Goal: Task Accomplishment & Management: Complete application form

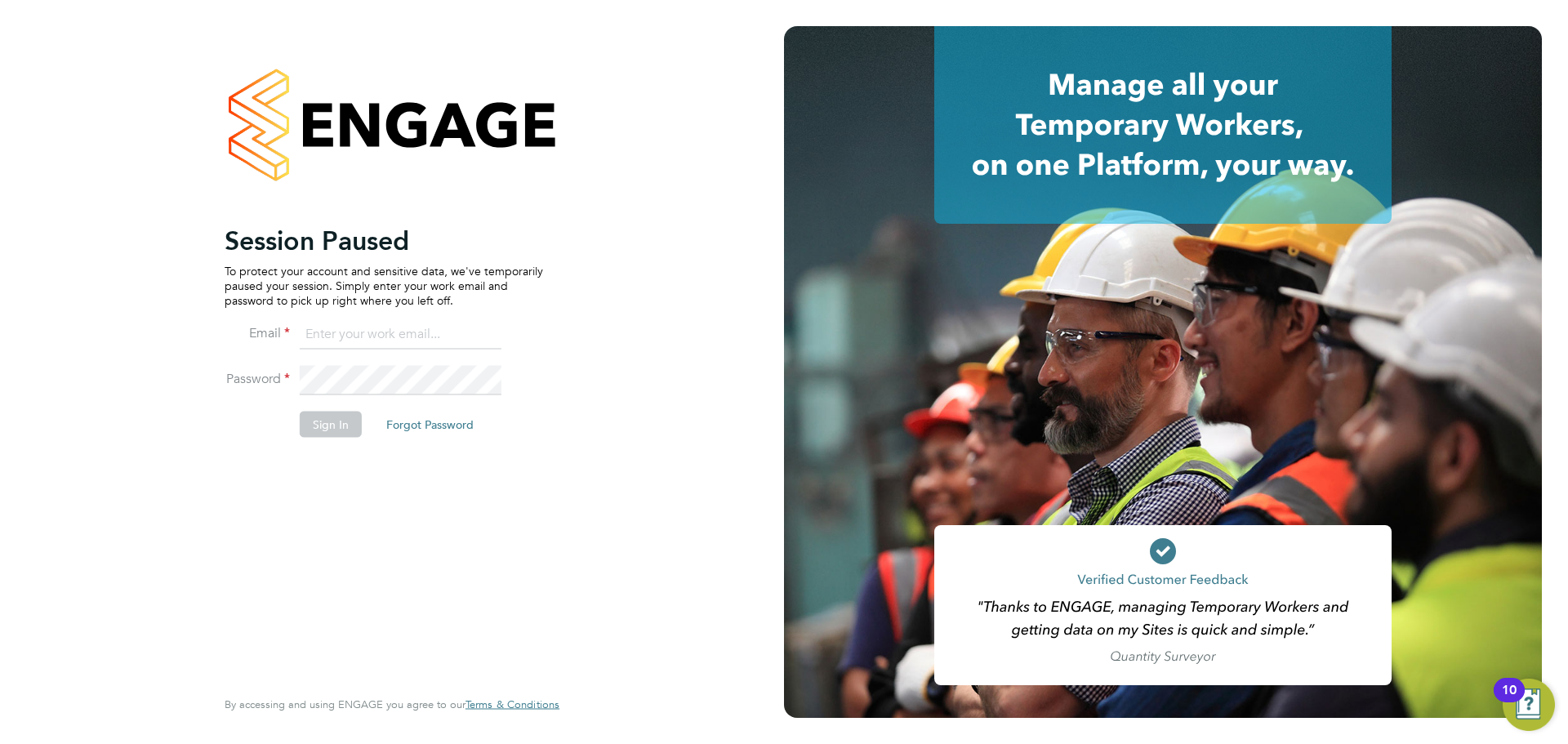
click at [361, 330] on input at bounding box center [400, 335] width 202 height 30
type input "sam.barnes@vistry.co.uk"
click at [329, 424] on button "Sign In" at bounding box center [330, 424] width 62 height 26
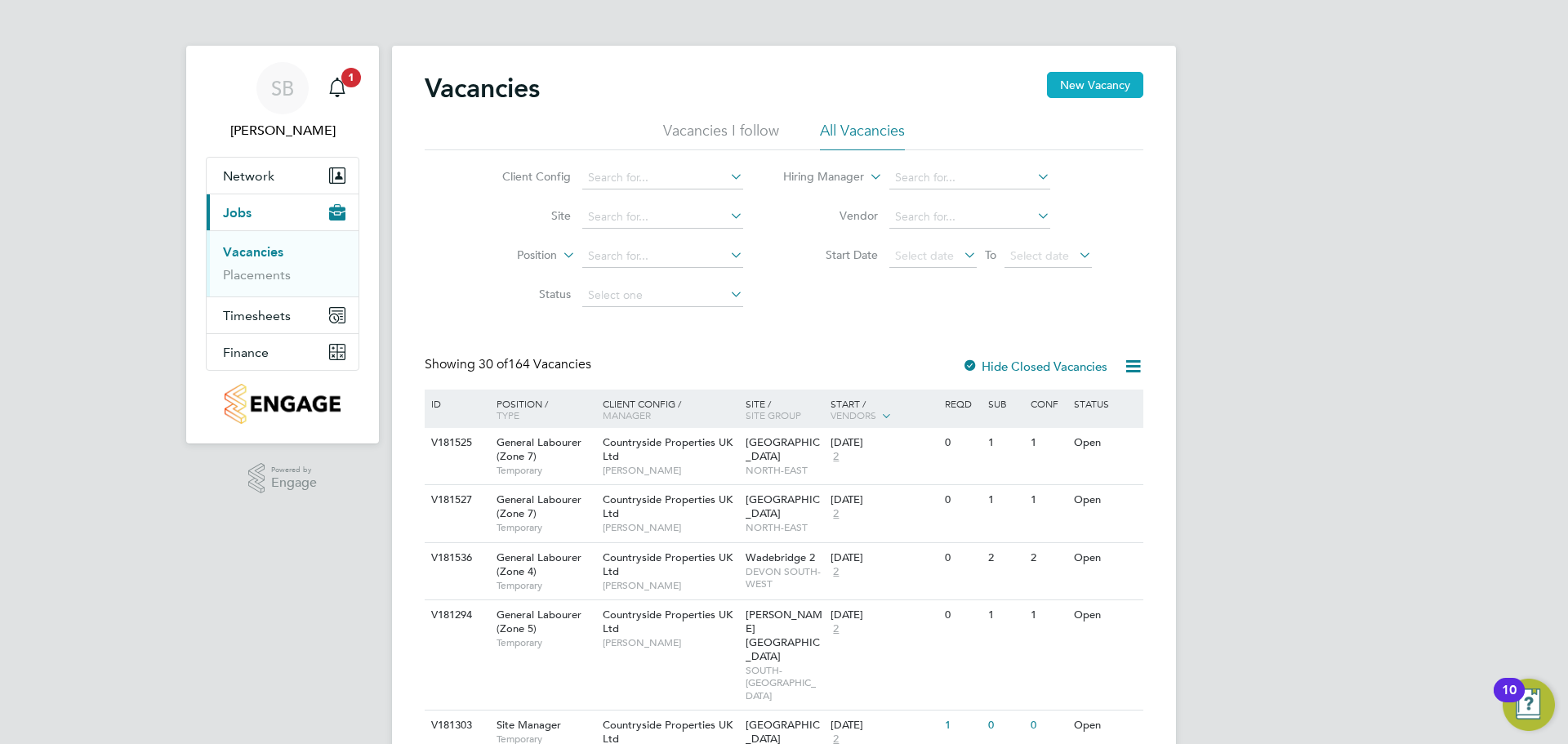
click at [1091, 91] on button "New Vacancy" at bounding box center [1095, 85] width 96 height 26
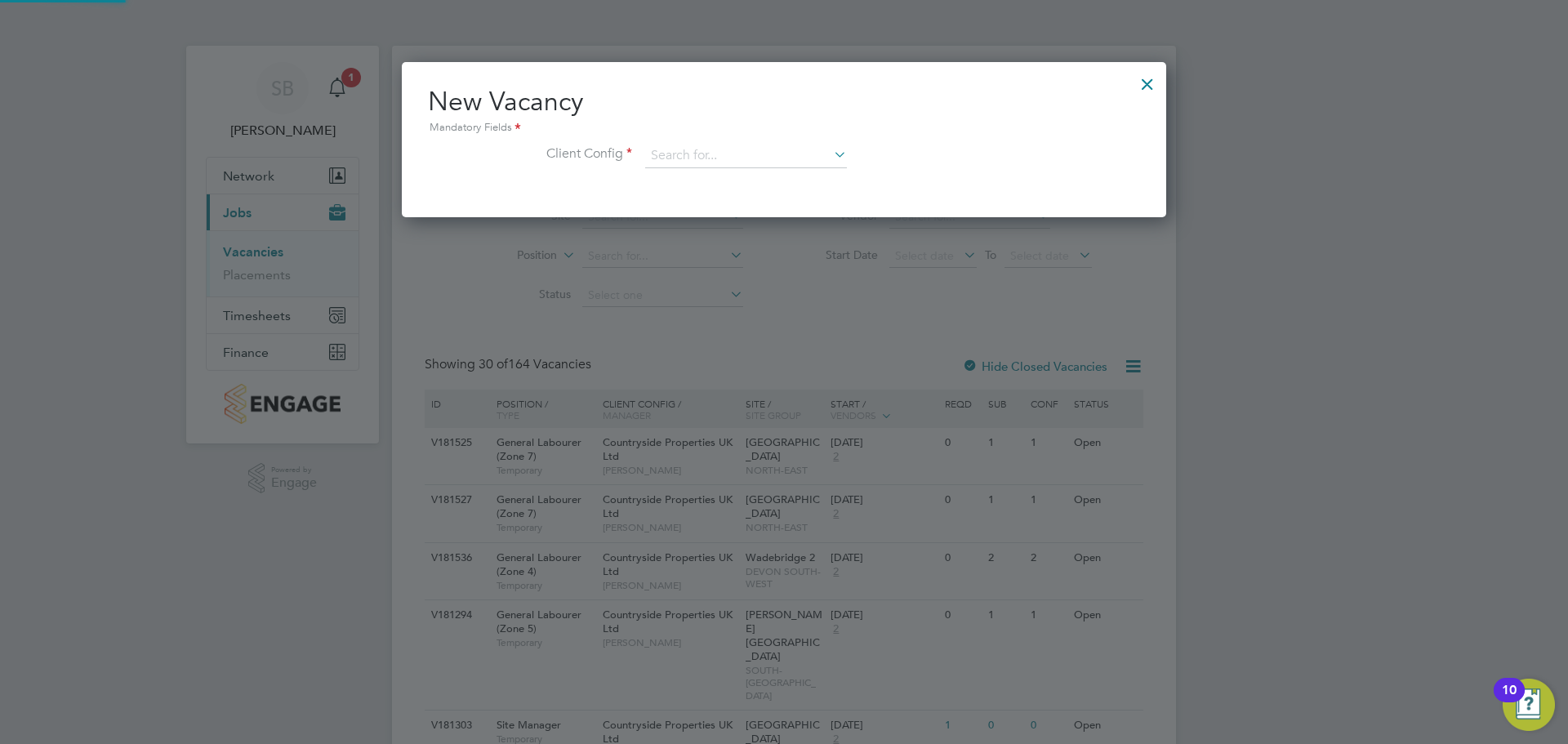
scroll to position [156, 765]
click at [751, 144] on input at bounding box center [746, 156] width 202 height 25
click at [532, 224] on div at bounding box center [784, 372] width 1568 height 744
click at [677, 163] on input at bounding box center [746, 156] width 202 height 25
type input "v"
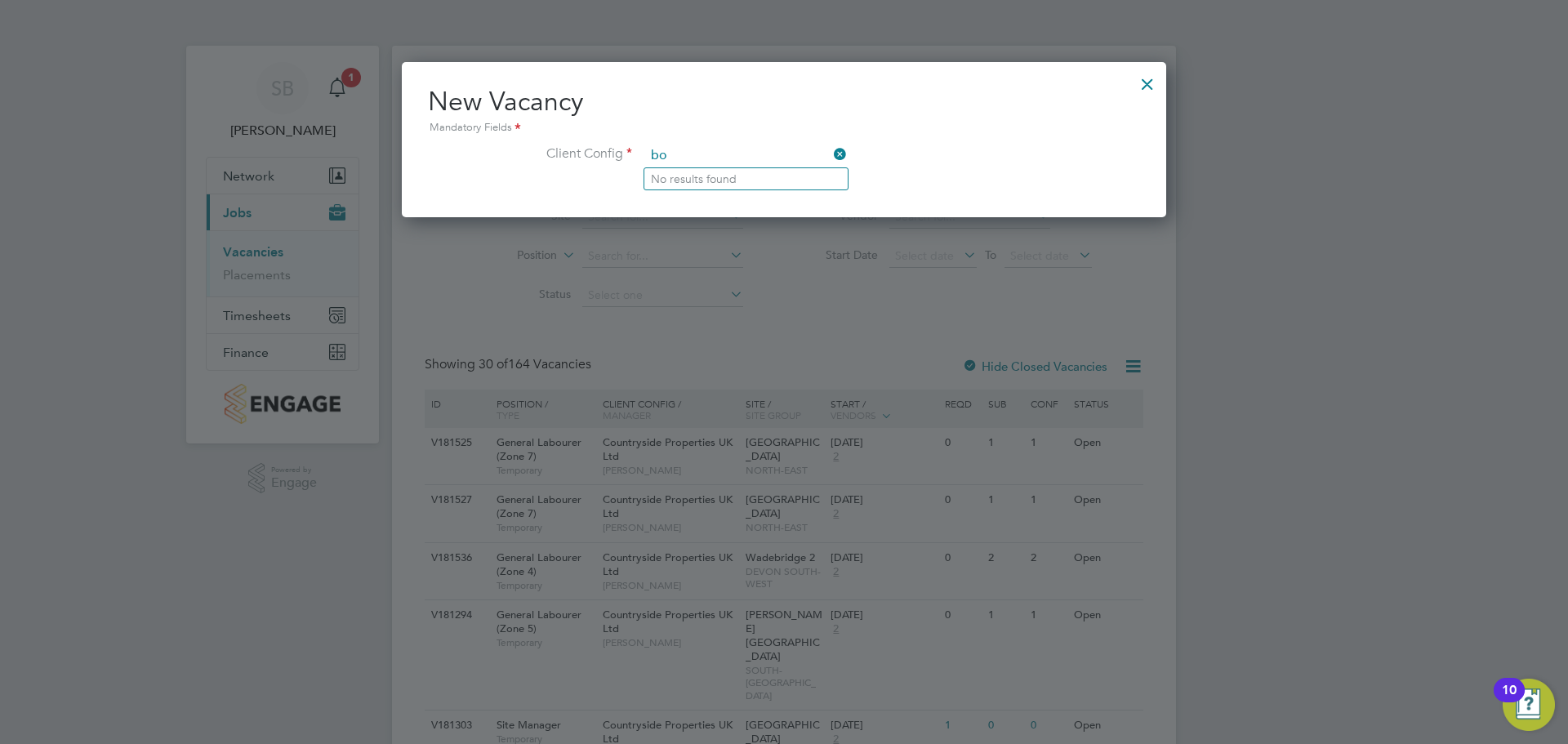
type input "b"
type input "m"
type input "d"
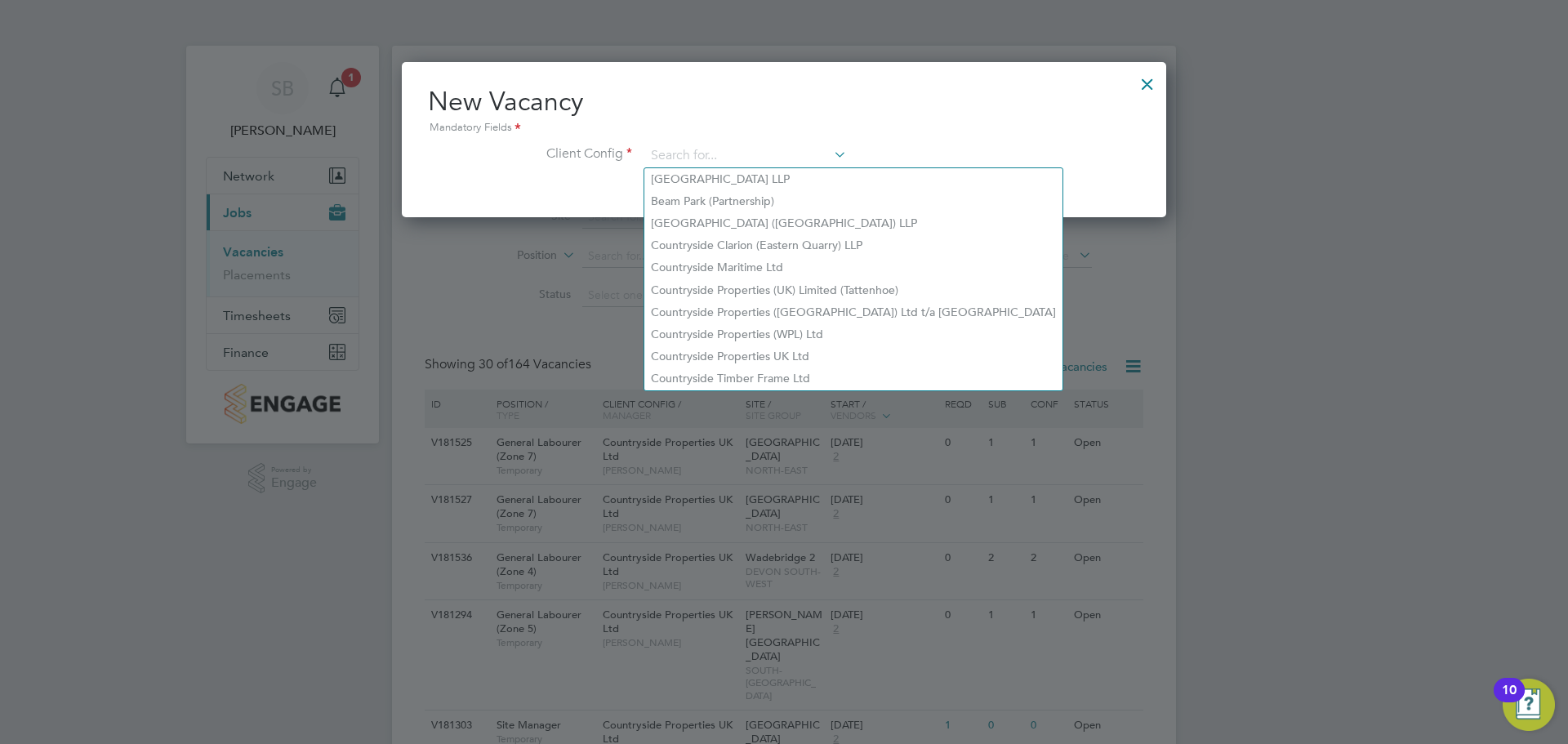
click at [1147, 75] on div at bounding box center [1147, 80] width 30 height 30
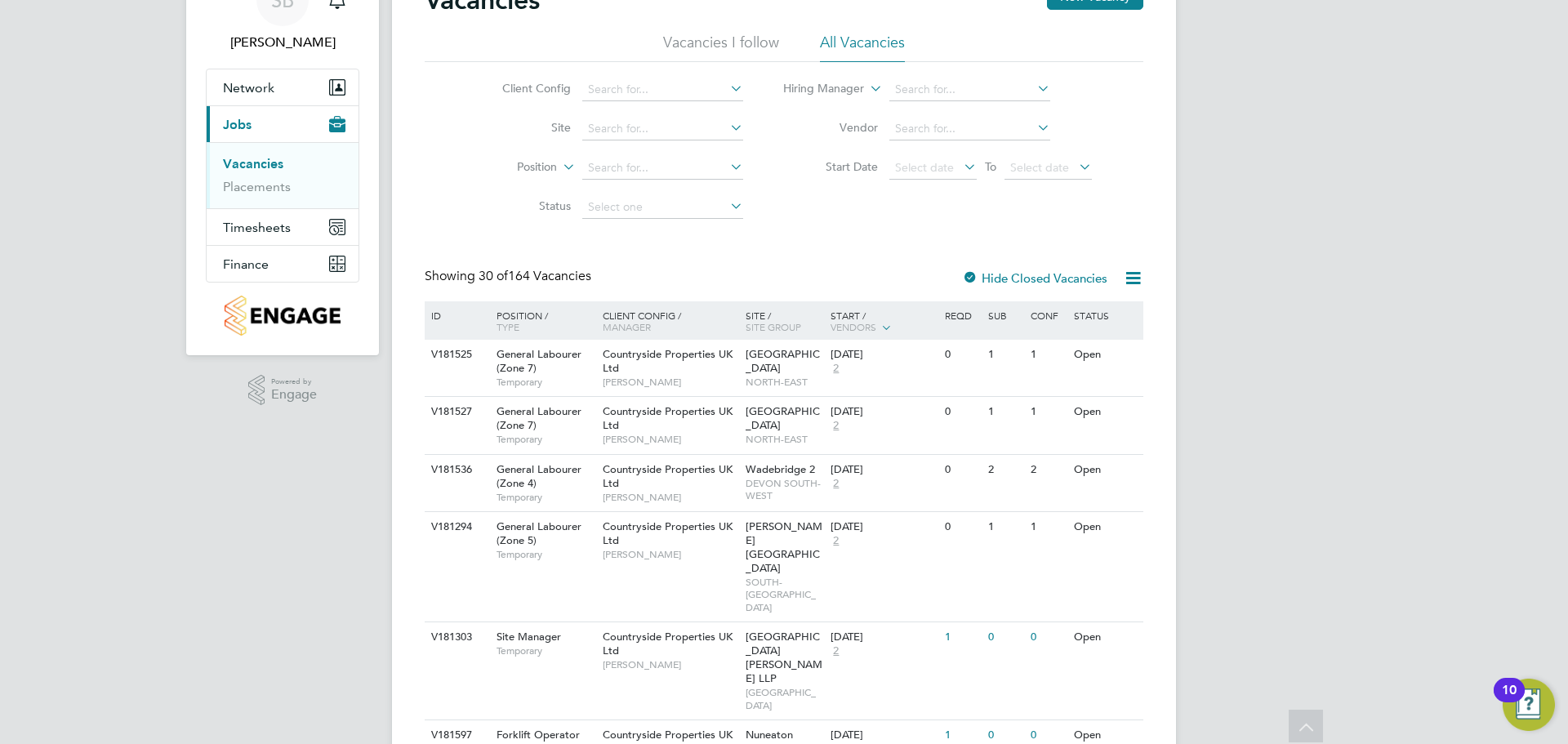
scroll to position [0, 0]
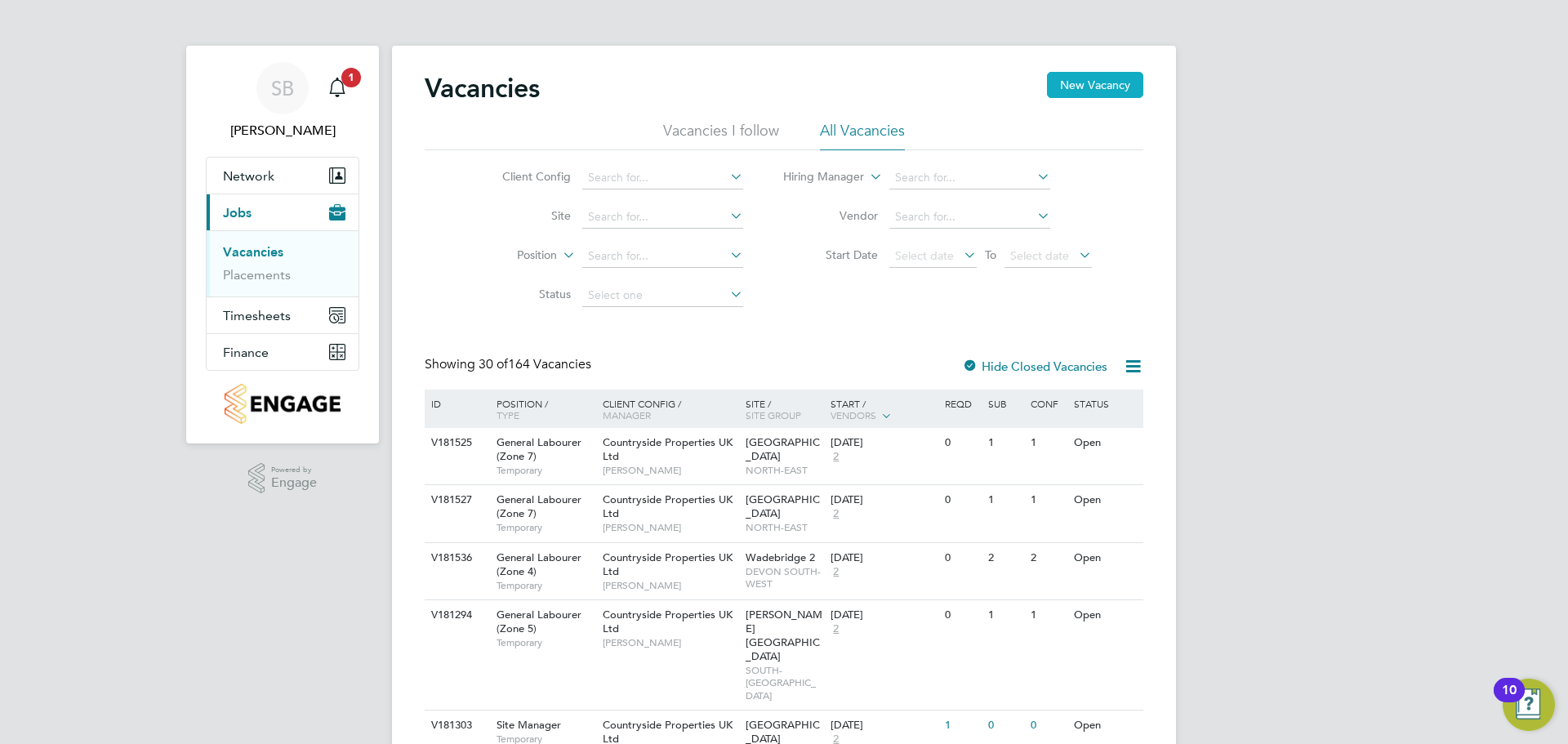
click at [1118, 86] on button "New Vacancy" at bounding box center [1095, 85] width 96 height 26
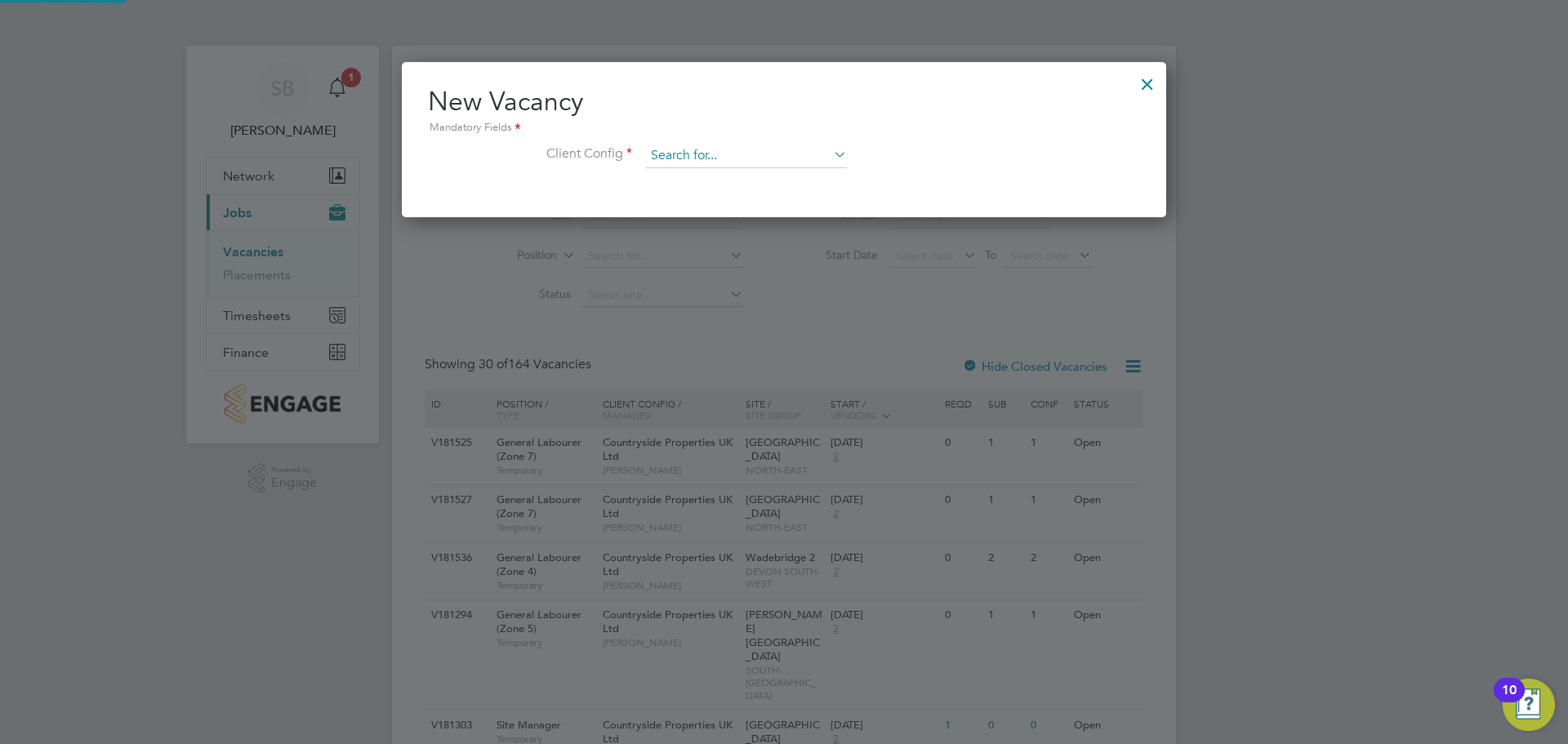
scroll to position [156, 765]
click at [700, 158] on input at bounding box center [746, 156] width 202 height 25
click at [823, 349] on li "Countryside Properties UK Ltd" at bounding box center [854, 356] width 418 height 22
type input "Countryside Properties UK Ltd"
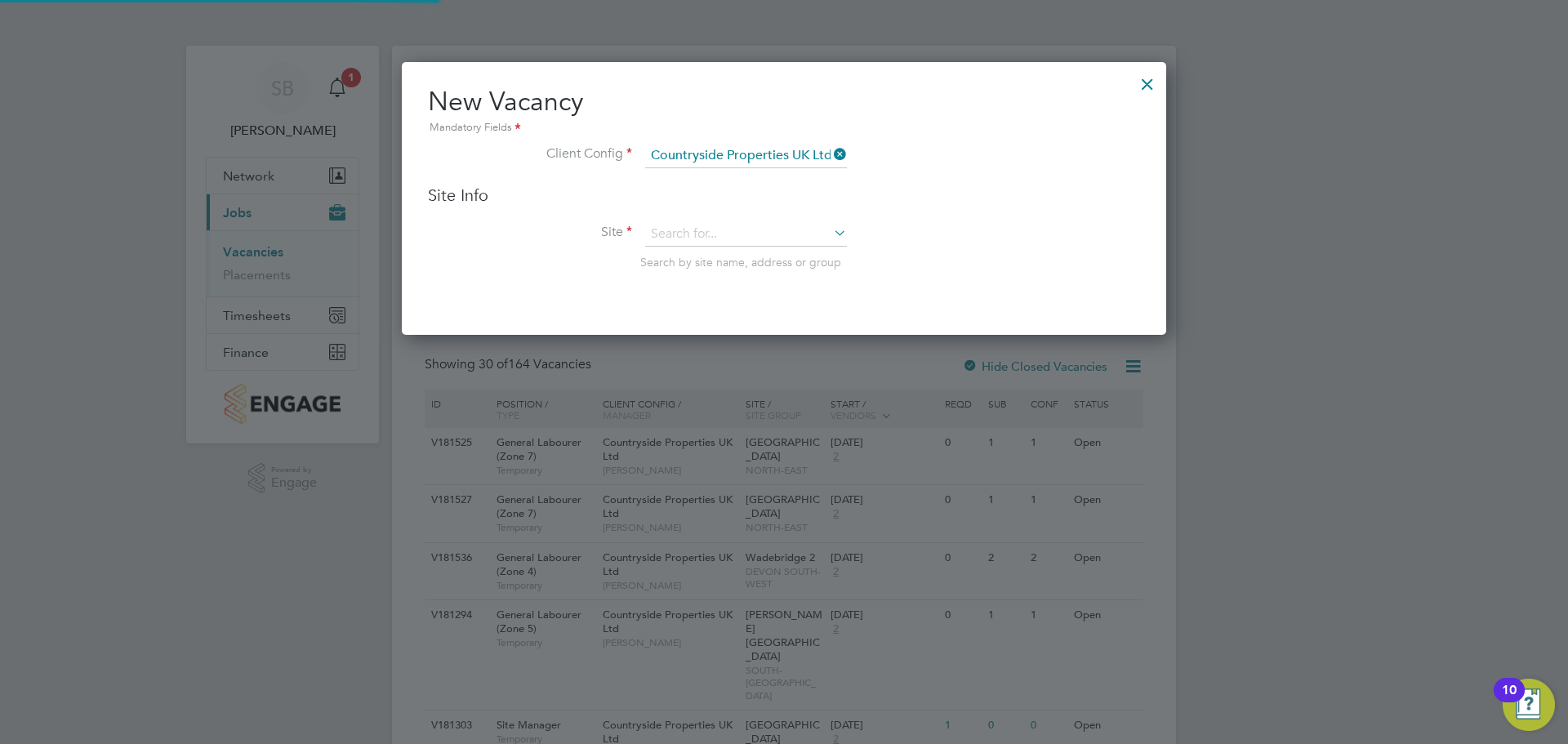
scroll to position [273, 765]
drag, startPoint x: 744, startPoint y: 258, endPoint x: 738, endPoint y: 230, distance: 28.6
click at [743, 255] on span "Search by site name, address or group" at bounding box center [741, 263] width 201 height 15
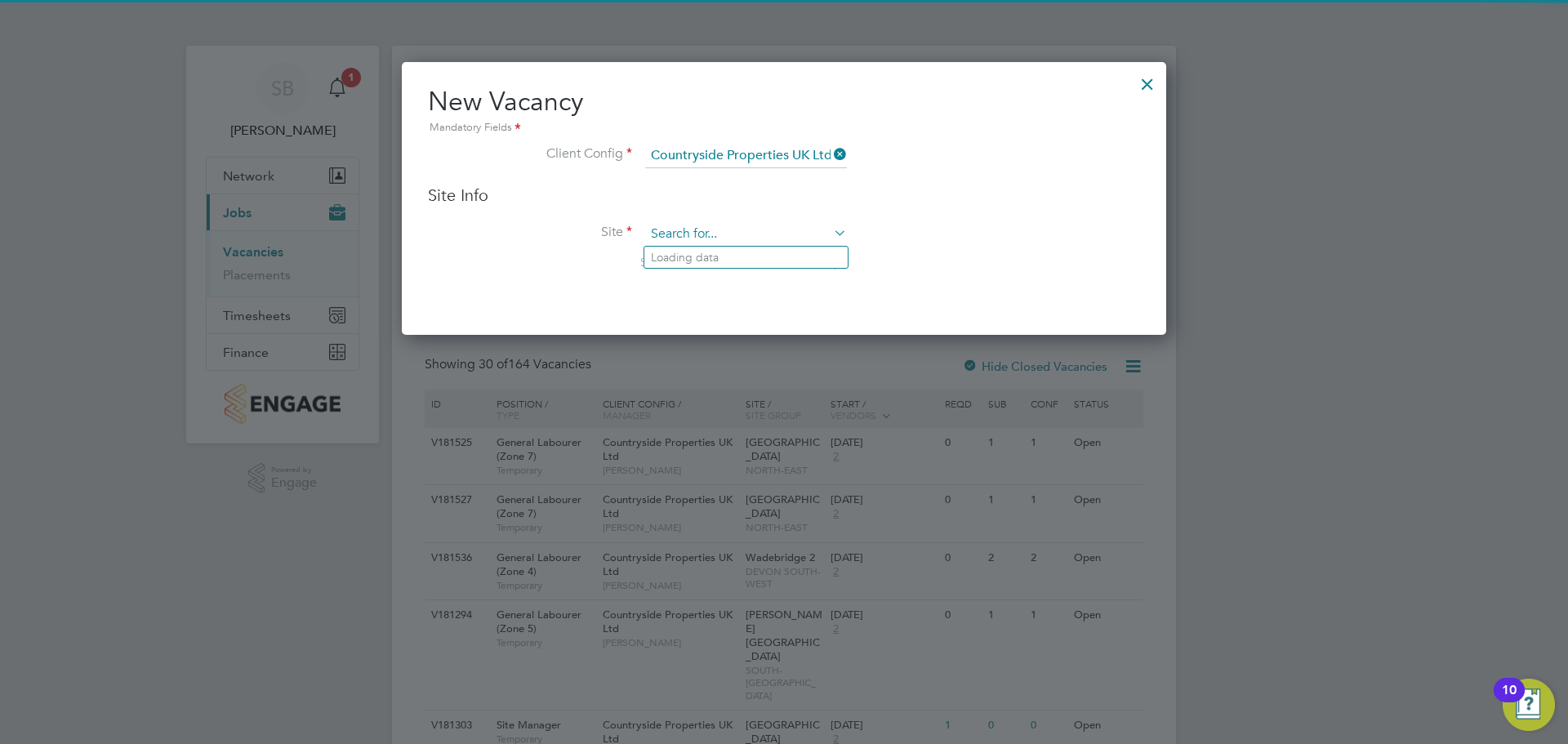
click at [738, 230] on input at bounding box center [746, 235] width 202 height 25
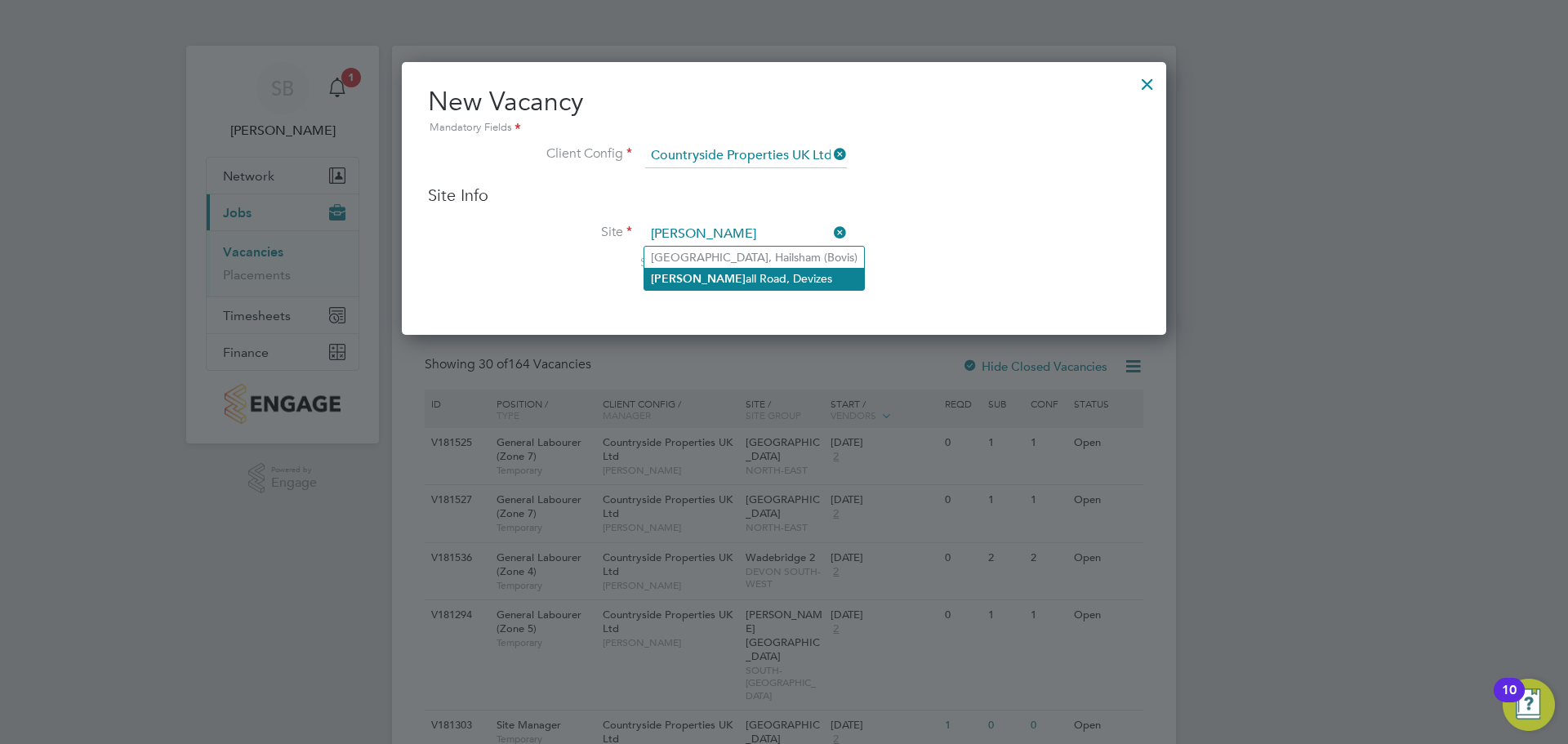
click at [719, 276] on li "[PERSON_NAME] all Road, Devizes" at bounding box center [754, 279] width 220 height 22
type input "[PERSON_NAME] Road, Devizes"
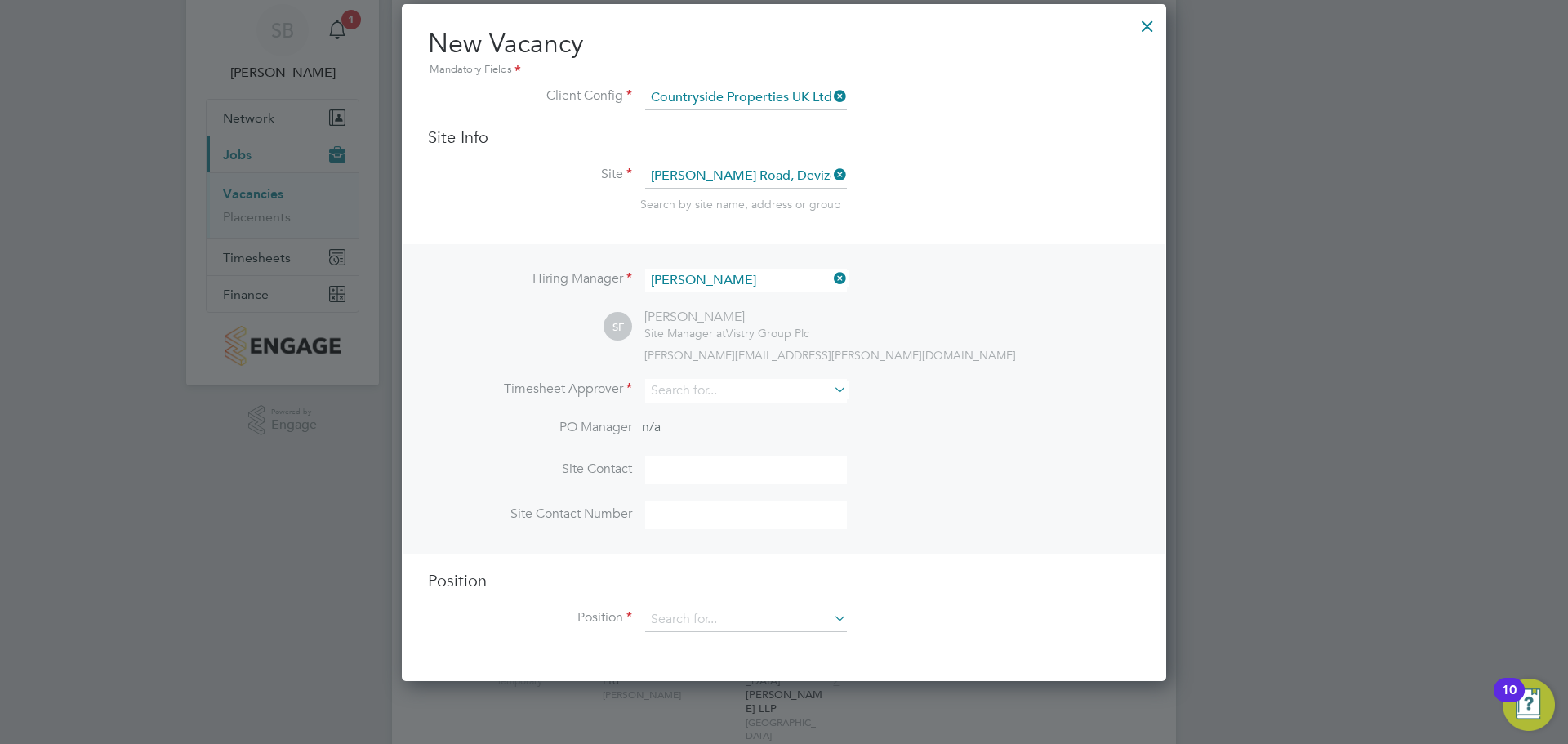
scroll to position [163, 0]
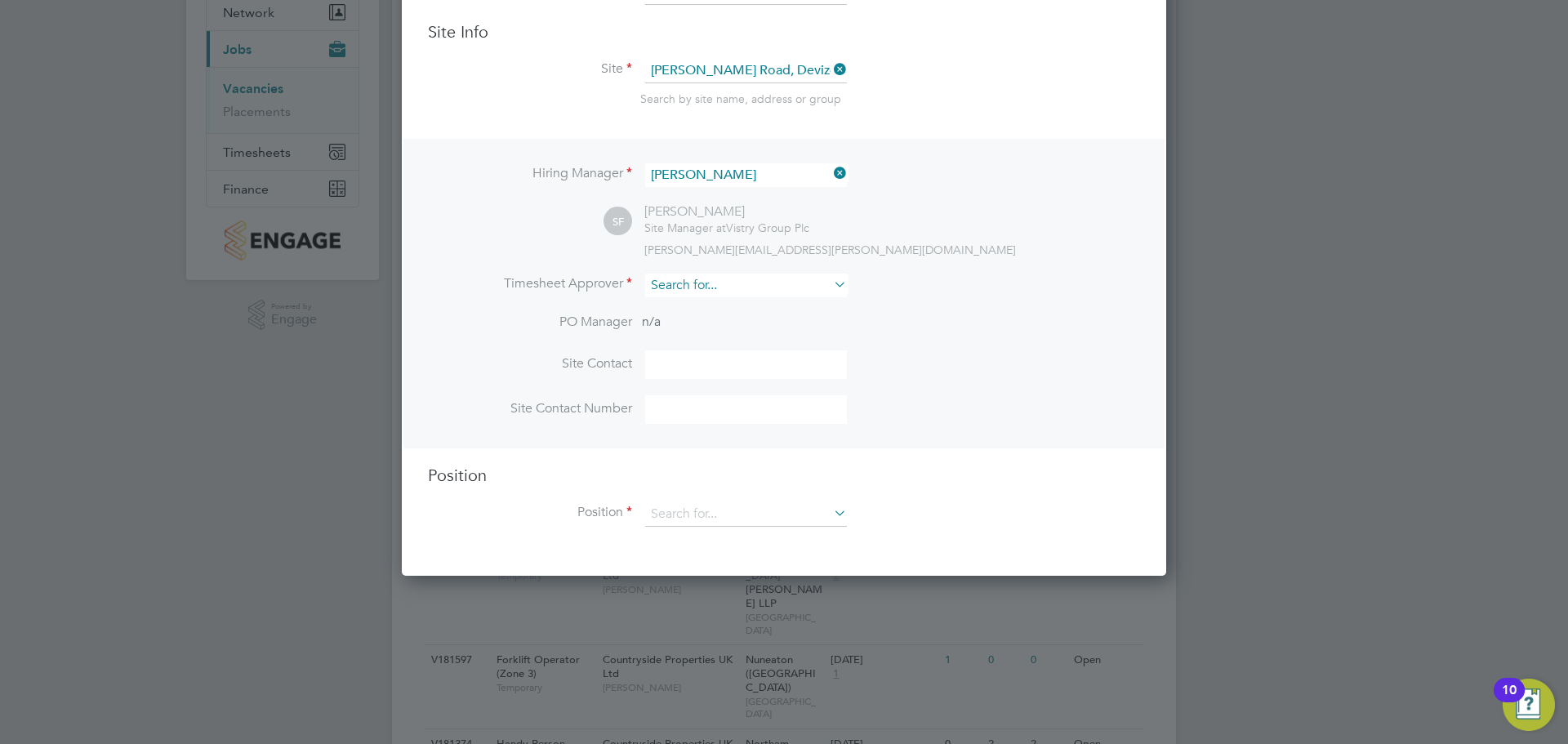
click at [706, 288] on input at bounding box center [746, 285] width 202 height 24
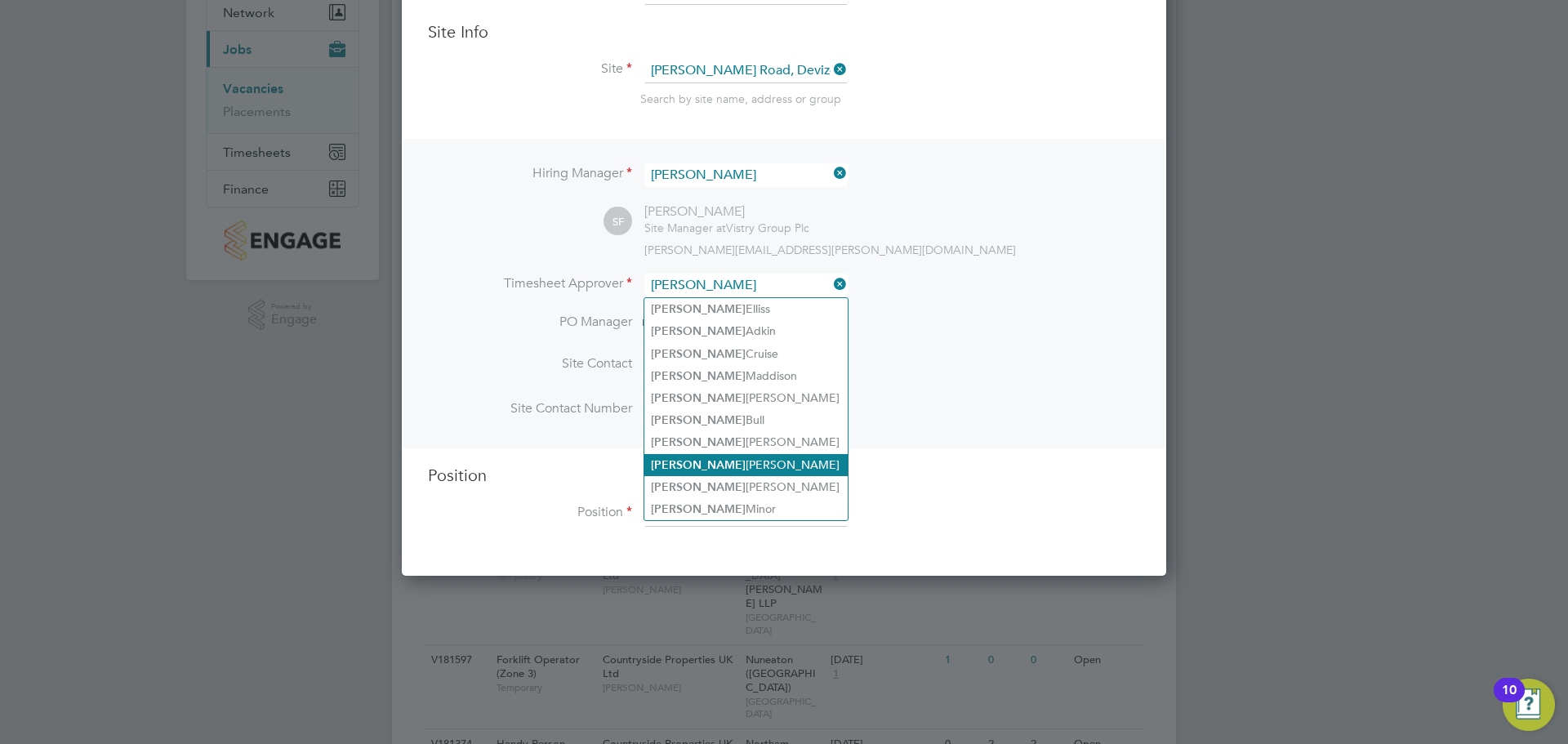
click at [723, 460] on li "[PERSON_NAME]" at bounding box center [746, 465] width 203 height 22
type input "[PERSON_NAME]"
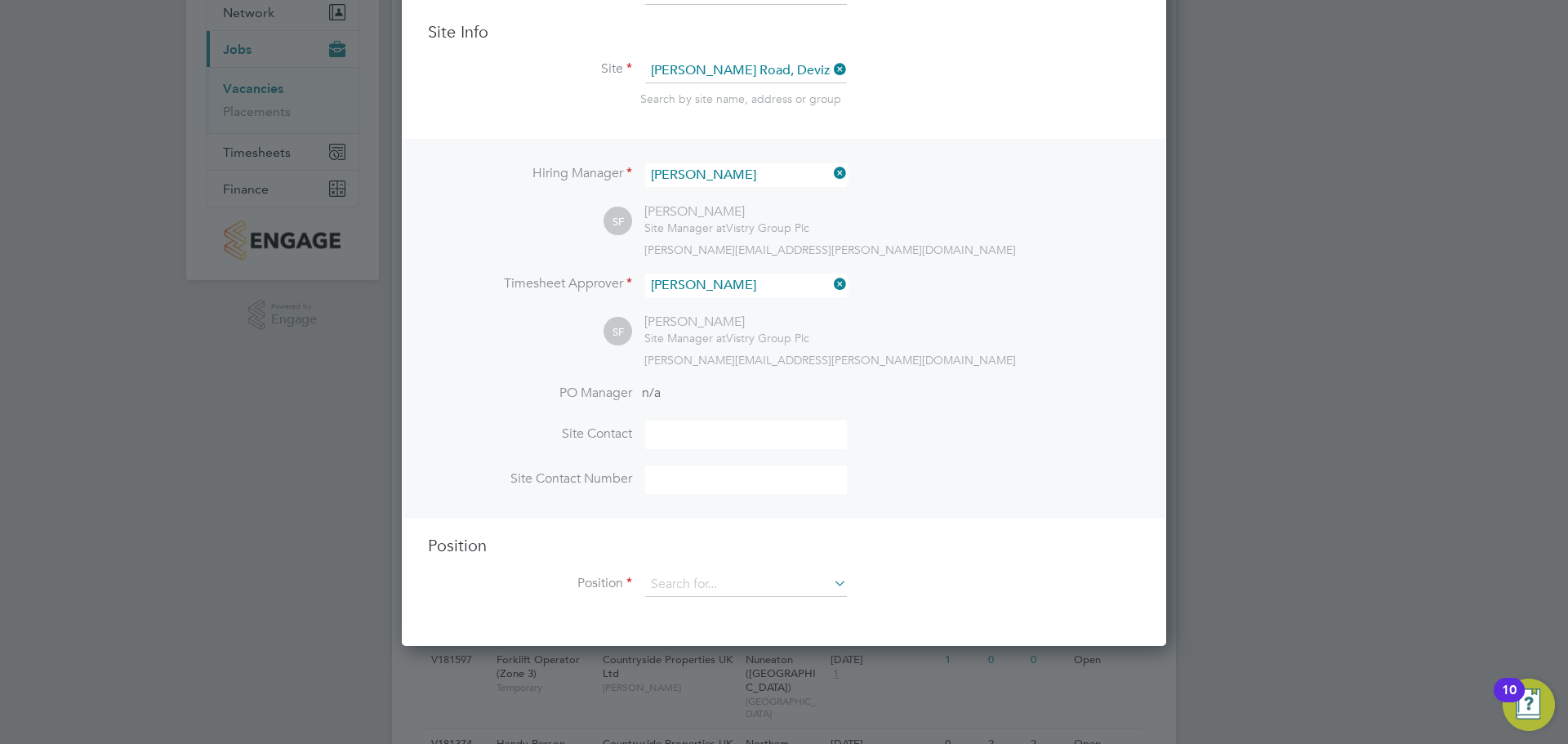
click at [686, 431] on input at bounding box center [746, 435] width 202 height 29
click at [895, 407] on li "PO Manager n/a" at bounding box center [784, 402] width 712 height 37
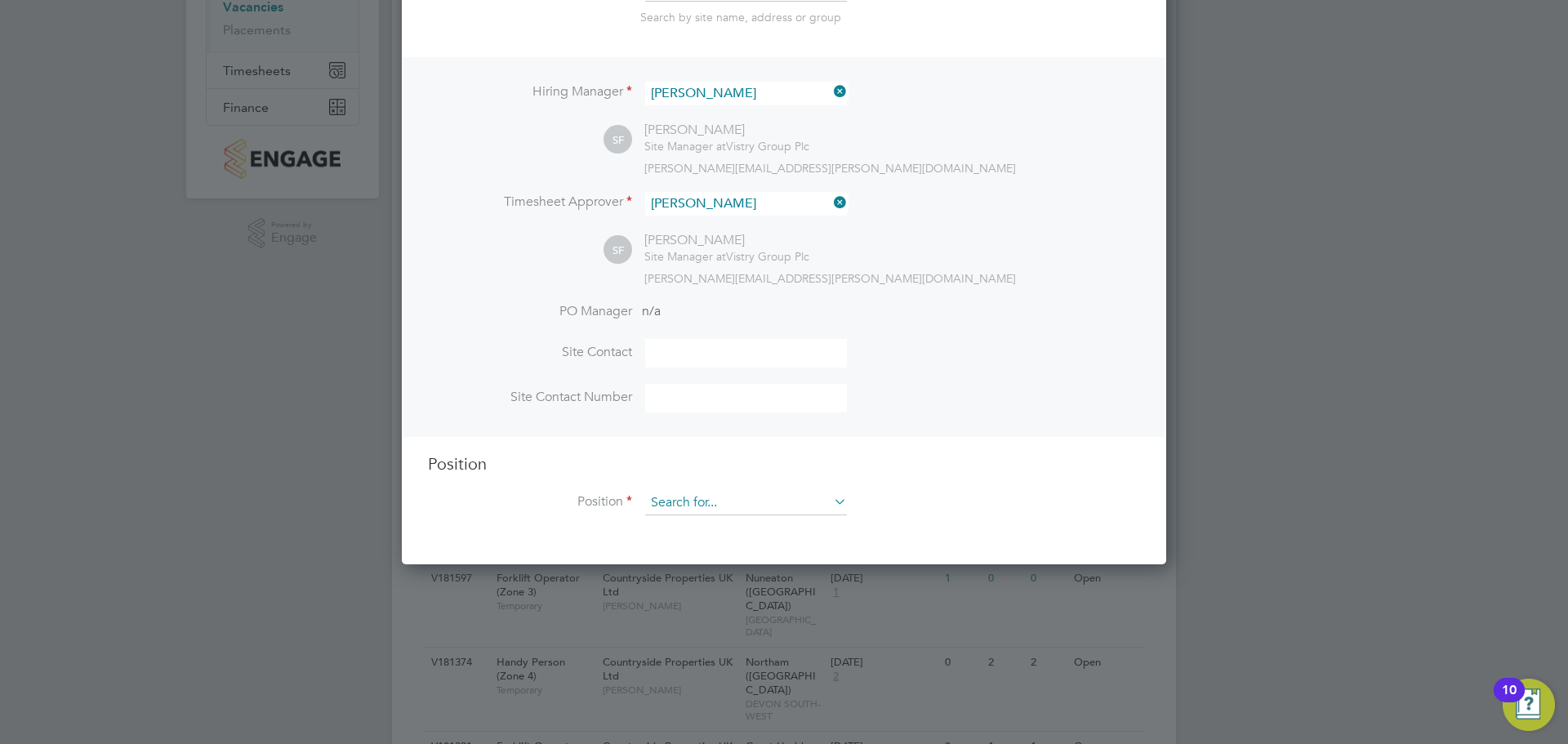
click at [761, 507] on input at bounding box center [746, 503] width 202 height 25
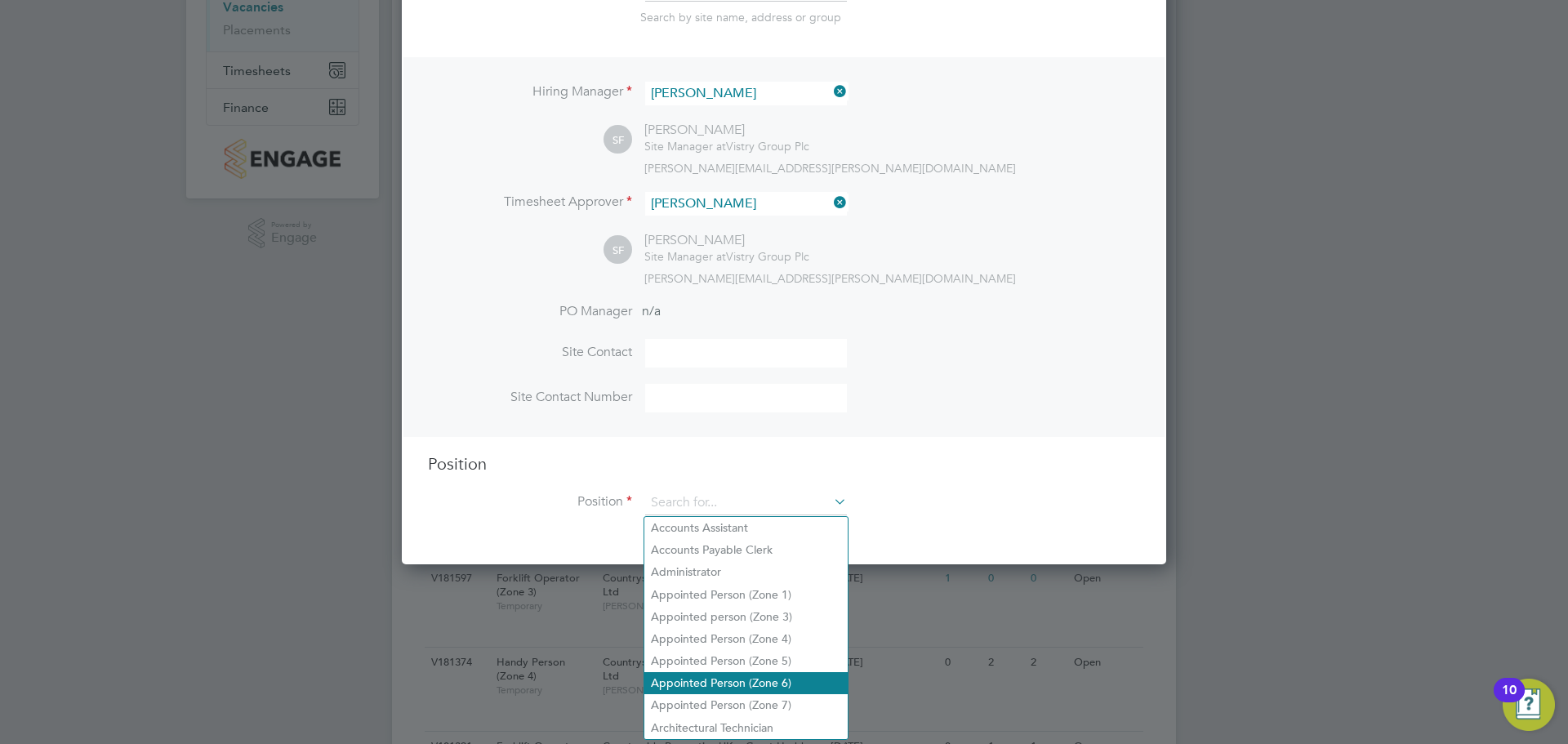
scroll to position [327, 0]
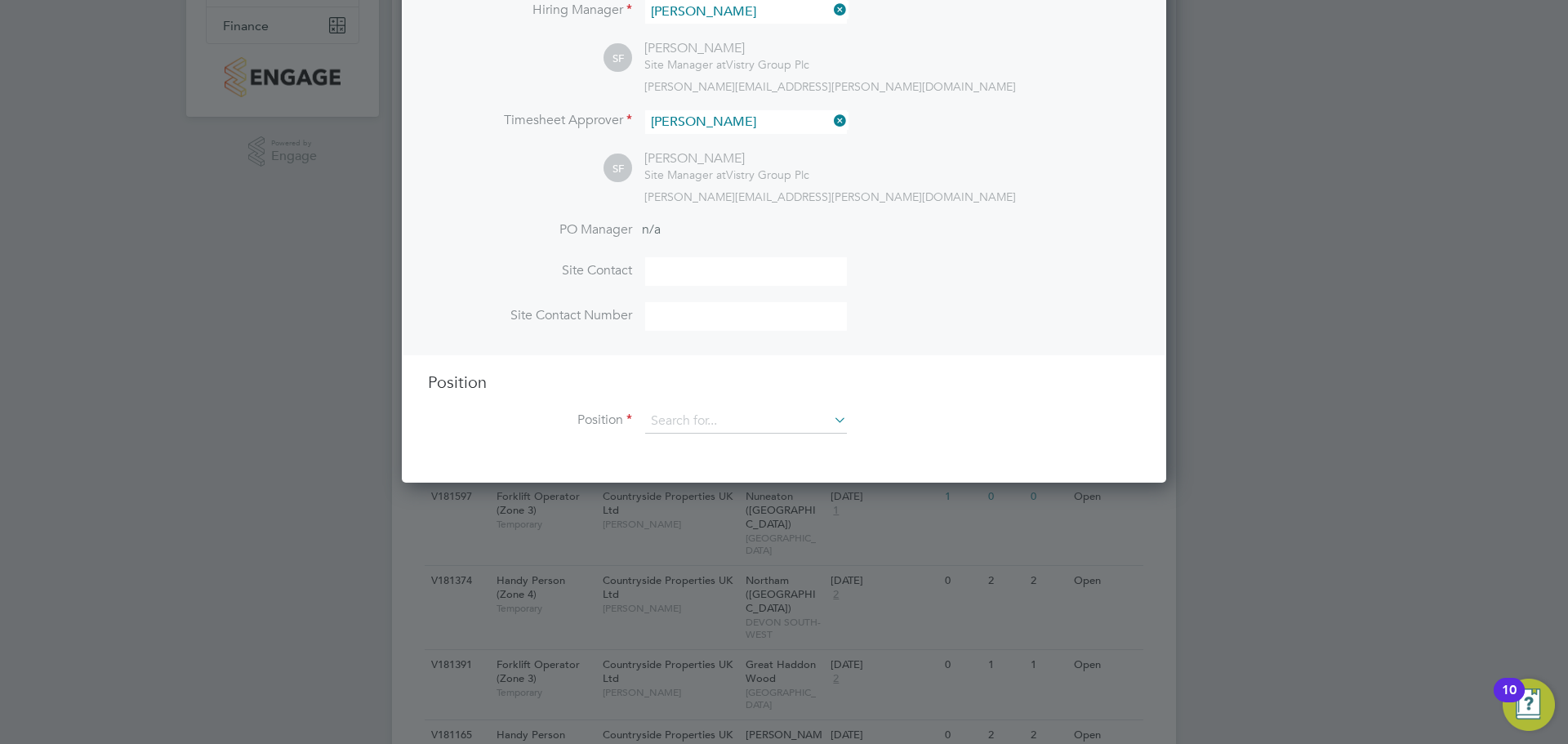
click at [749, 546] on li "Appointed Person (Zone 4)" at bounding box center [746, 557] width 203 height 22
type input "Appointed Person (Zone 4)"
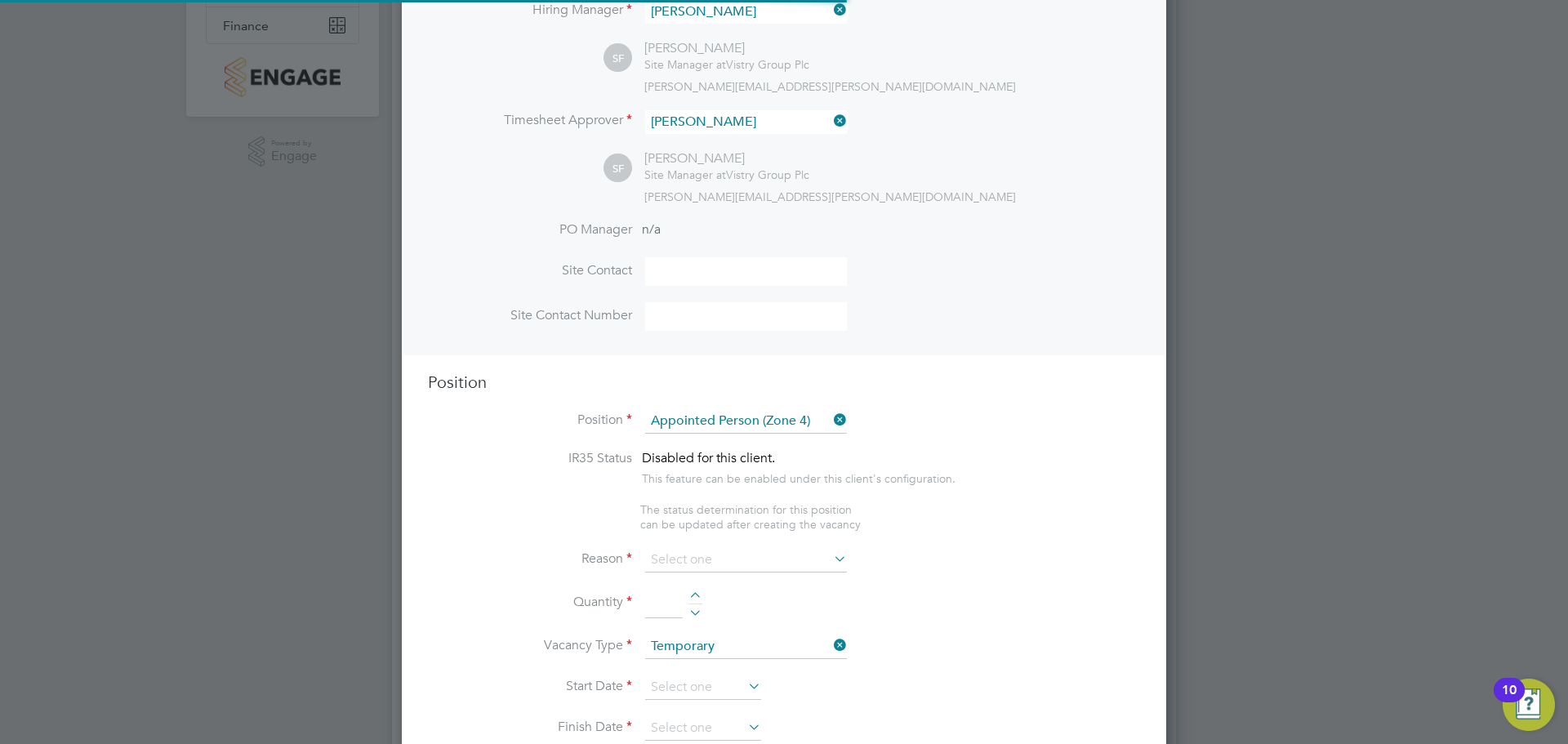
scroll to position [8, 8]
type textarea "- The Appointed Person (AP) shall ensure that the Construction Phase Lifting Pl…"
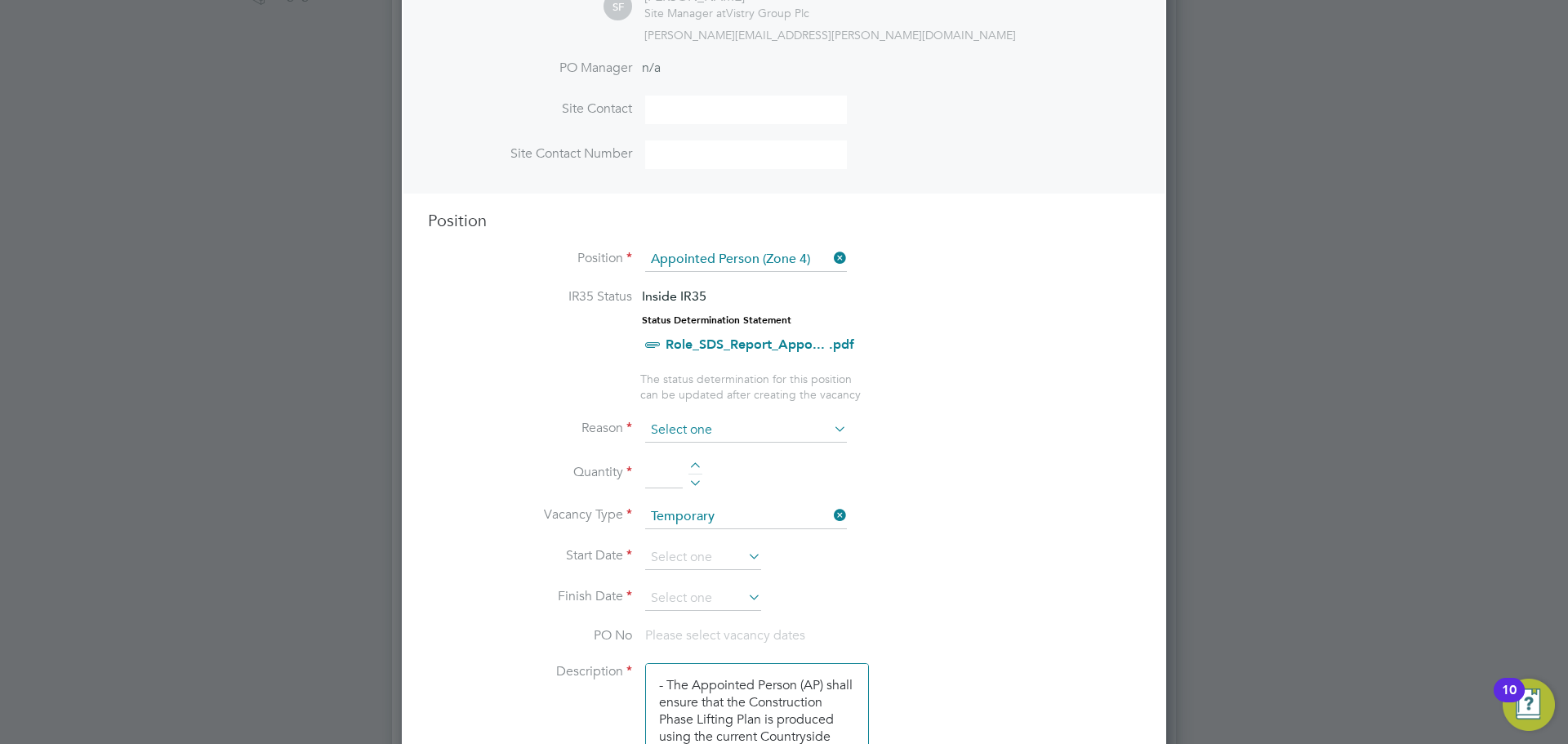
scroll to position [490, 0]
click at [742, 419] on input at bounding box center [746, 429] width 202 height 25
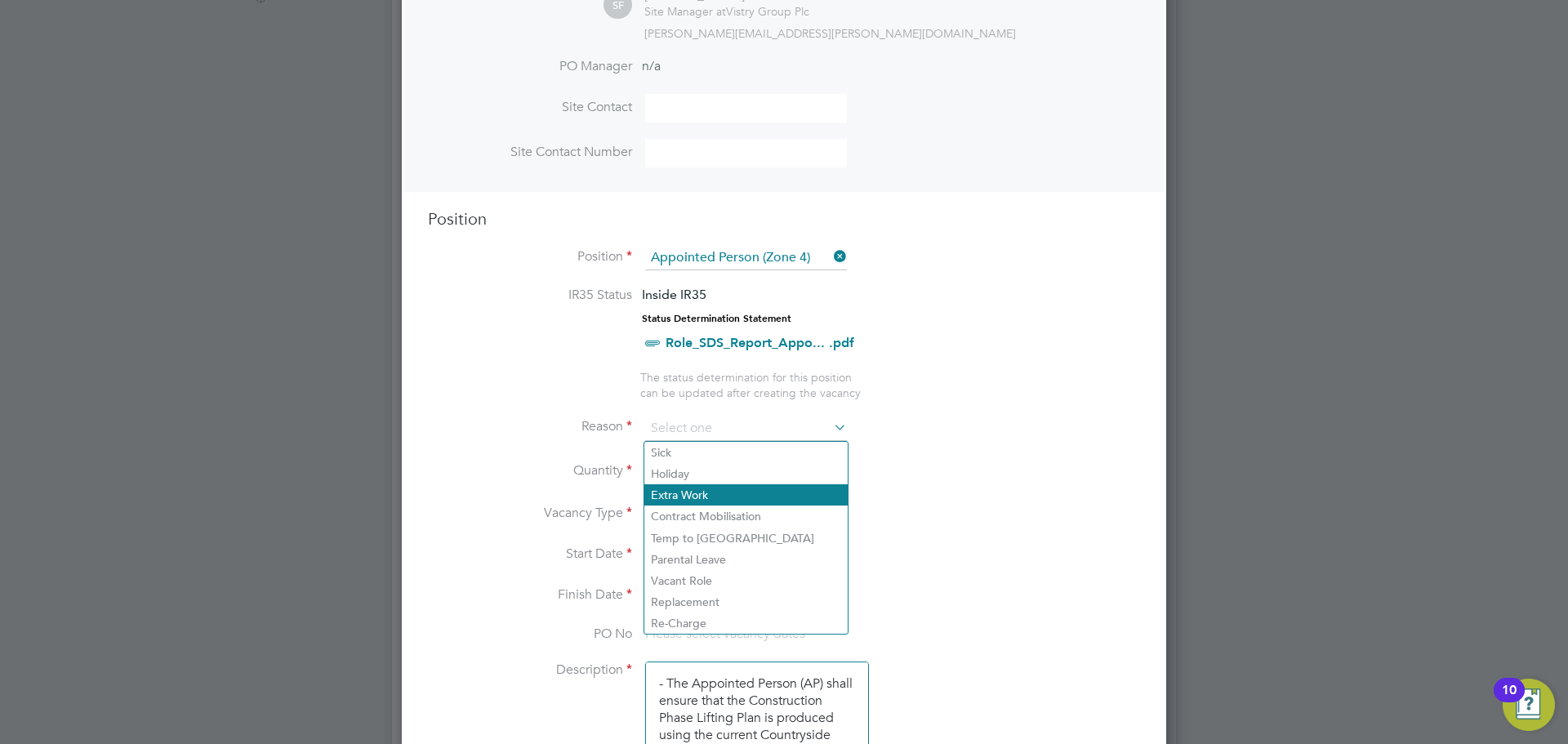
click at [715, 493] on li "Extra Work" at bounding box center [746, 495] width 203 height 21
type input "Extra Work"
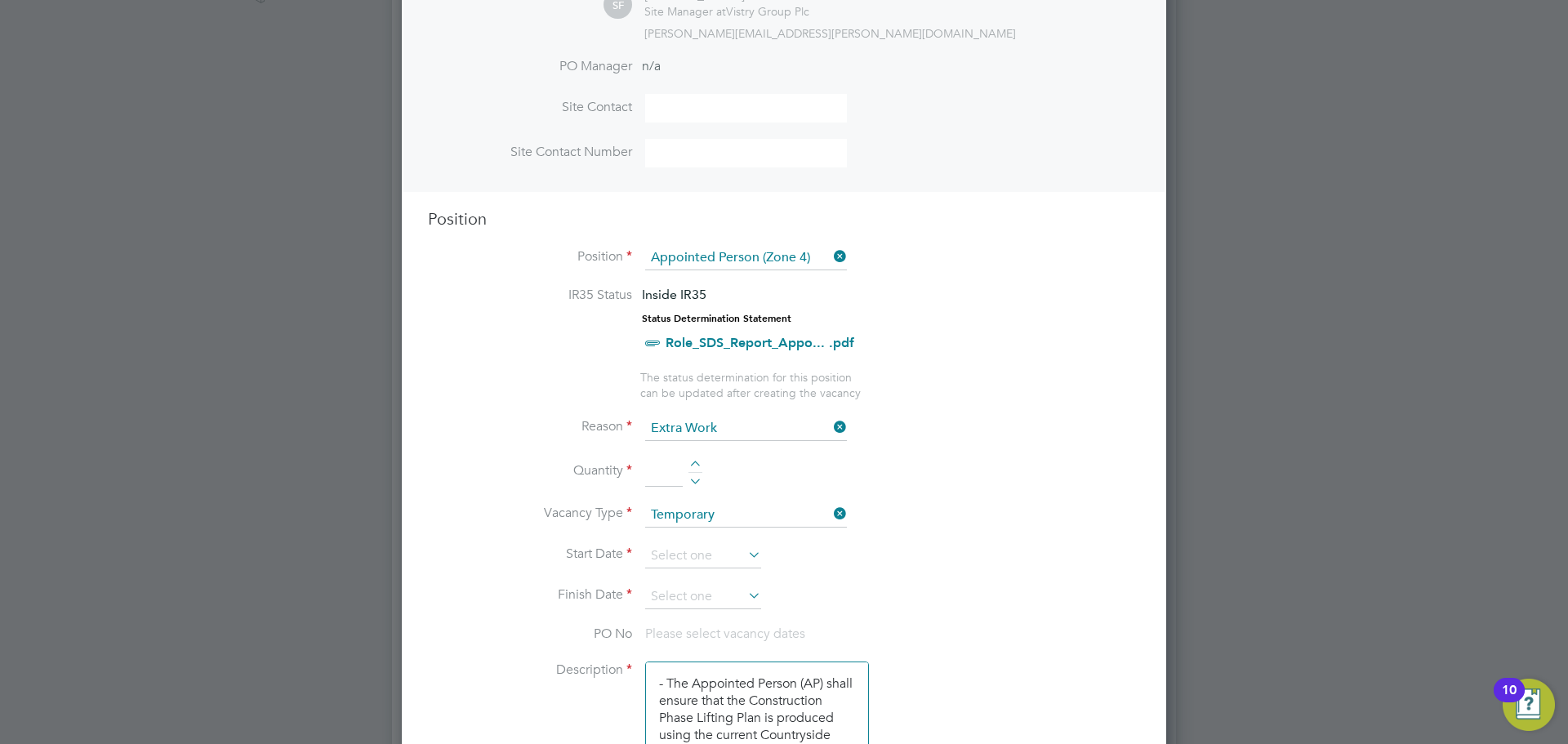
click at [695, 465] on div at bounding box center [696, 467] width 14 height 12
type input "1"
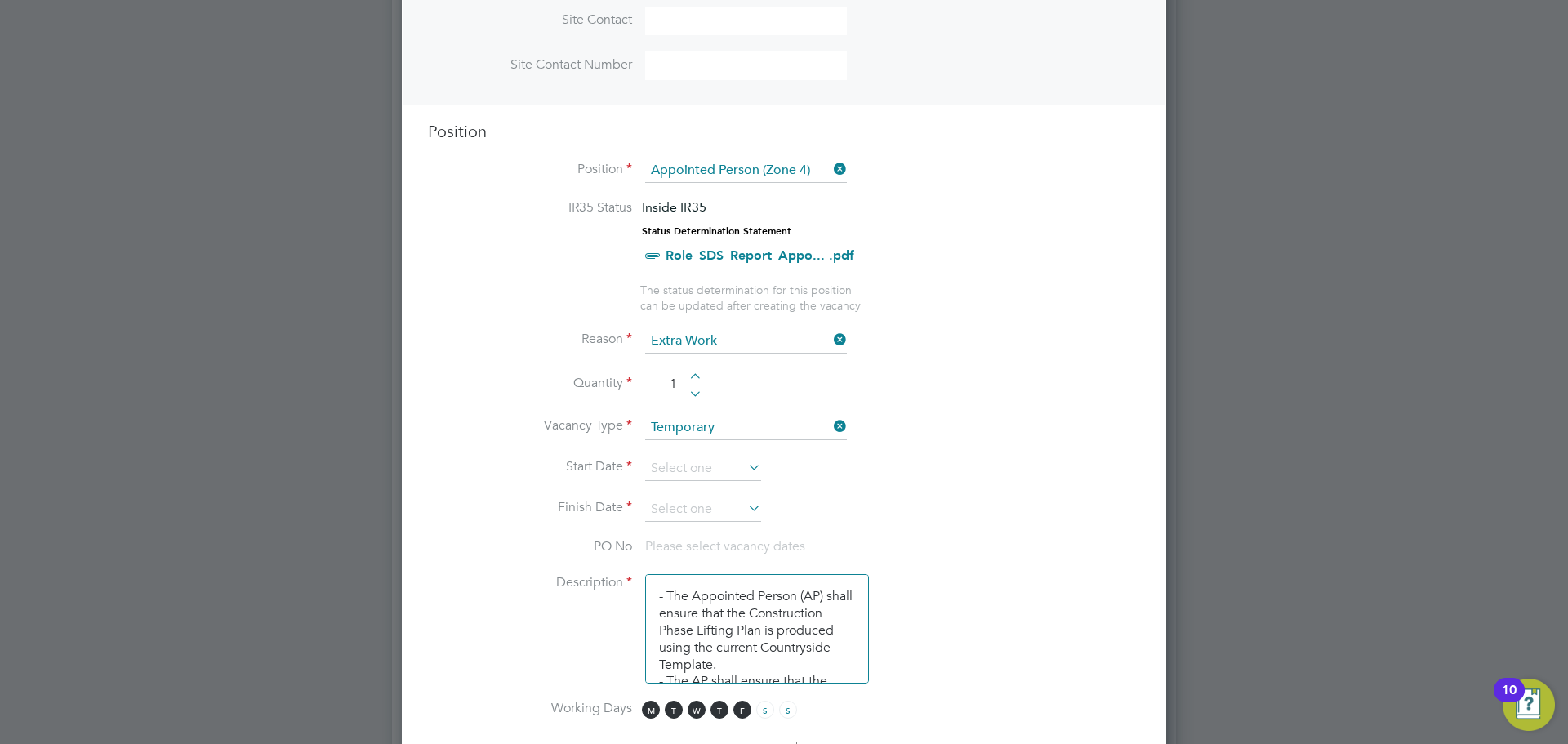
scroll to position [653, 0]
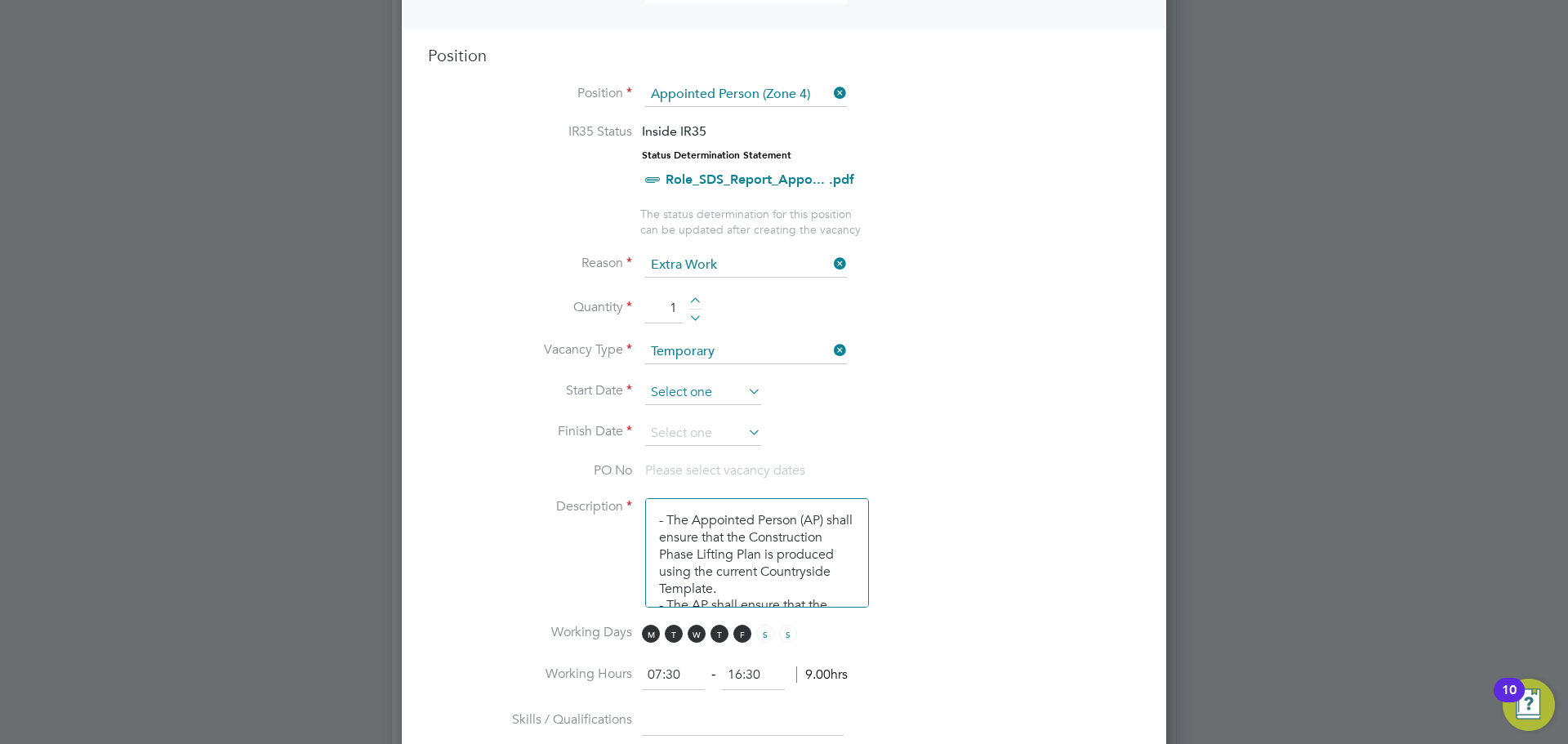
click at [699, 388] on input at bounding box center [703, 393] width 116 height 25
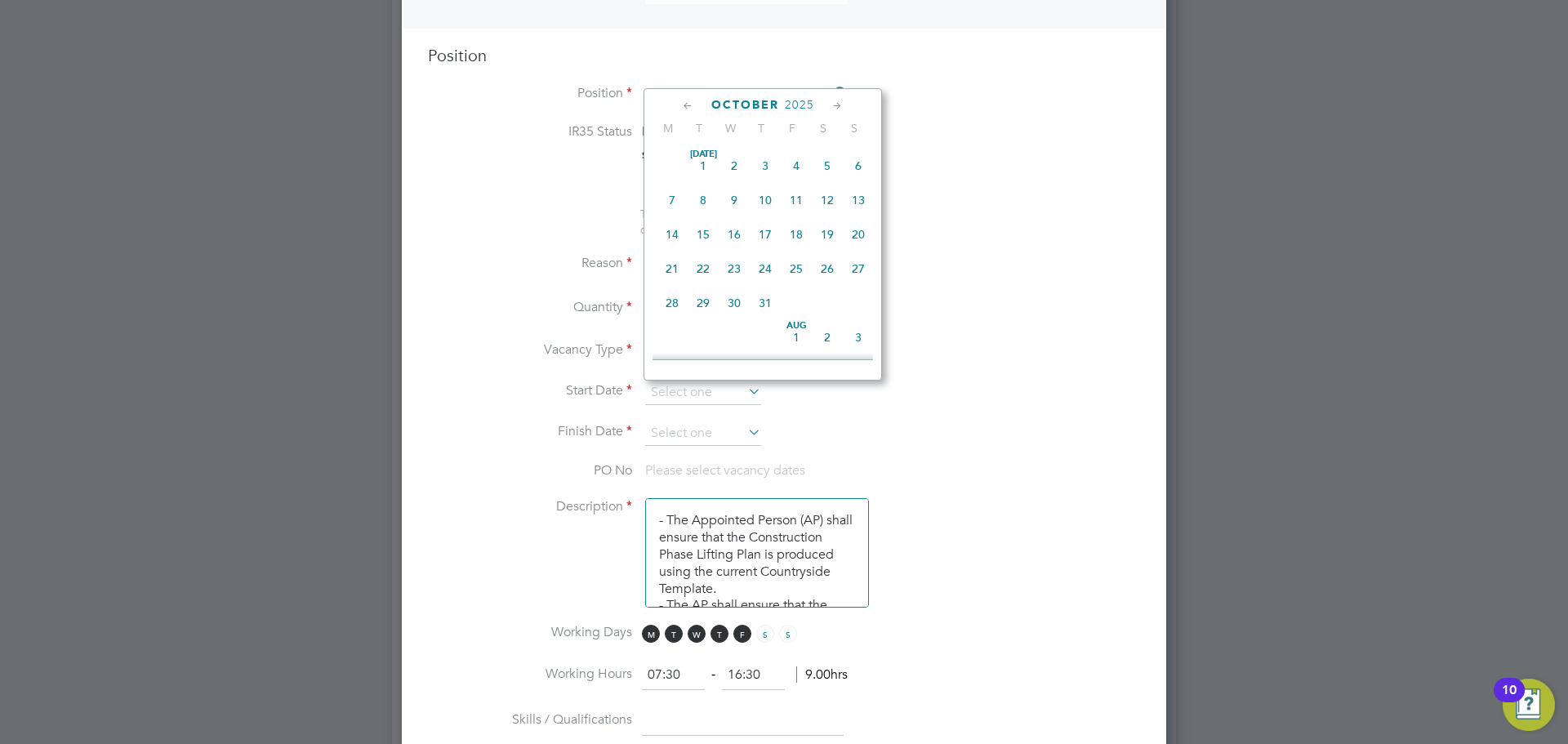
scroll to position [460, 0]
click at [737, 231] on span "[DATE]" at bounding box center [734, 222] width 31 height 31
type input "[DATE]"
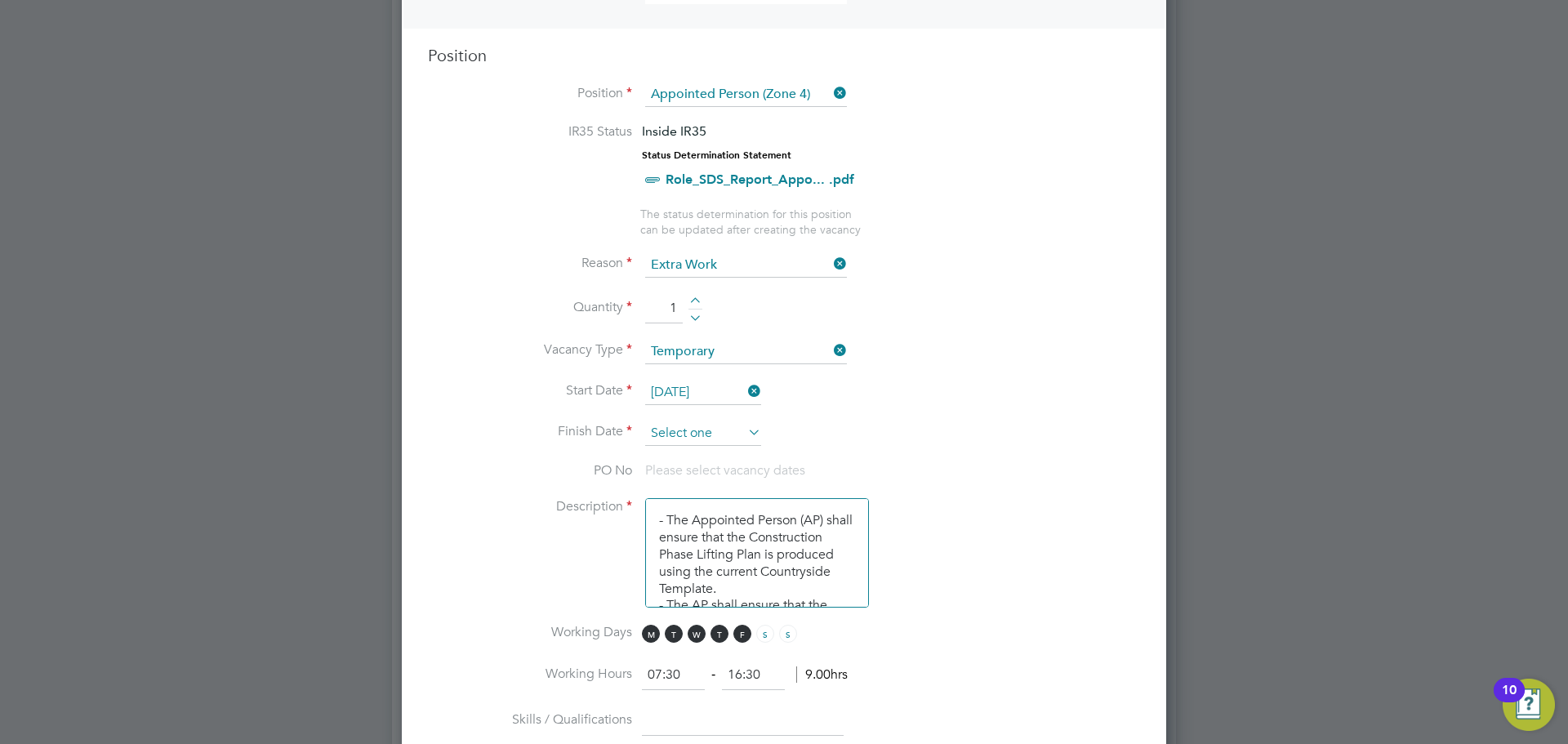
click at [694, 441] on input at bounding box center [703, 434] width 116 height 25
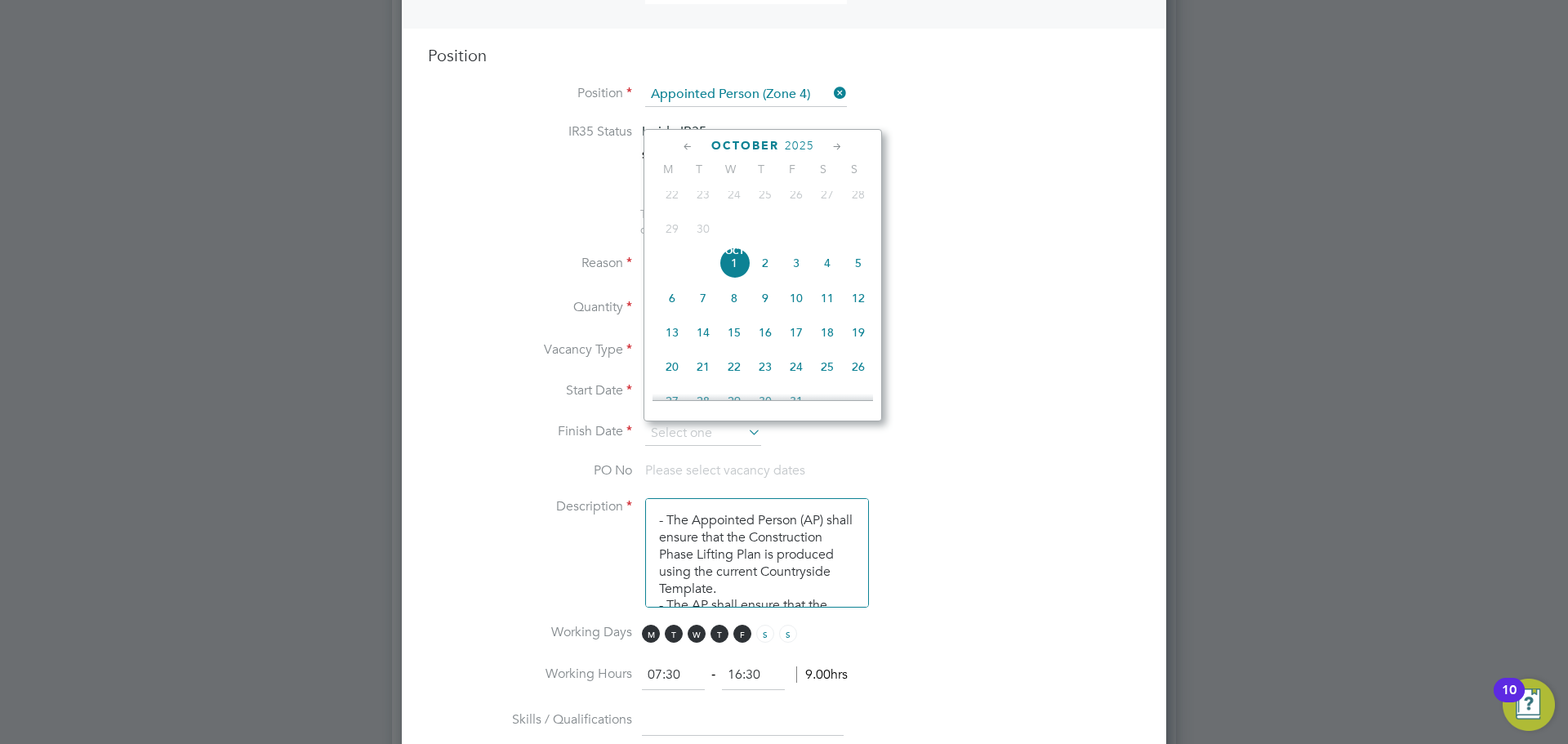
click at [737, 277] on span "[DATE]" at bounding box center [734, 263] width 31 height 31
type input "[DATE]"
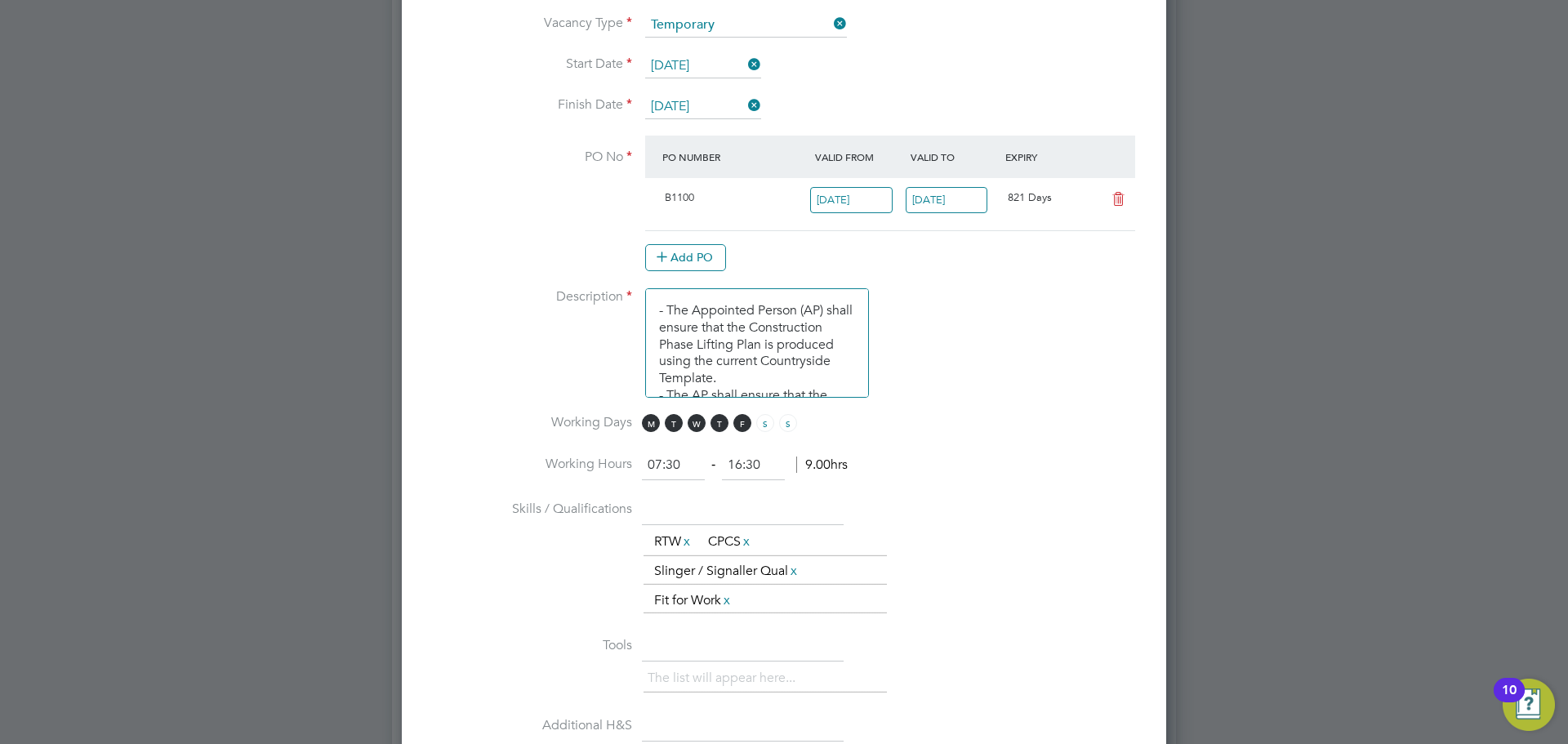
scroll to position [1062, 0]
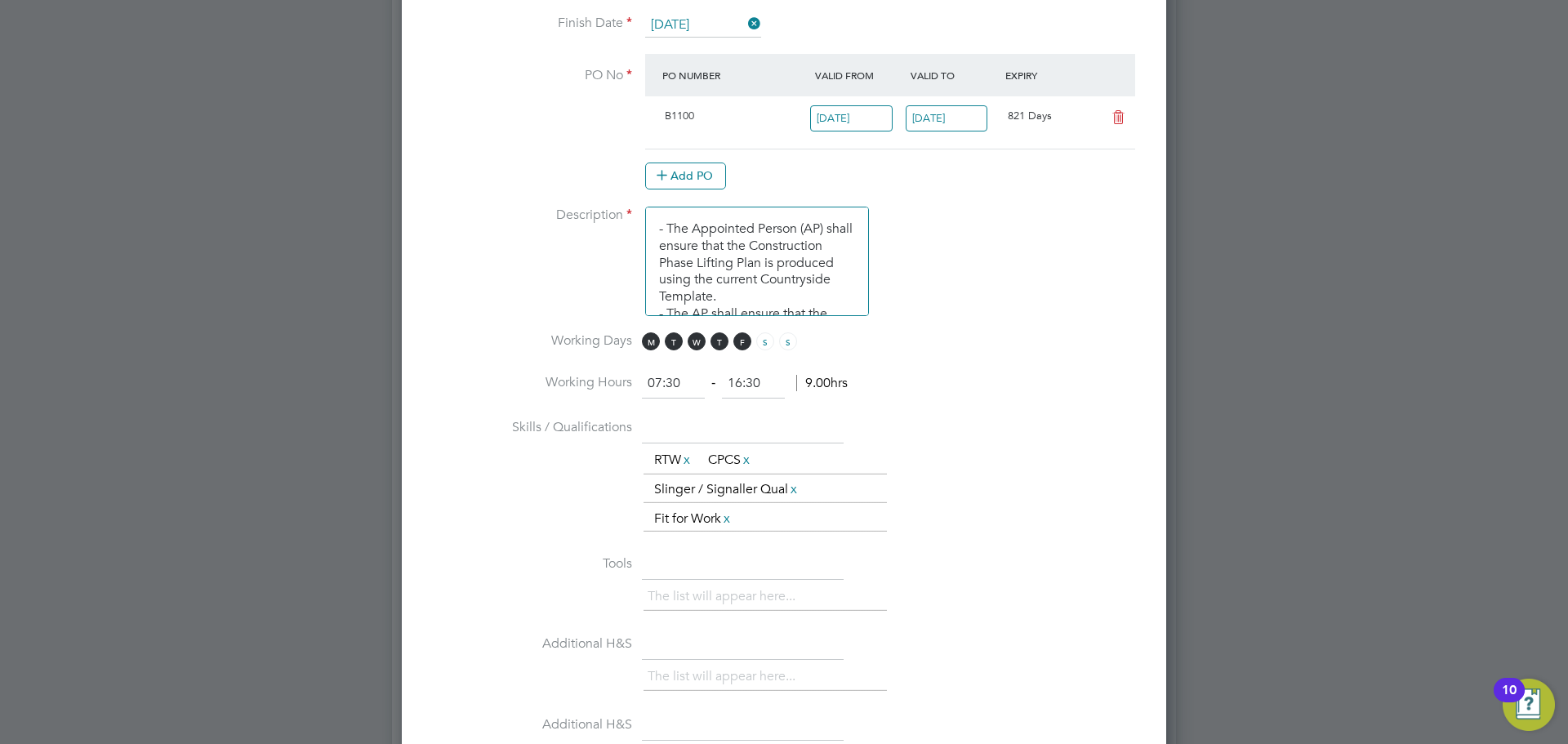
click at [658, 378] on input "07:30" at bounding box center [673, 384] width 63 height 30
type input "07=8:30"
click at [934, 426] on li "Skills / Qualifications The list will appear here... RTW x CPCS x Slinger / Sig…" at bounding box center [784, 482] width 712 height 136
click at [808, 413] on li "Working Hours ‐ hrs" at bounding box center [784, 393] width 712 height 46
click at [676, 380] on input at bounding box center [673, 384] width 63 height 30
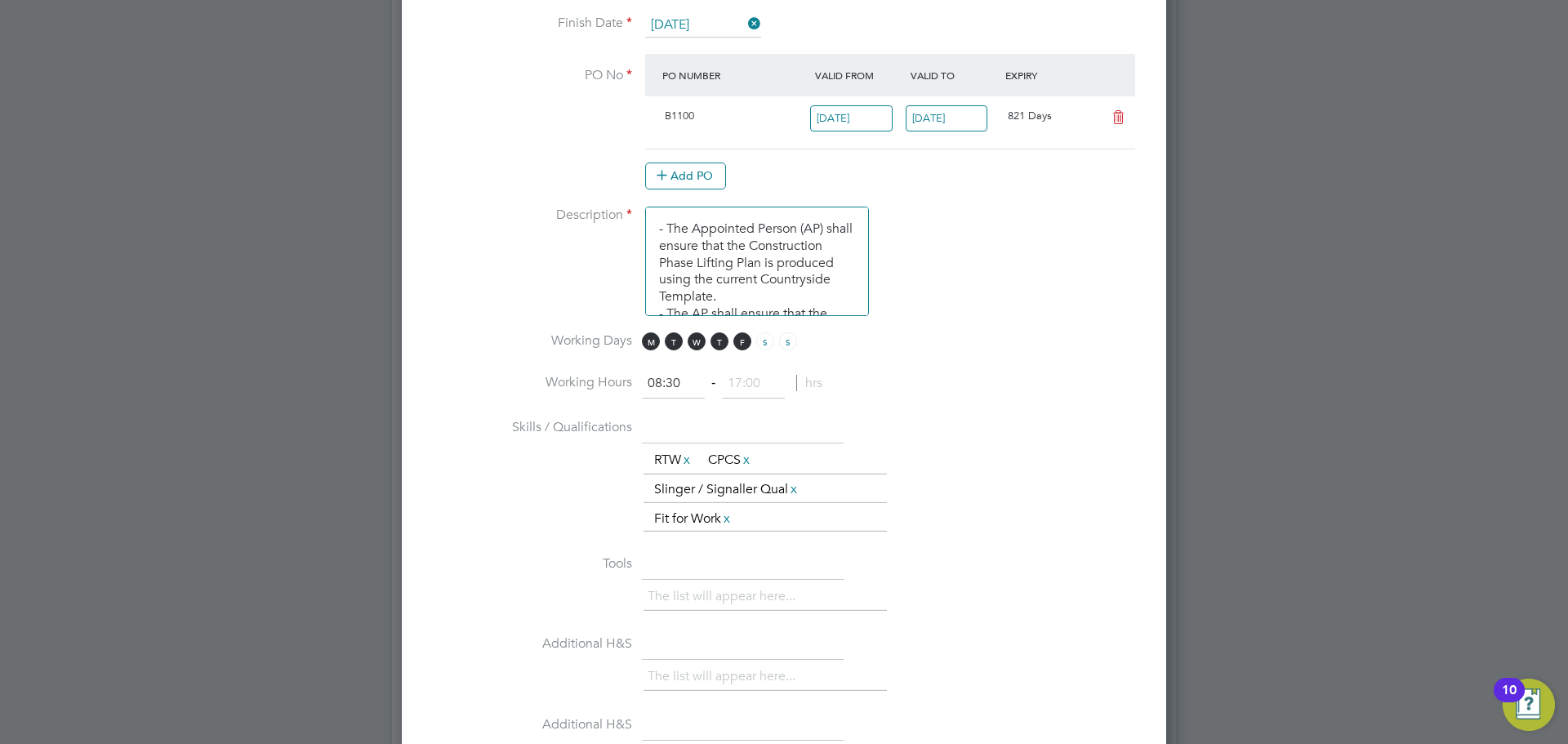
type input "08:30"
click at [756, 386] on input at bounding box center [753, 384] width 63 height 30
type input "16:30"
click at [924, 428] on li "Skills / Qualifications The list will appear here... RTW x CPCS x Slinger / Sig…" at bounding box center [784, 482] width 712 height 136
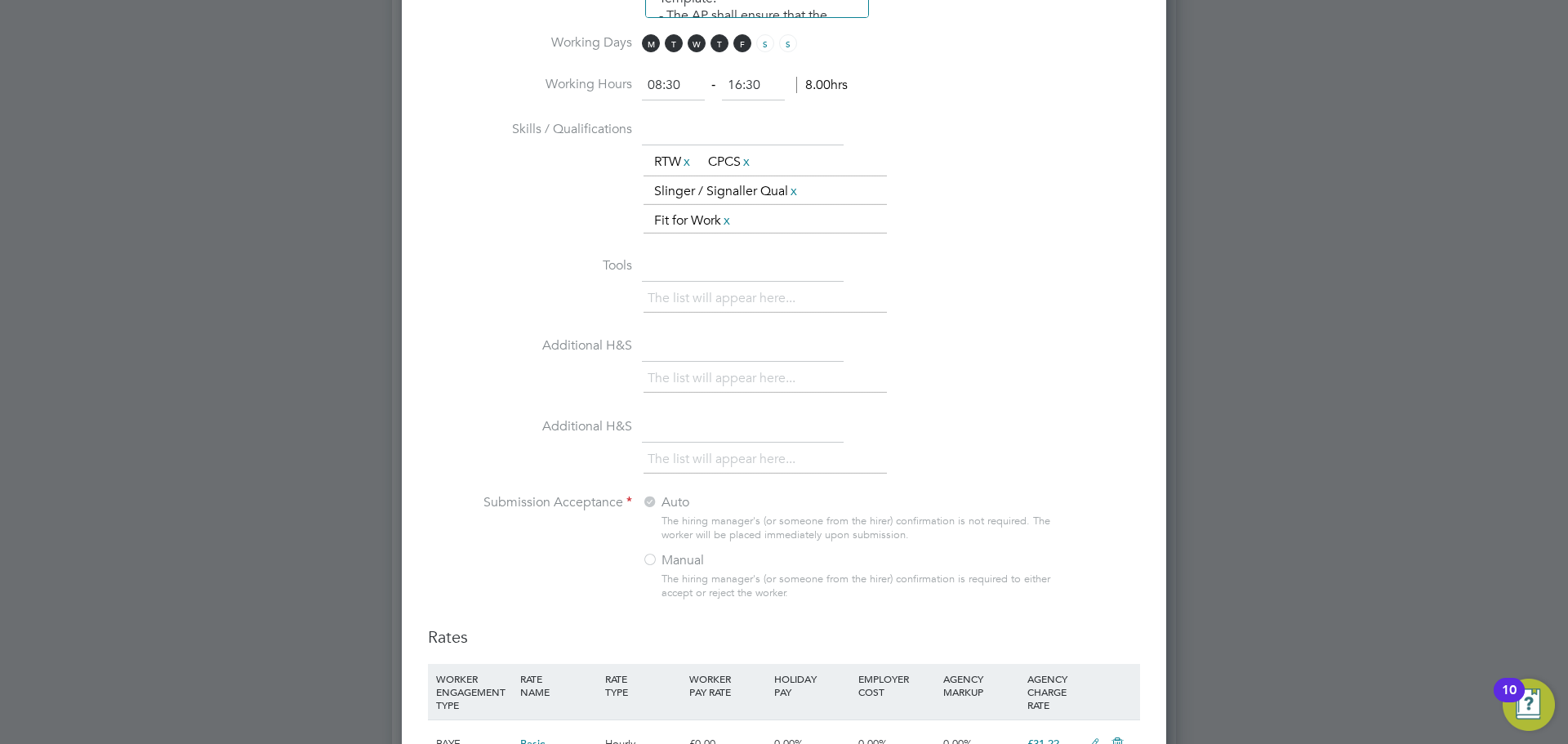
scroll to position [1388, 0]
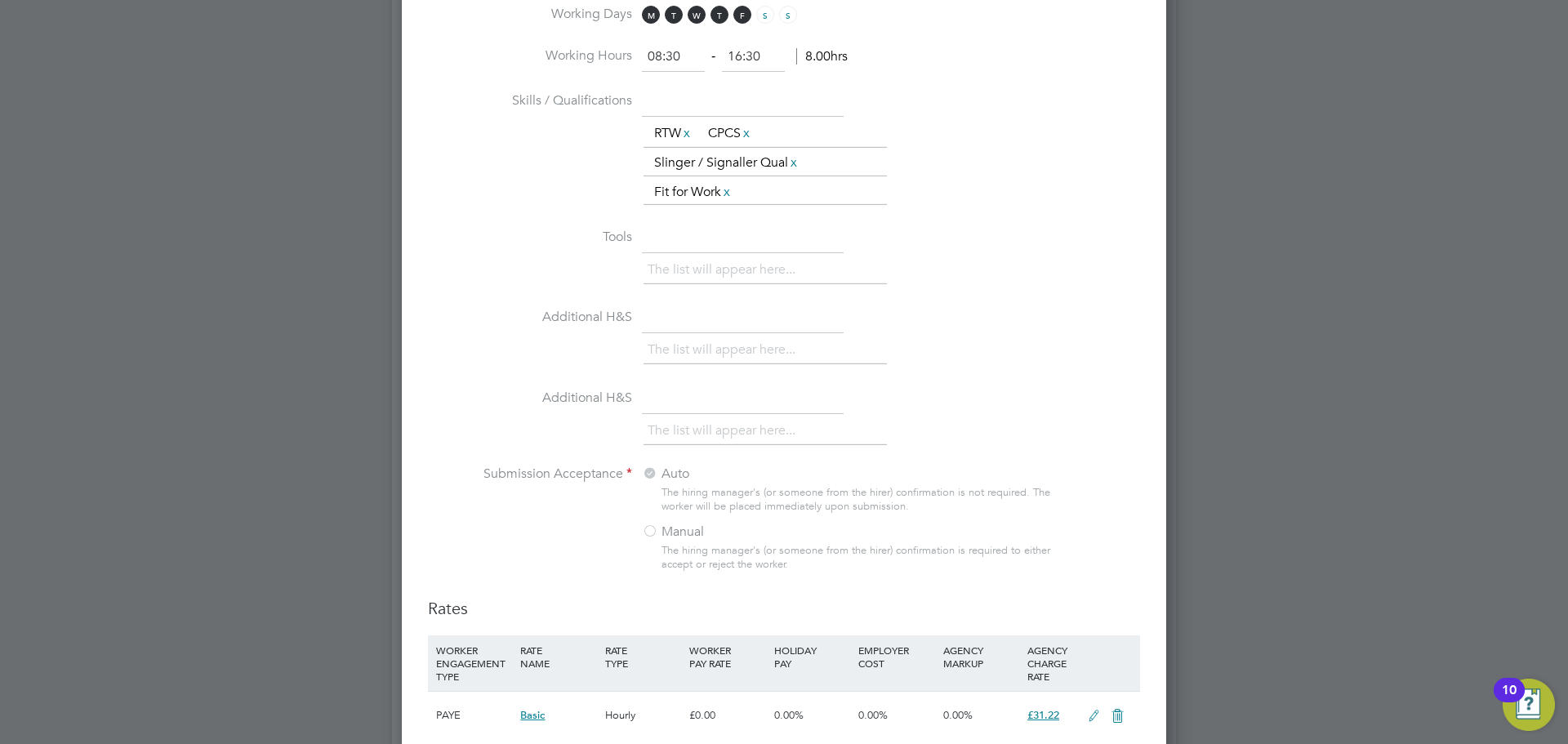
click at [689, 348] on li "The list will appear here..." at bounding box center [725, 350] width 155 height 22
click at [673, 334] on li "Additional H&S The list will appear here..." at bounding box center [784, 345] width 712 height 81
click at [678, 440] on li "The list will appear here..." at bounding box center [725, 430] width 155 height 22
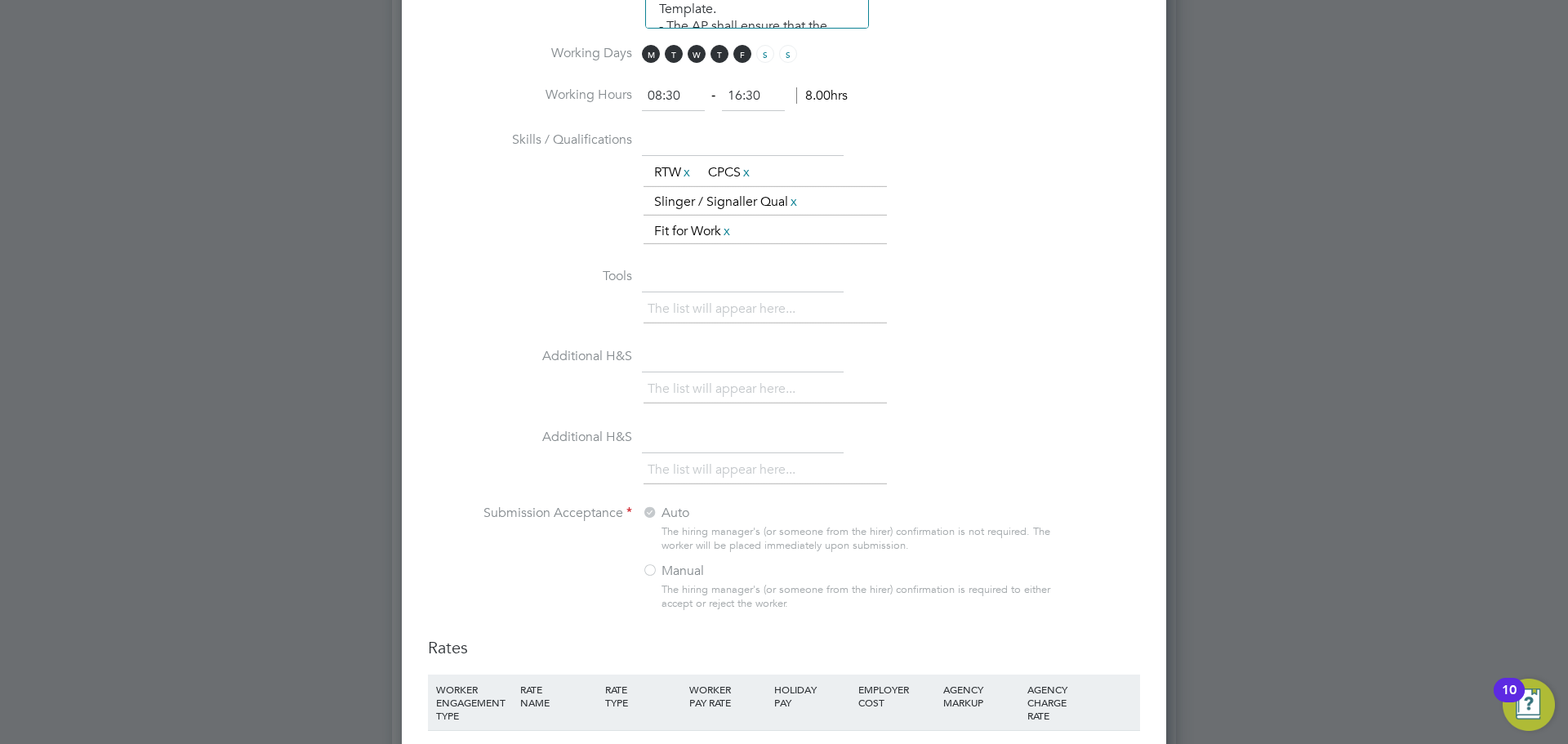
scroll to position [1348, 0]
click at [690, 311] on li "The list will appear here..." at bounding box center [725, 309] width 155 height 22
click at [675, 387] on li "The list will appear here..." at bounding box center [725, 389] width 155 height 22
click at [686, 459] on ul "The list will appear here..." at bounding box center [765, 472] width 244 height 30
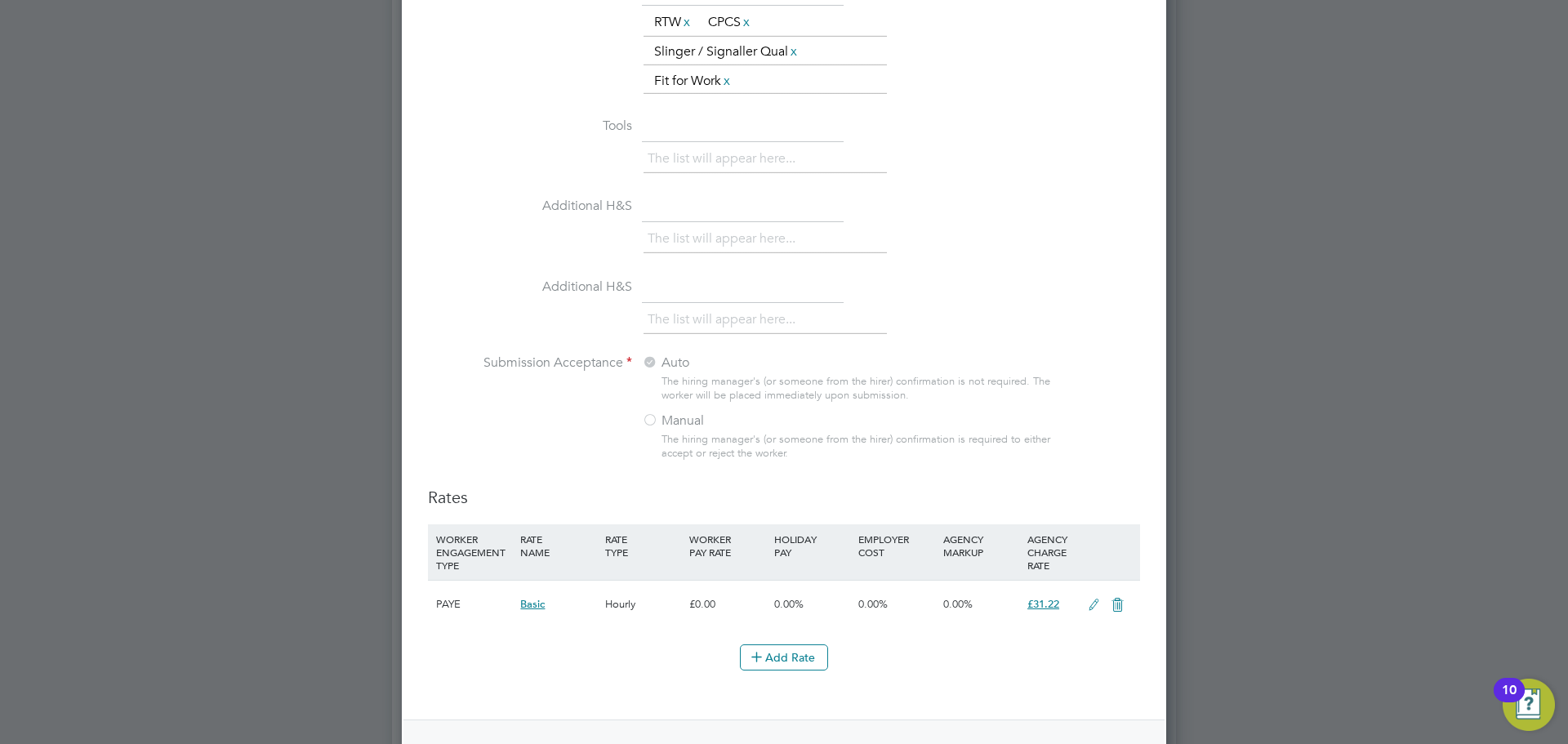
scroll to position [1512, 0]
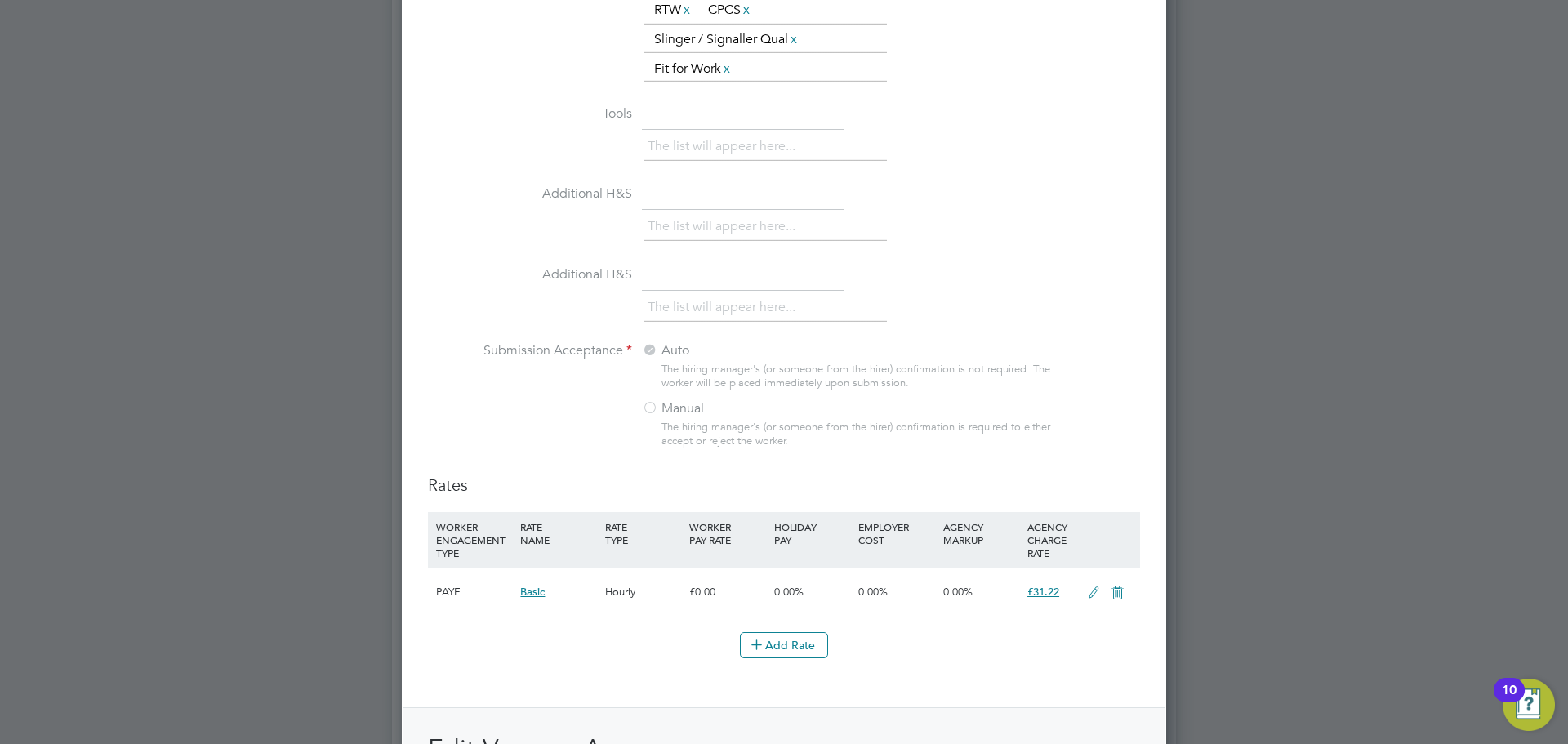
click at [650, 407] on div at bounding box center [650, 409] width 16 height 16
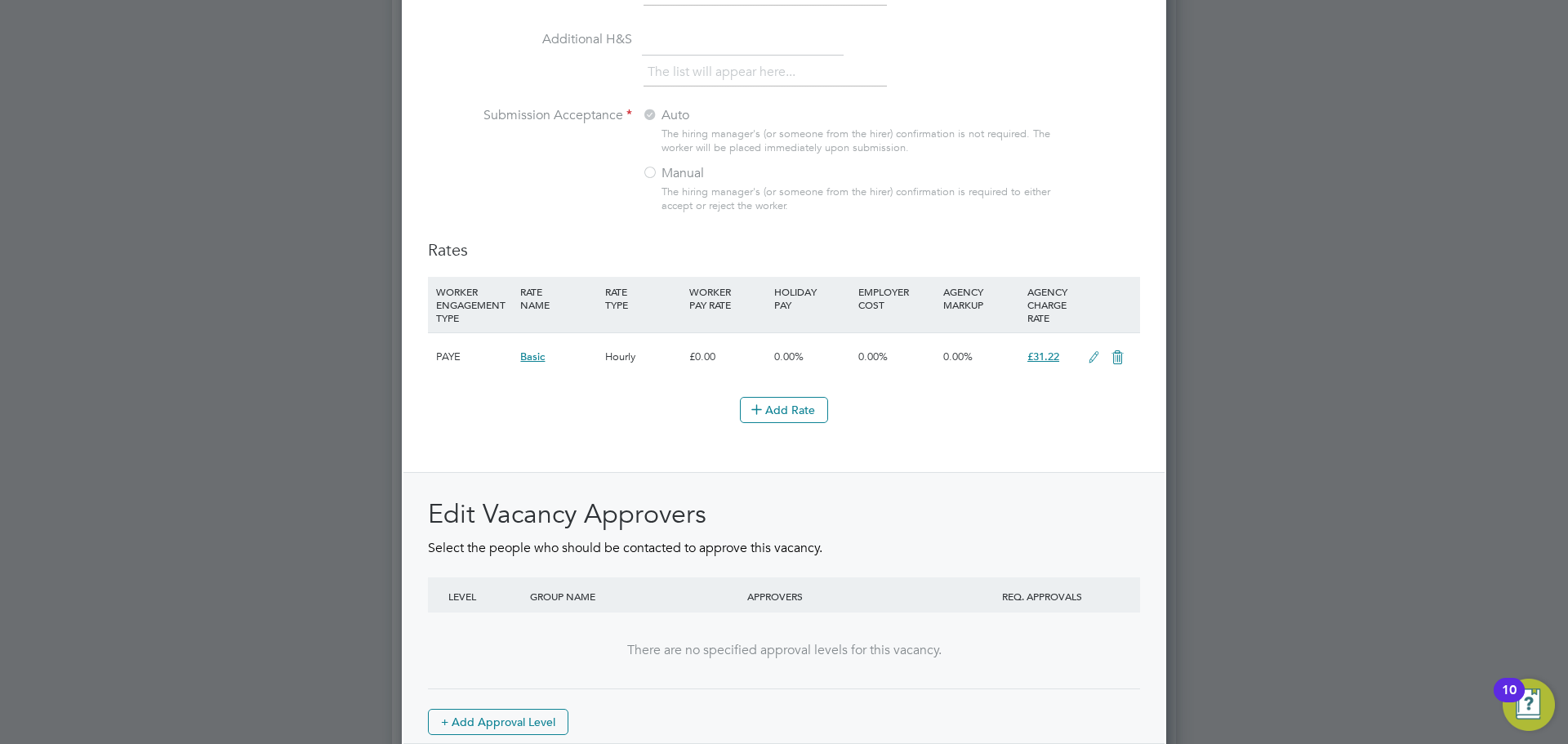
scroll to position [1839, 0]
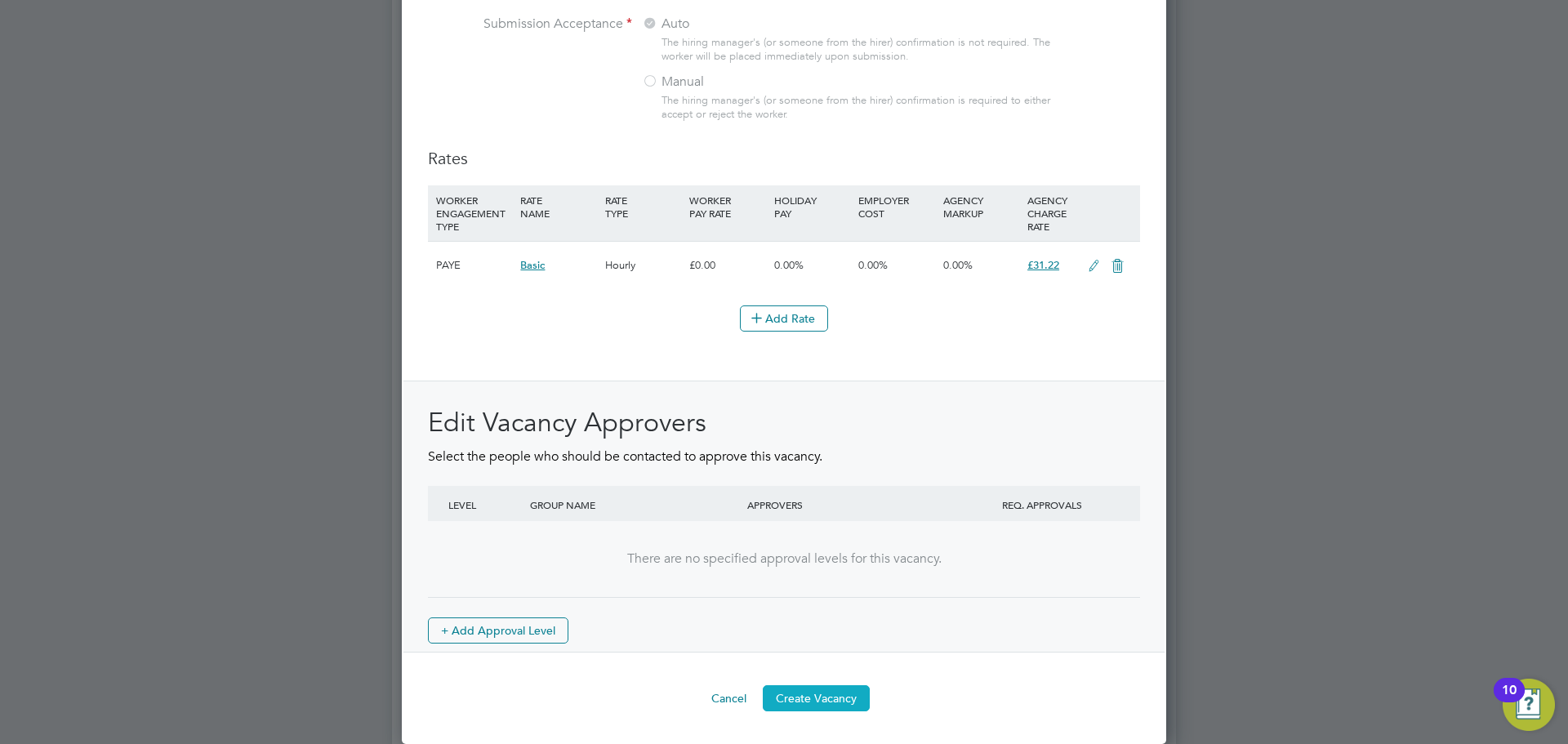
click at [808, 693] on button "Create Vacancy" at bounding box center [817, 699] width 107 height 26
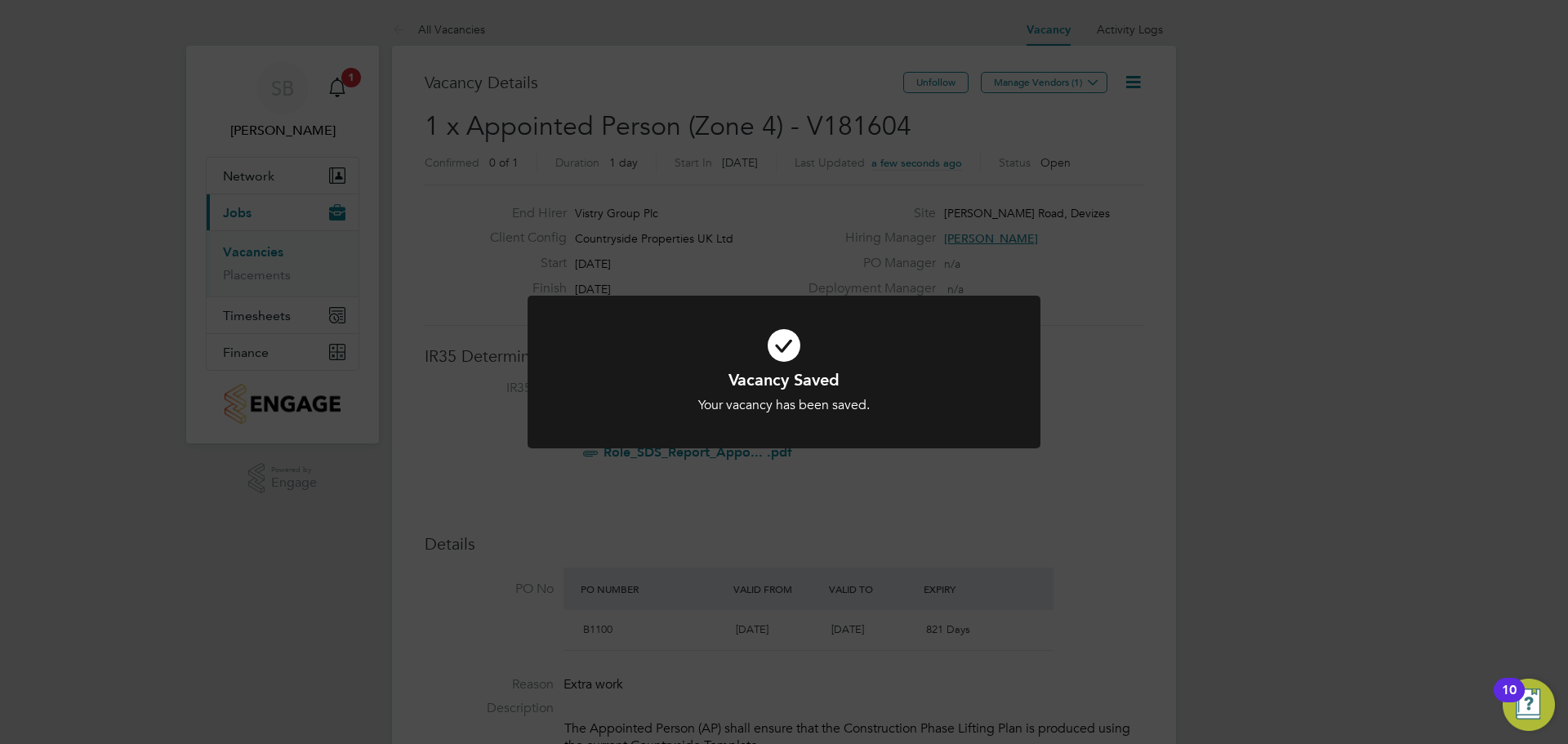
click at [785, 367] on icon at bounding box center [784, 345] width 425 height 63
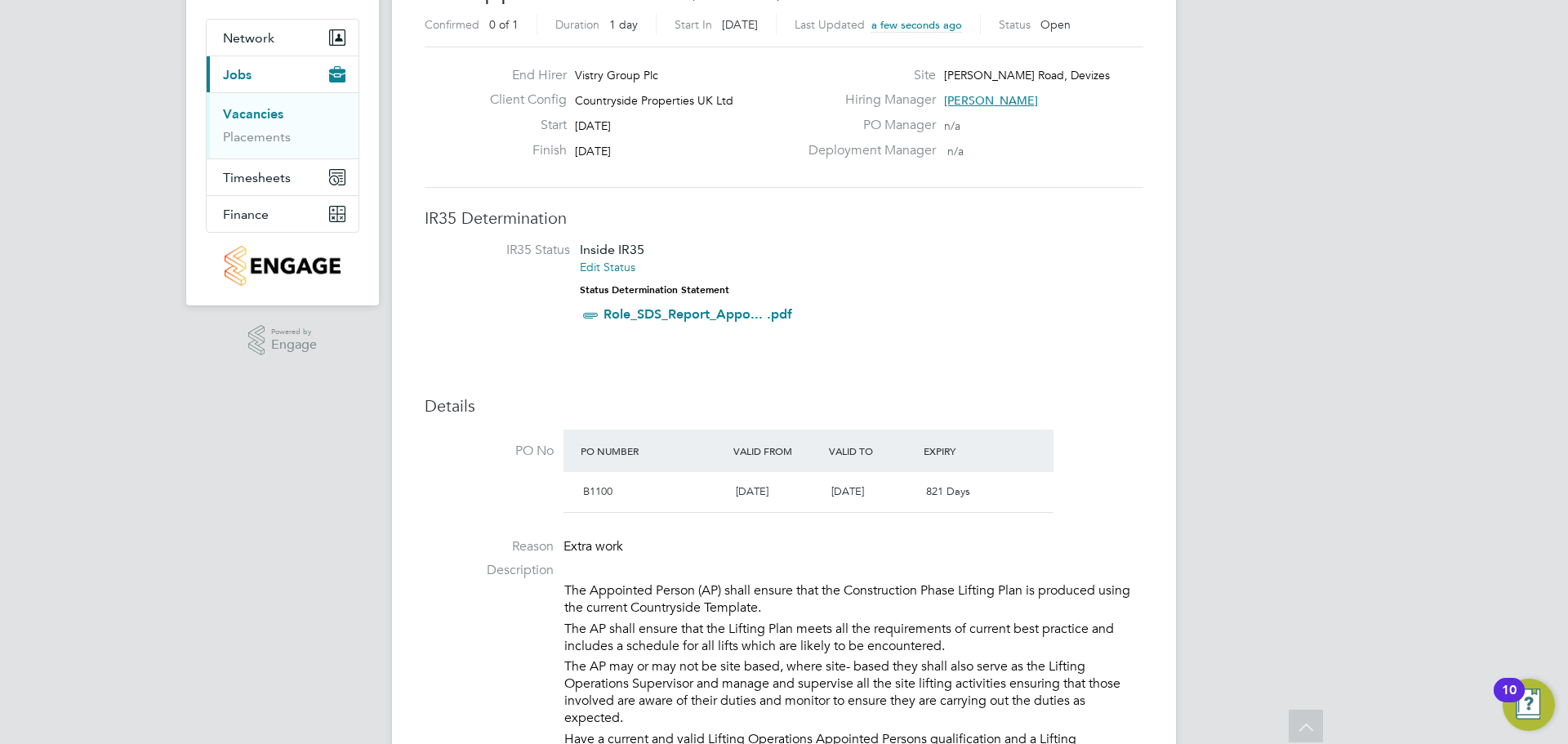
scroll to position [163, 0]
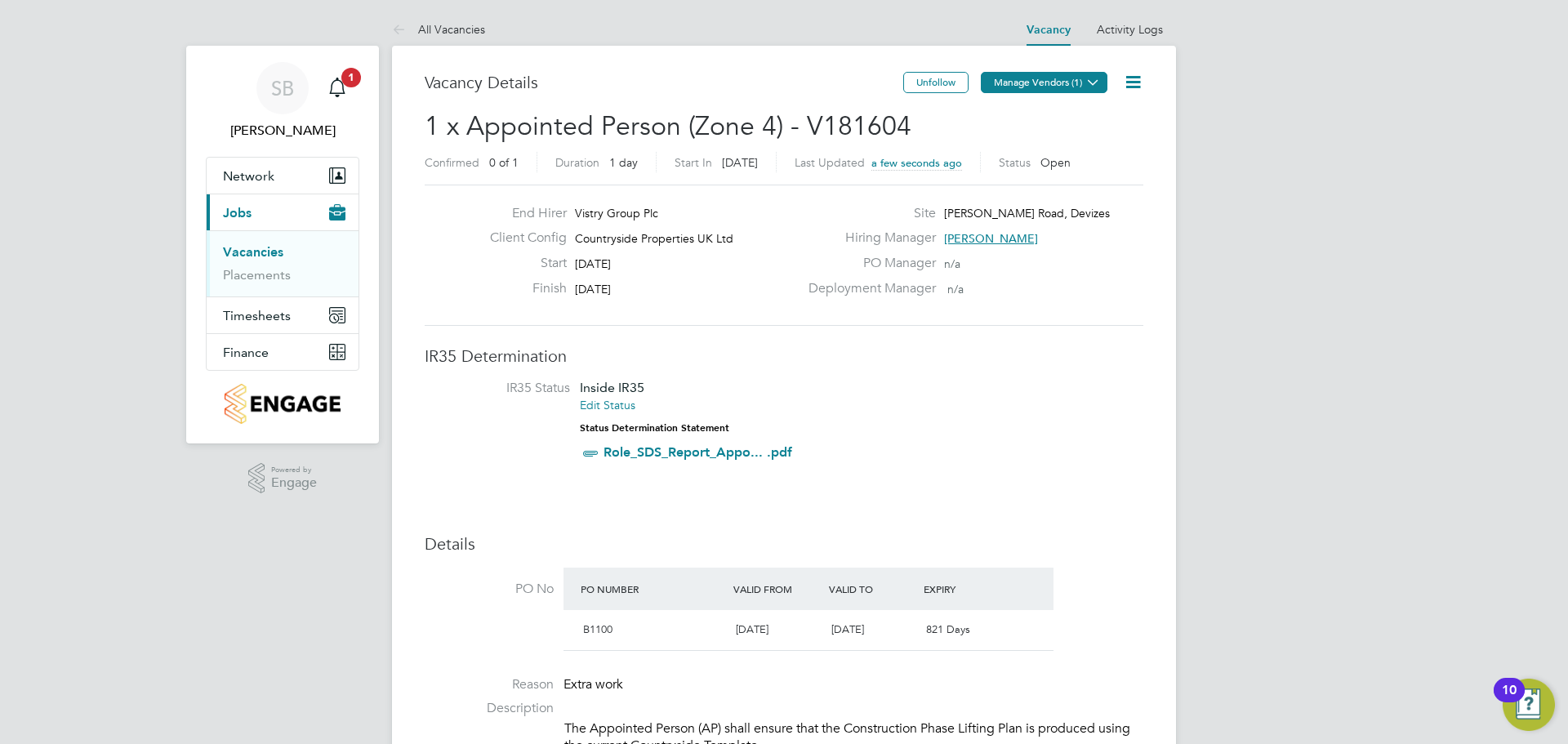
click at [1055, 72] on button "Manage Vendors (1)" at bounding box center [1045, 82] width 127 height 21
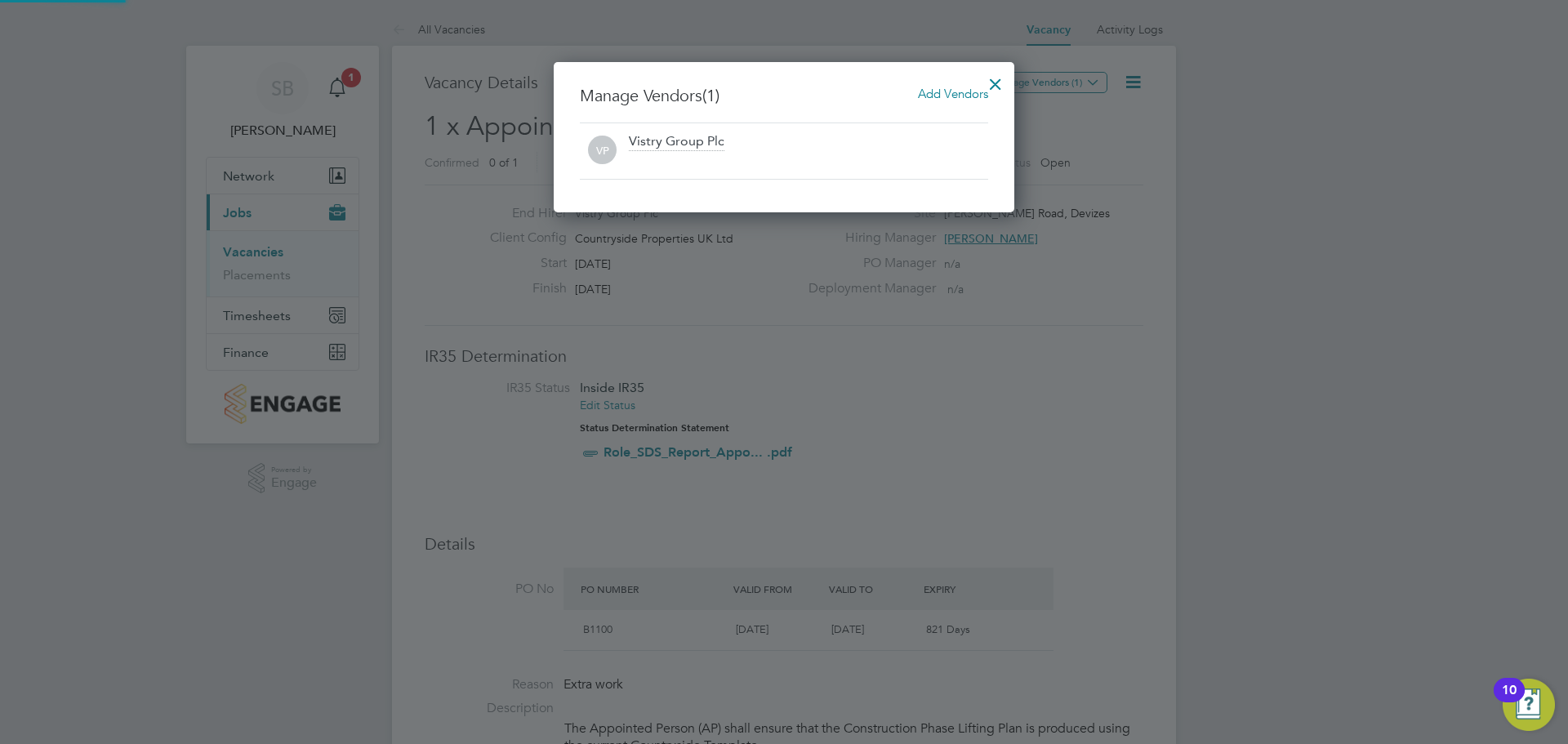
scroll to position [151, 462]
click at [945, 93] on span "Add Vendors" at bounding box center [952, 93] width 70 height 16
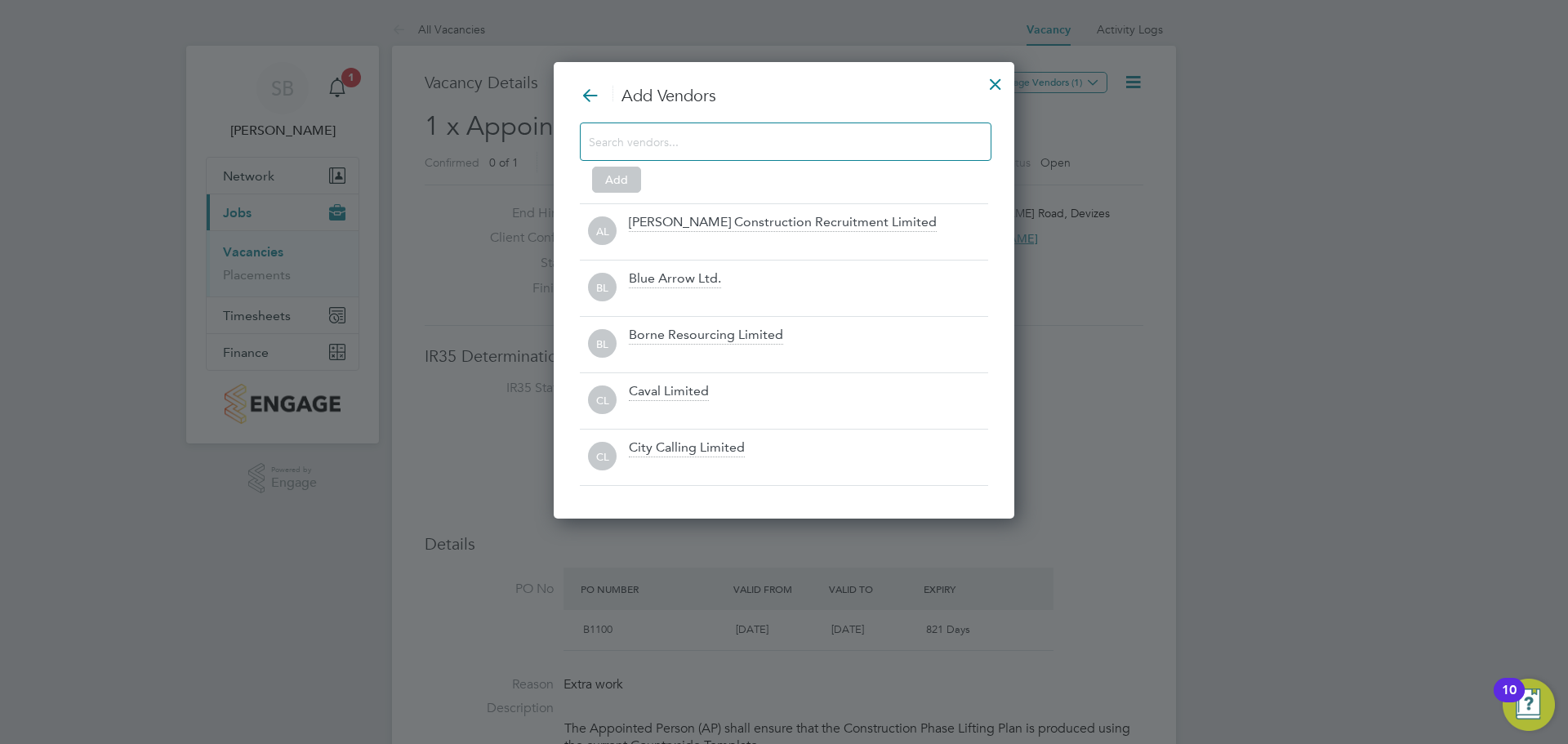
scroll to position [458, 462]
click at [737, 123] on div at bounding box center [786, 142] width 412 height 39
click at [735, 130] on div at bounding box center [786, 142] width 412 height 39
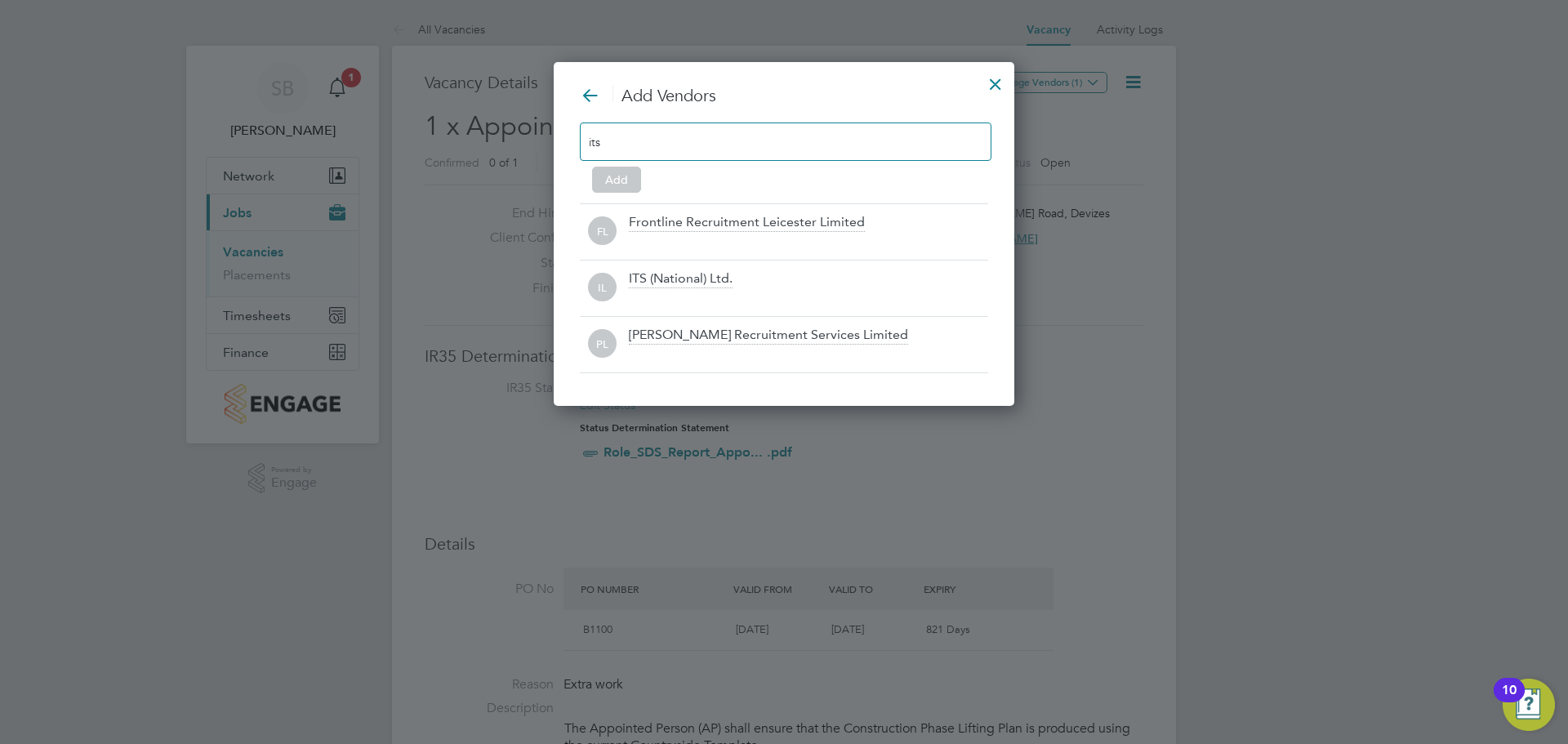
scroll to position [346, 462]
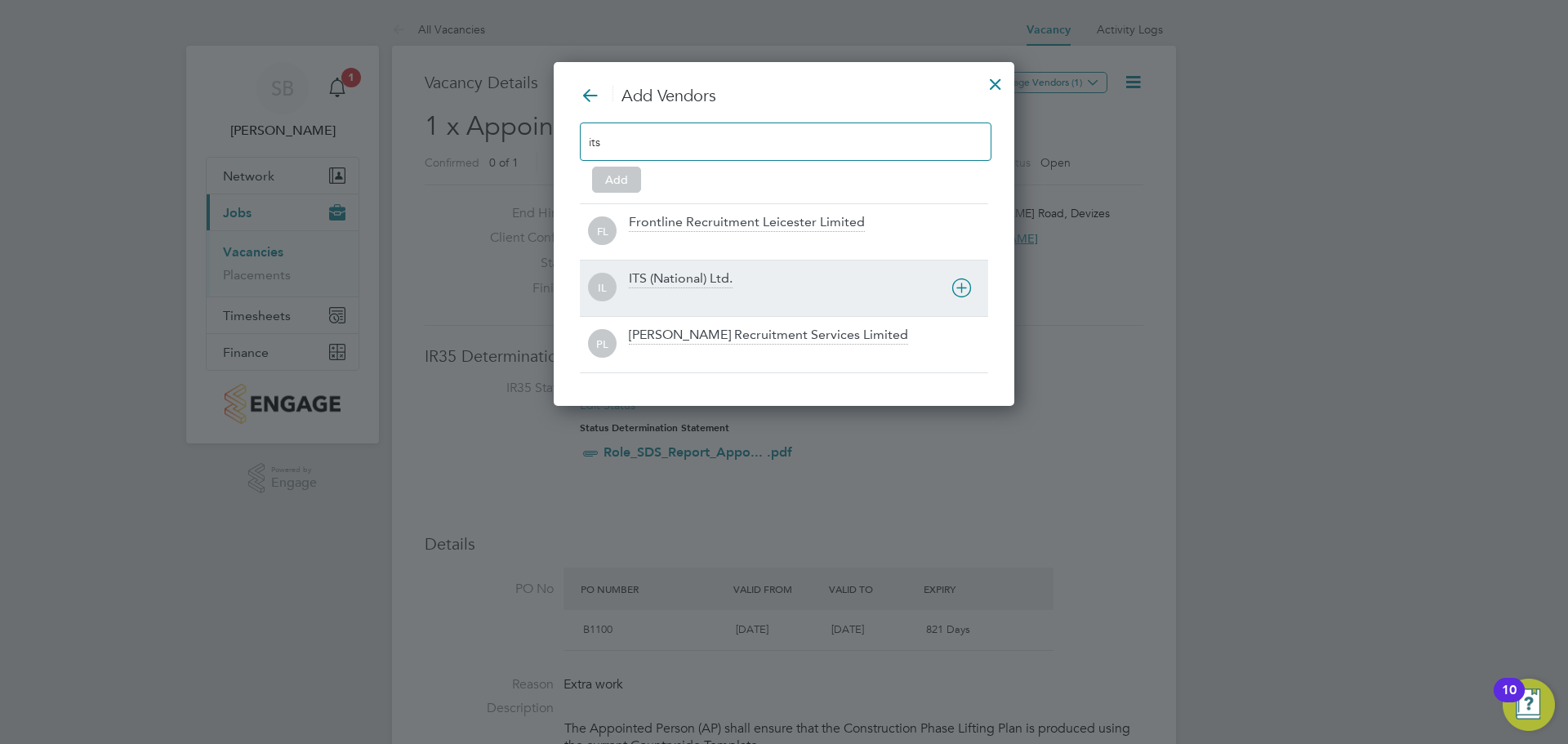
type input "its"
click at [678, 278] on div "ITS (National) Ltd." at bounding box center [681, 279] width 104 height 18
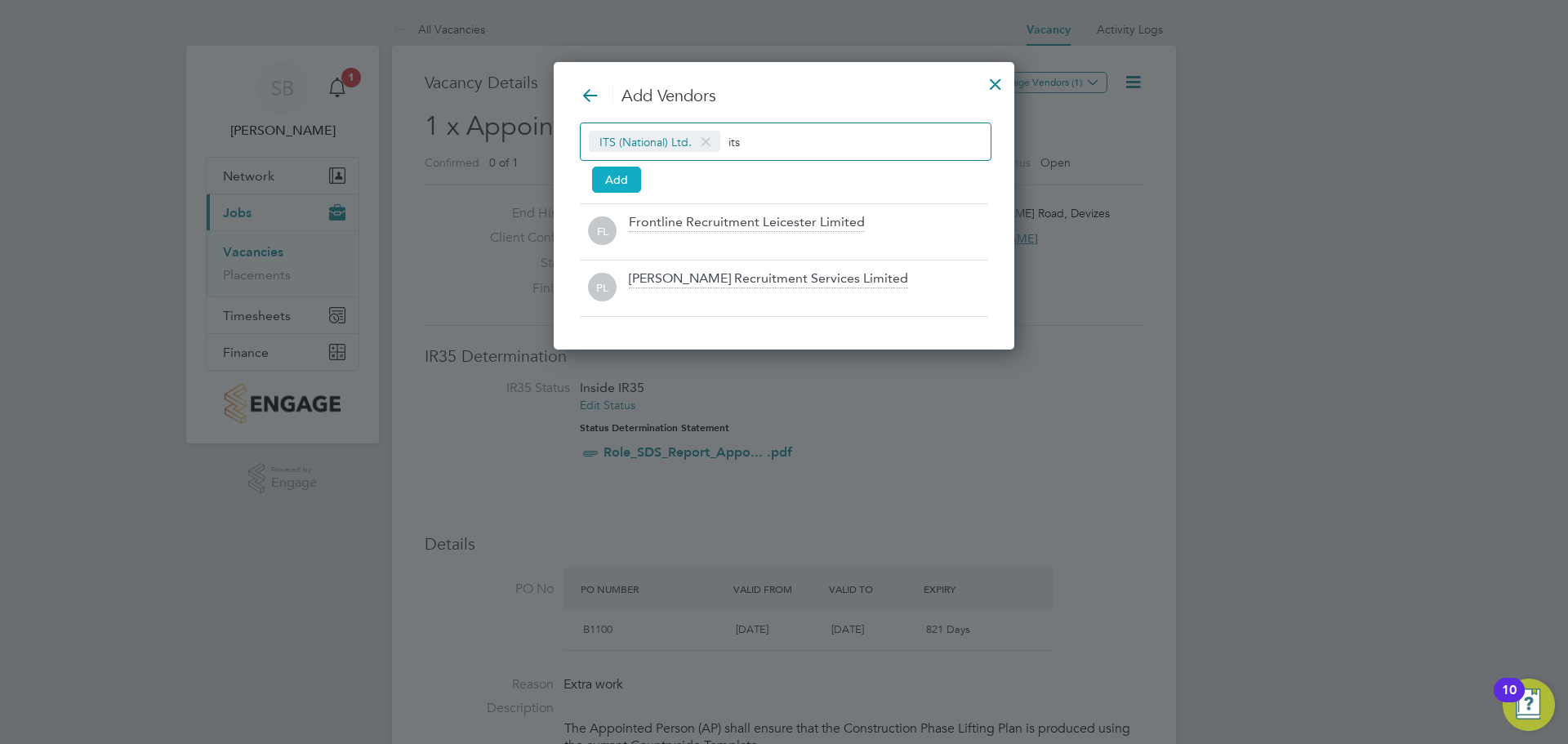
click at [620, 179] on button "Add" at bounding box center [616, 179] width 49 height 26
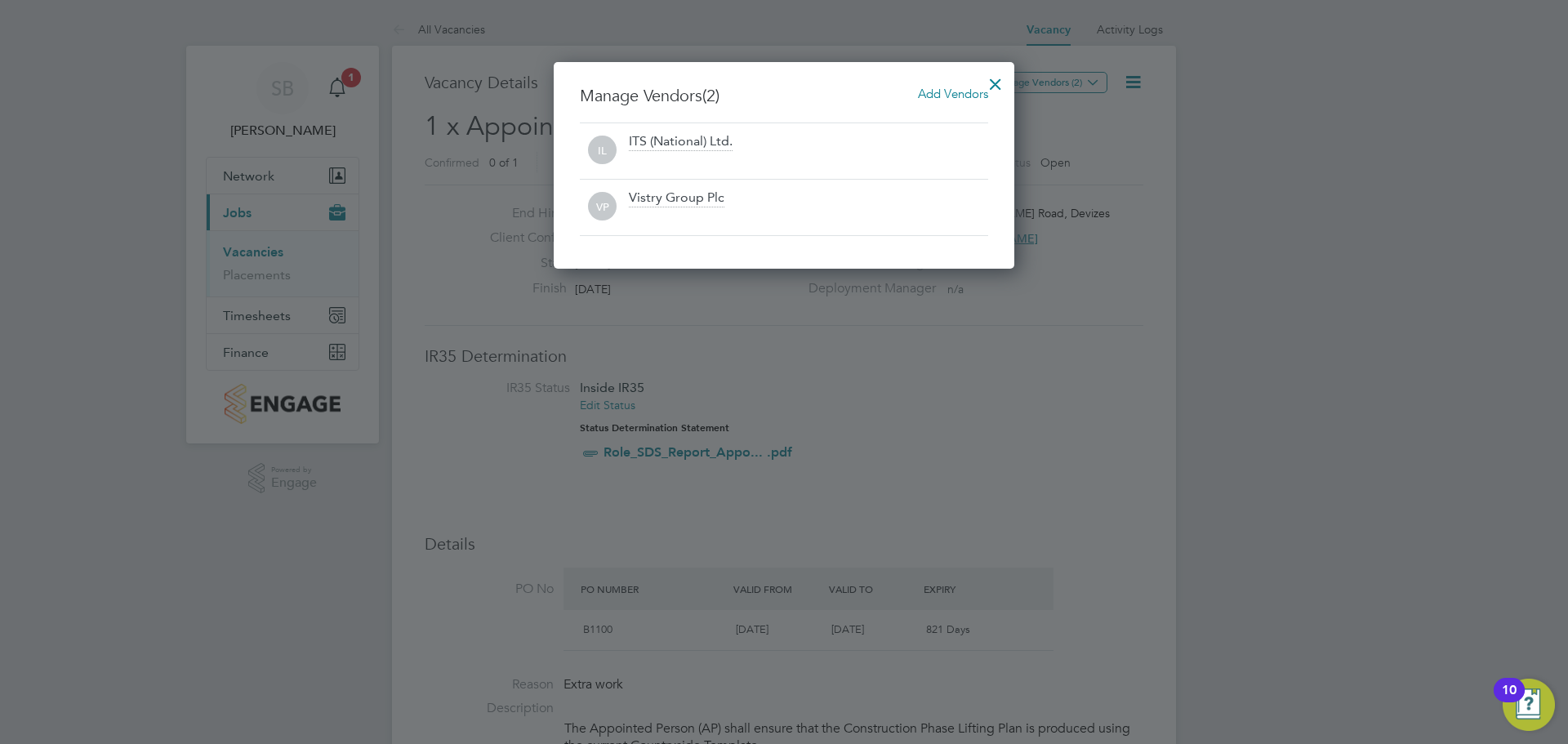
click at [995, 82] on div at bounding box center [996, 80] width 30 height 30
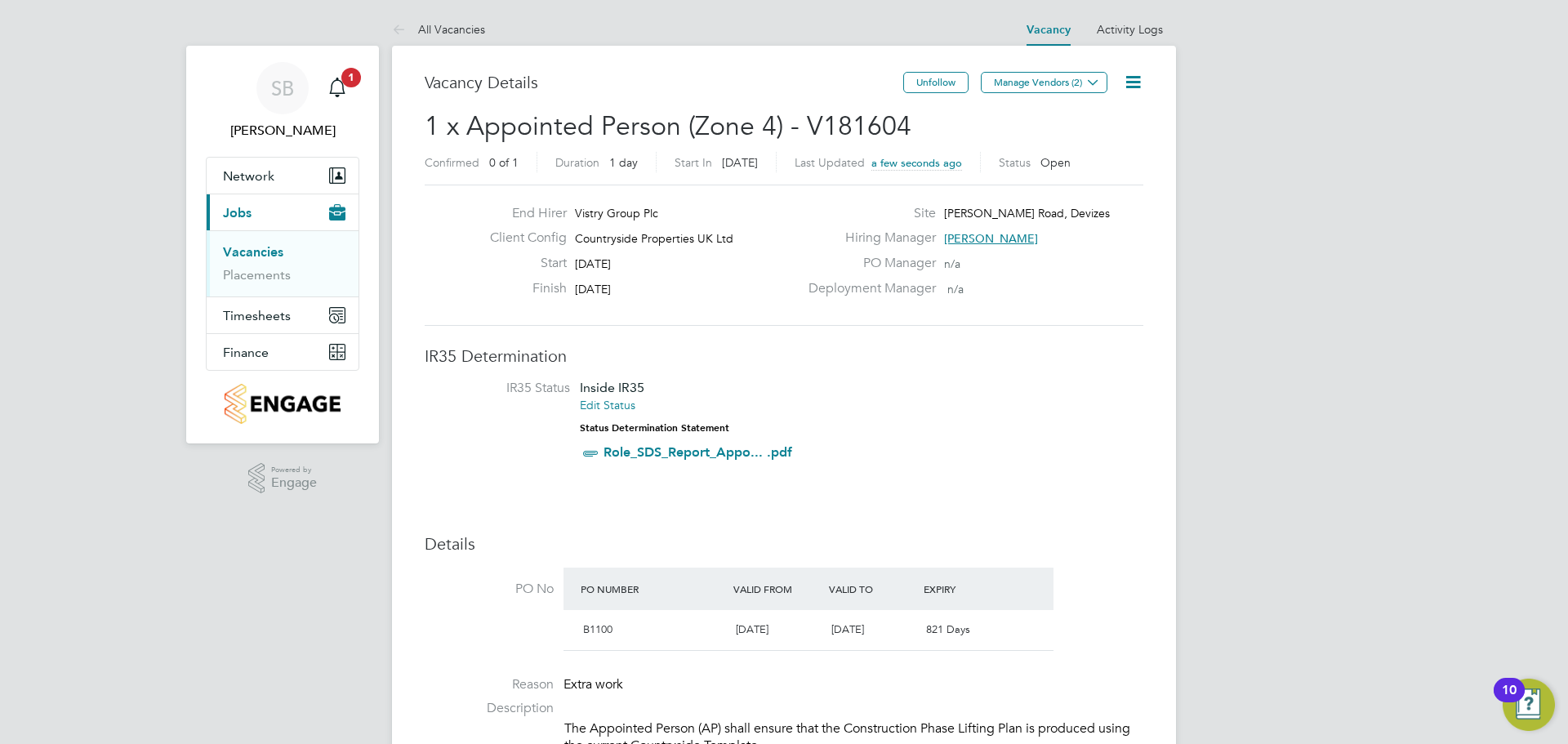
click at [1049, 161] on span "Open" at bounding box center [1055, 163] width 30 height 15
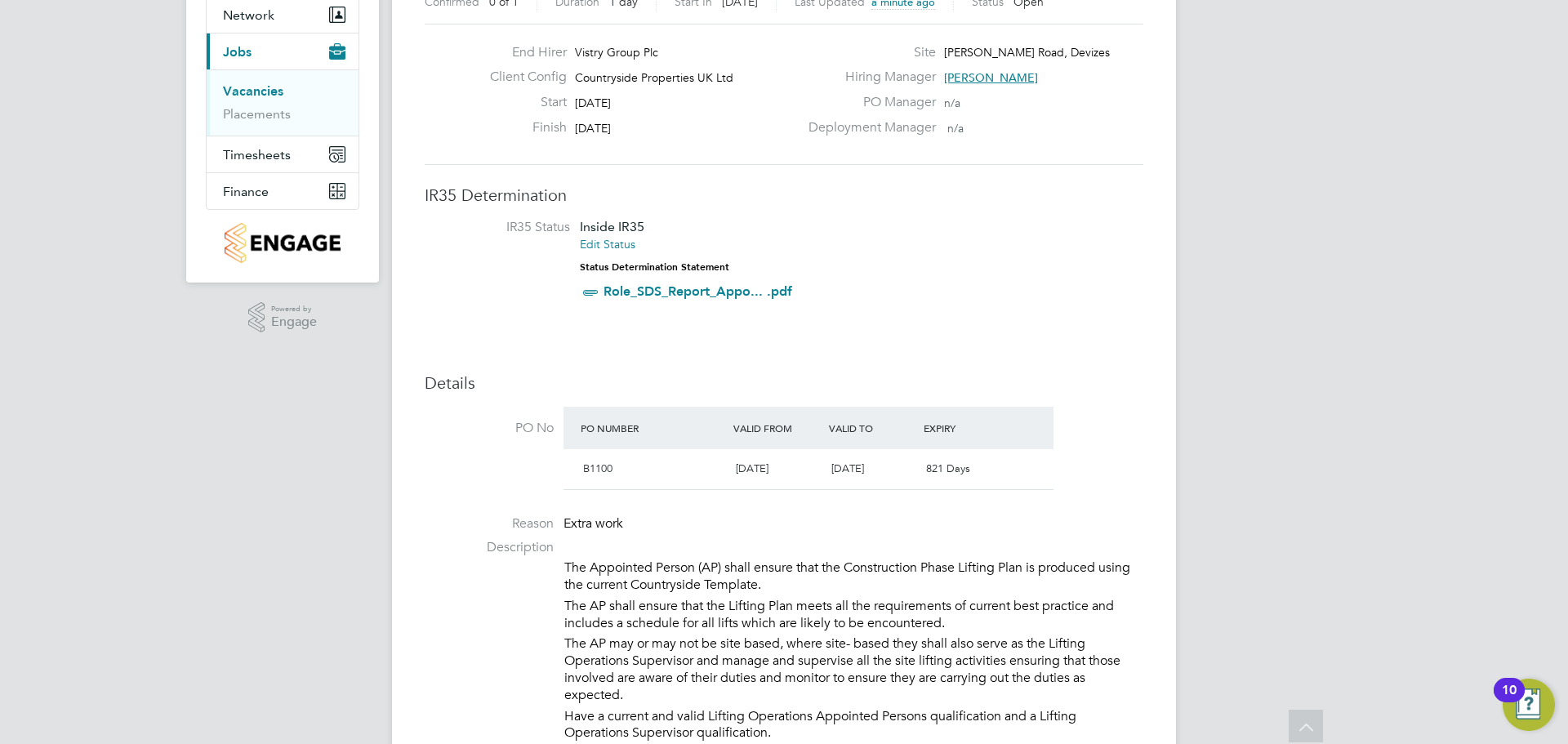
scroll to position [17, 0]
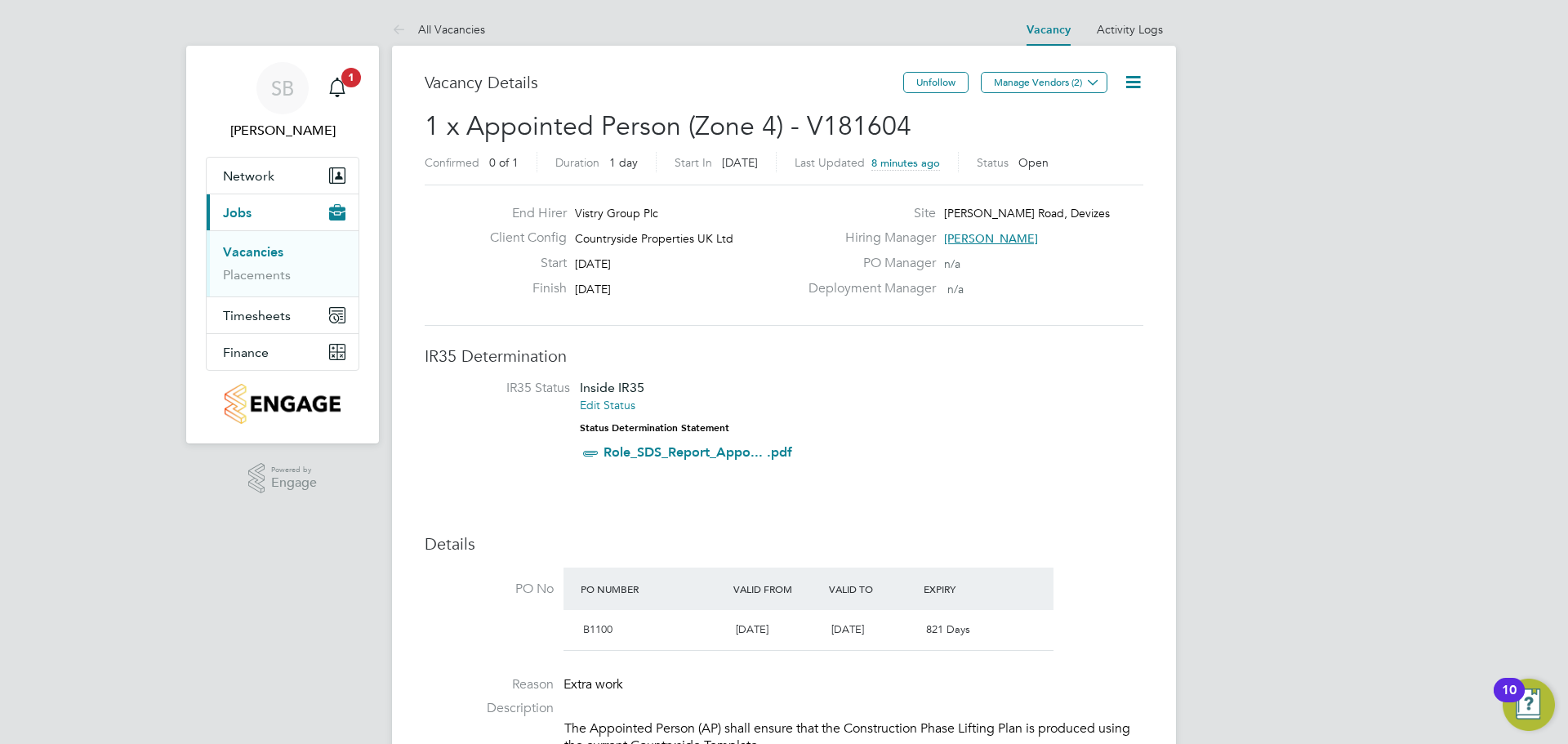
click at [1139, 76] on icon at bounding box center [1133, 81] width 21 height 21
click at [1109, 123] on li "Edit Vacancy" at bounding box center [1093, 121] width 95 height 23
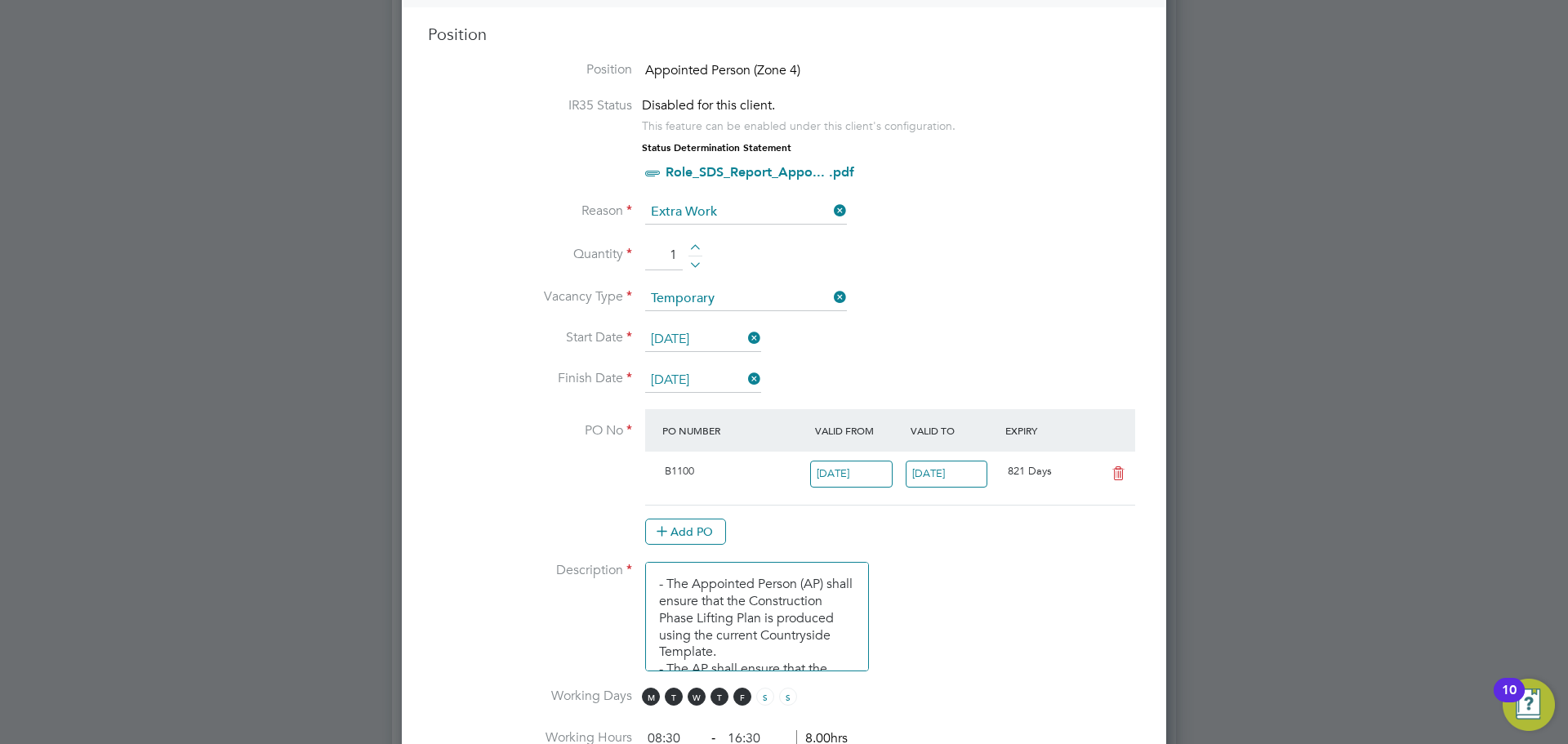
scroll to position [735, 0]
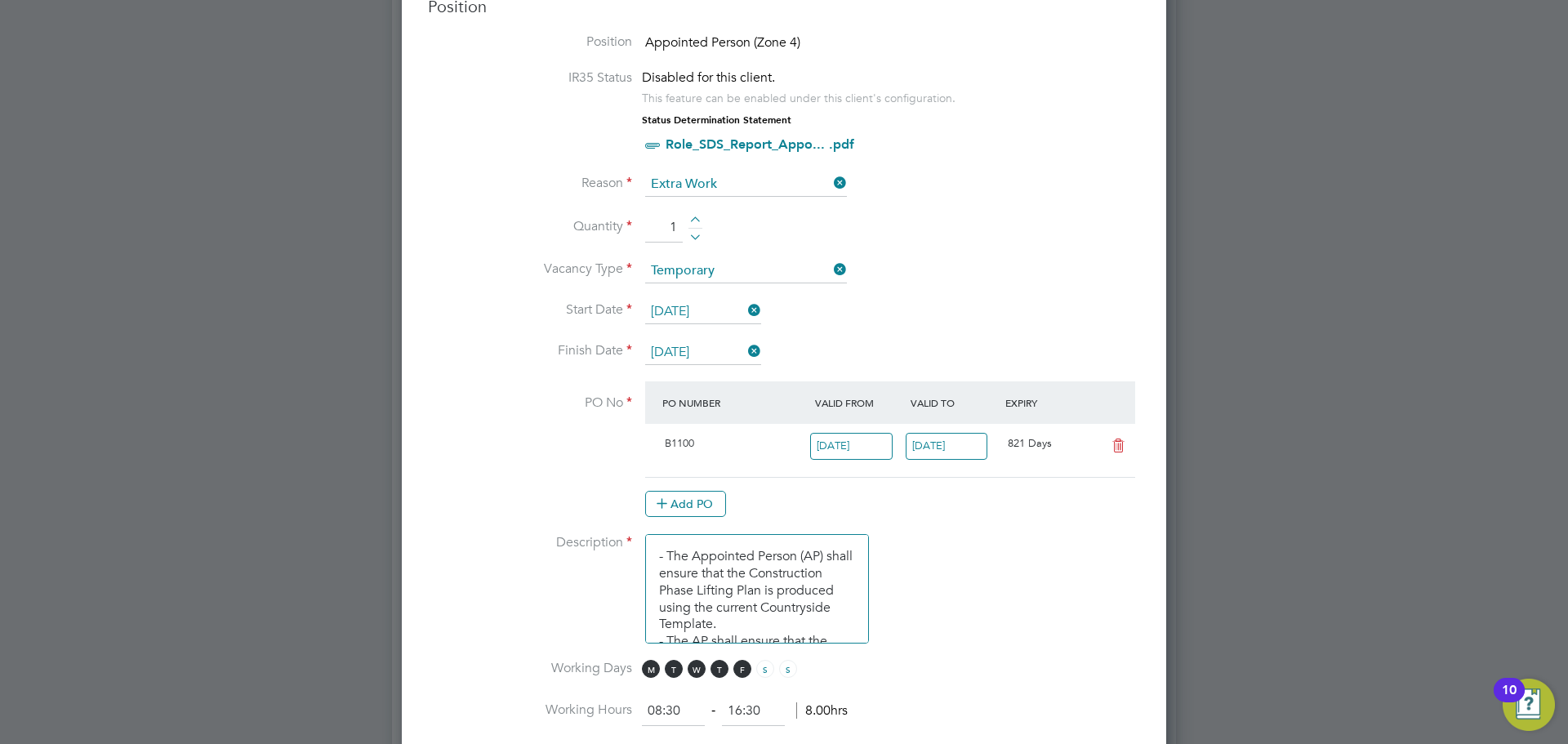
click at [748, 146] on link "Role_SDS_Report_Appo... .pdf" at bounding box center [760, 144] width 188 height 16
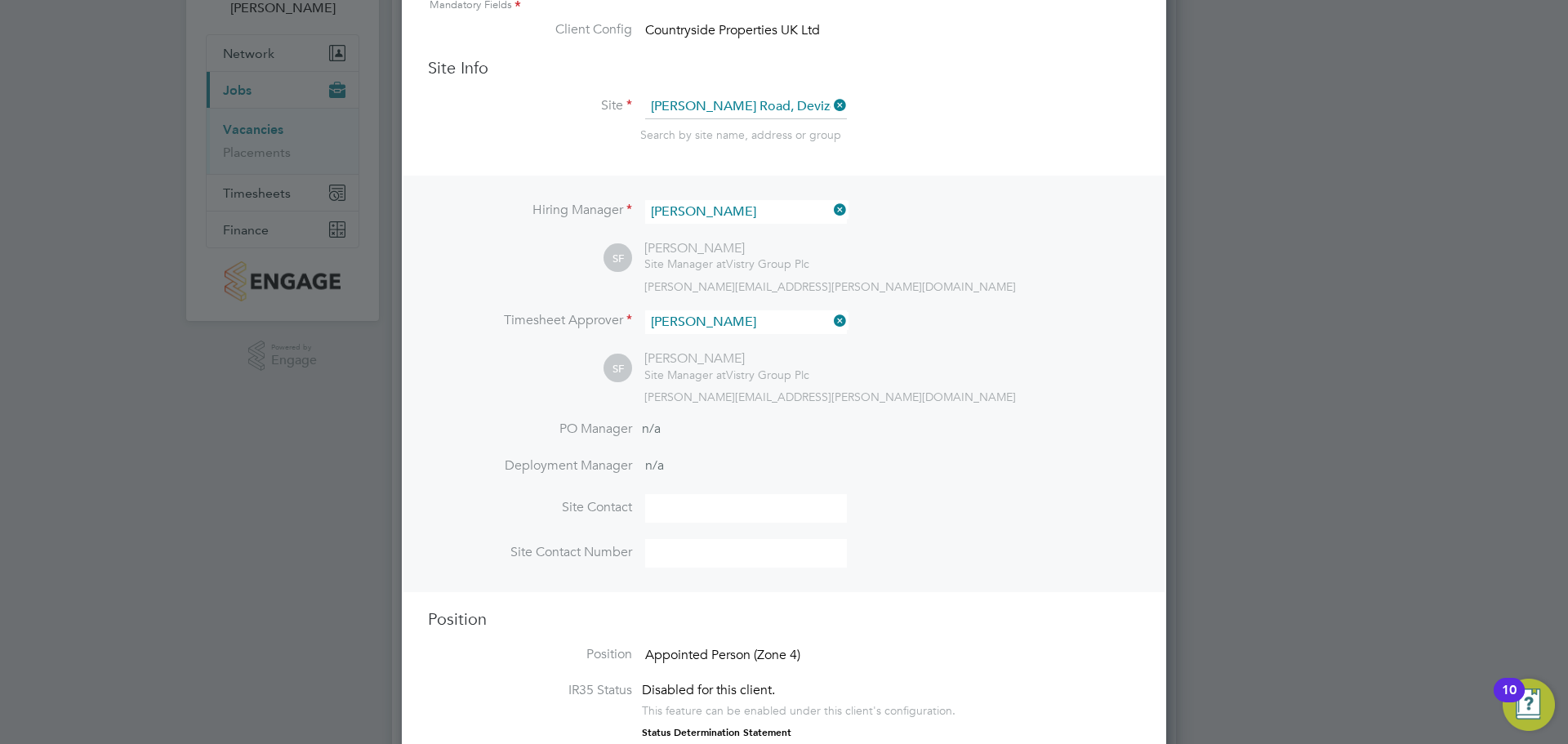
scroll to position [327, 0]
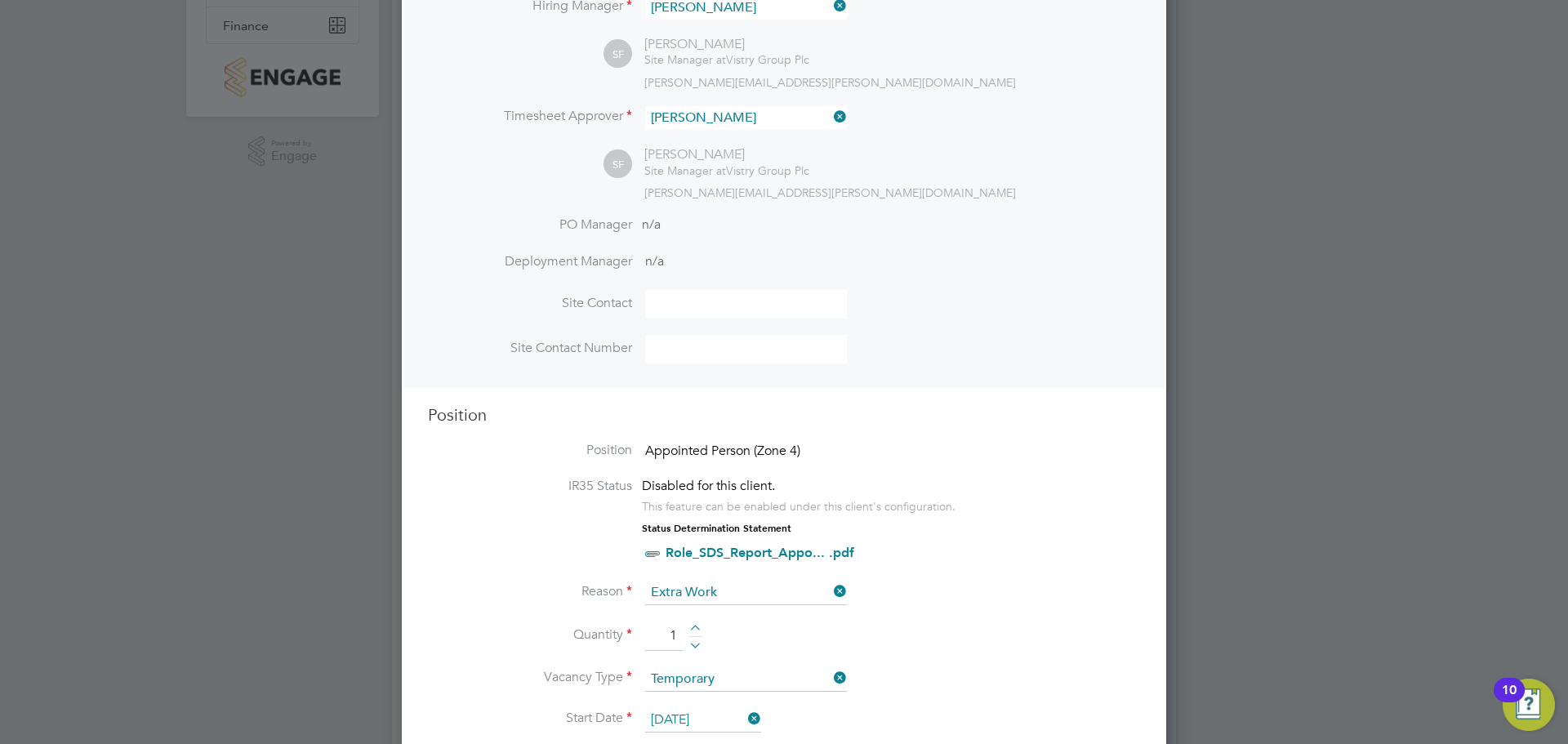
click at [649, 556] on icon at bounding box center [652, 554] width 21 height 21
click at [695, 548] on link "Role_SDS_Report_Appo... .pdf" at bounding box center [760, 552] width 188 height 16
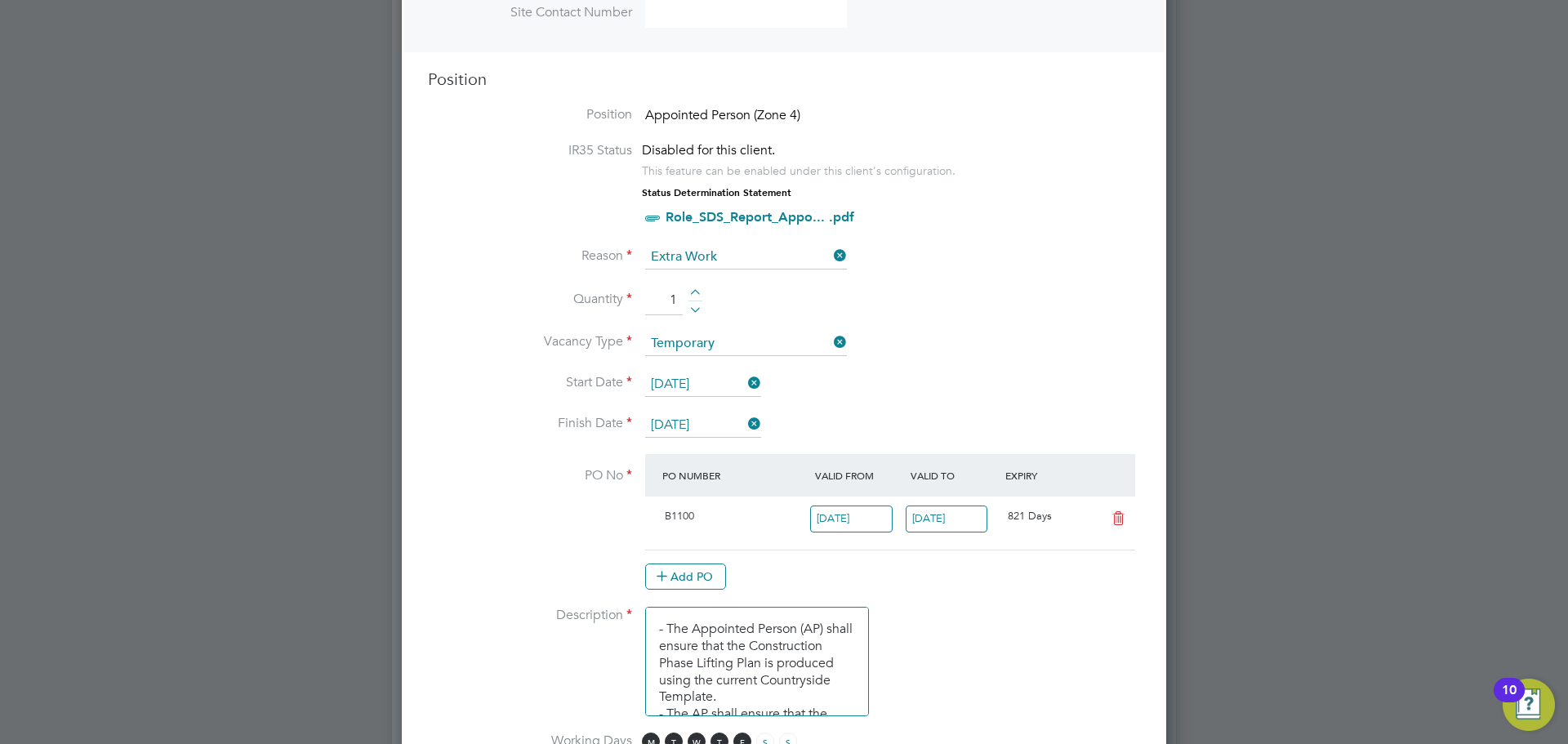
scroll to position [639, 0]
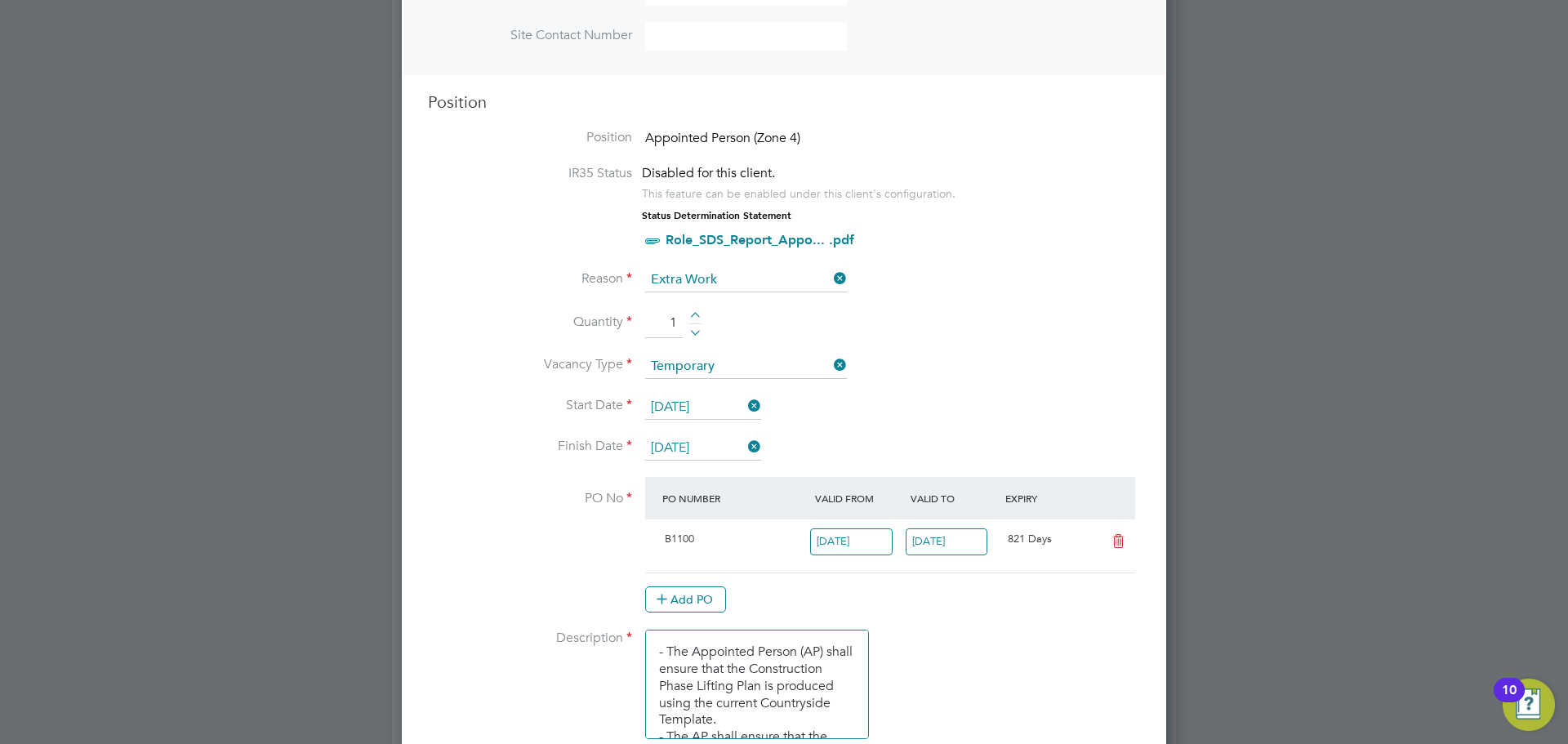
click at [1116, 542] on icon at bounding box center [1119, 542] width 21 height 13
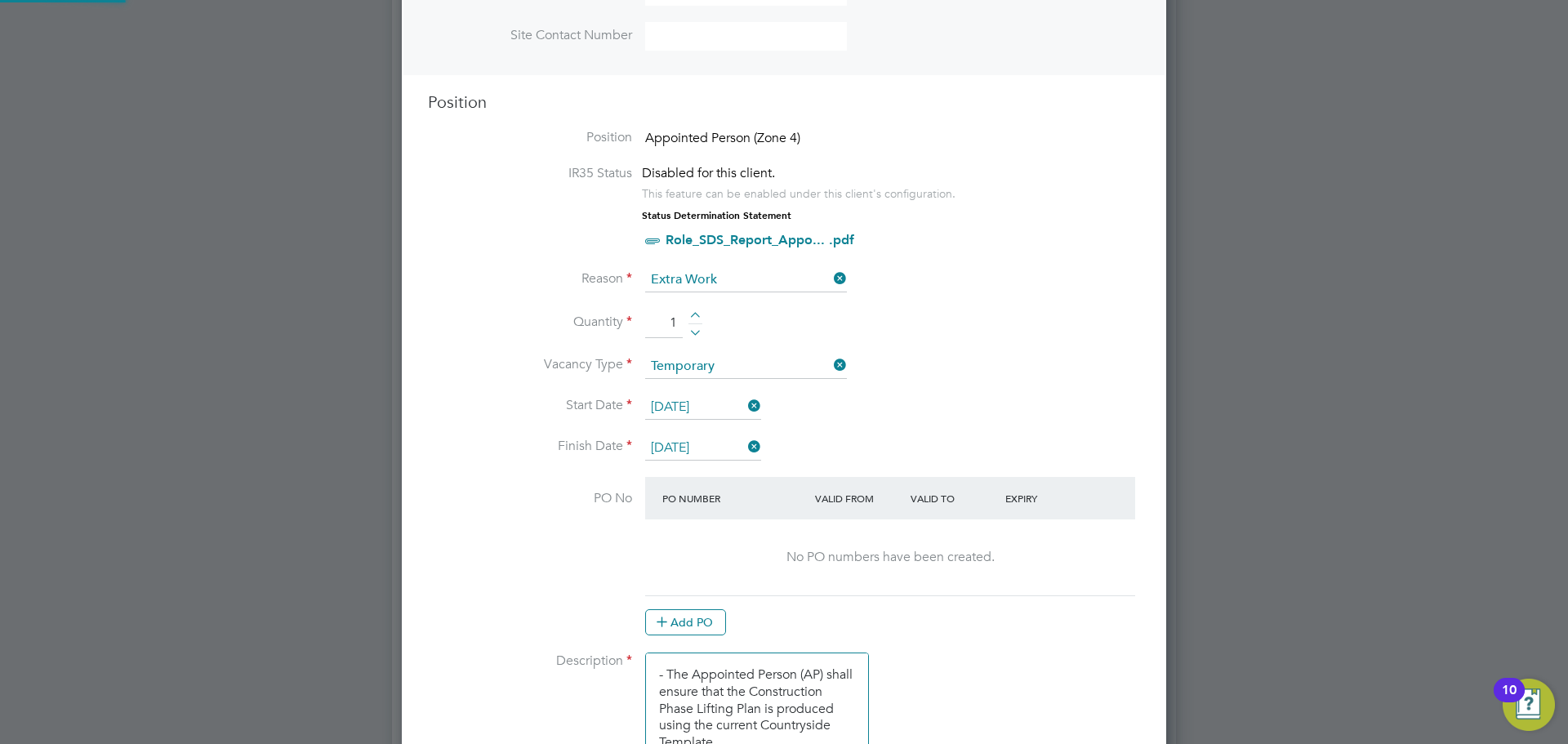
scroll to position [2207, 765]
click at [745, 450] on icon at bounding box center [745, 447] width 0 height 23
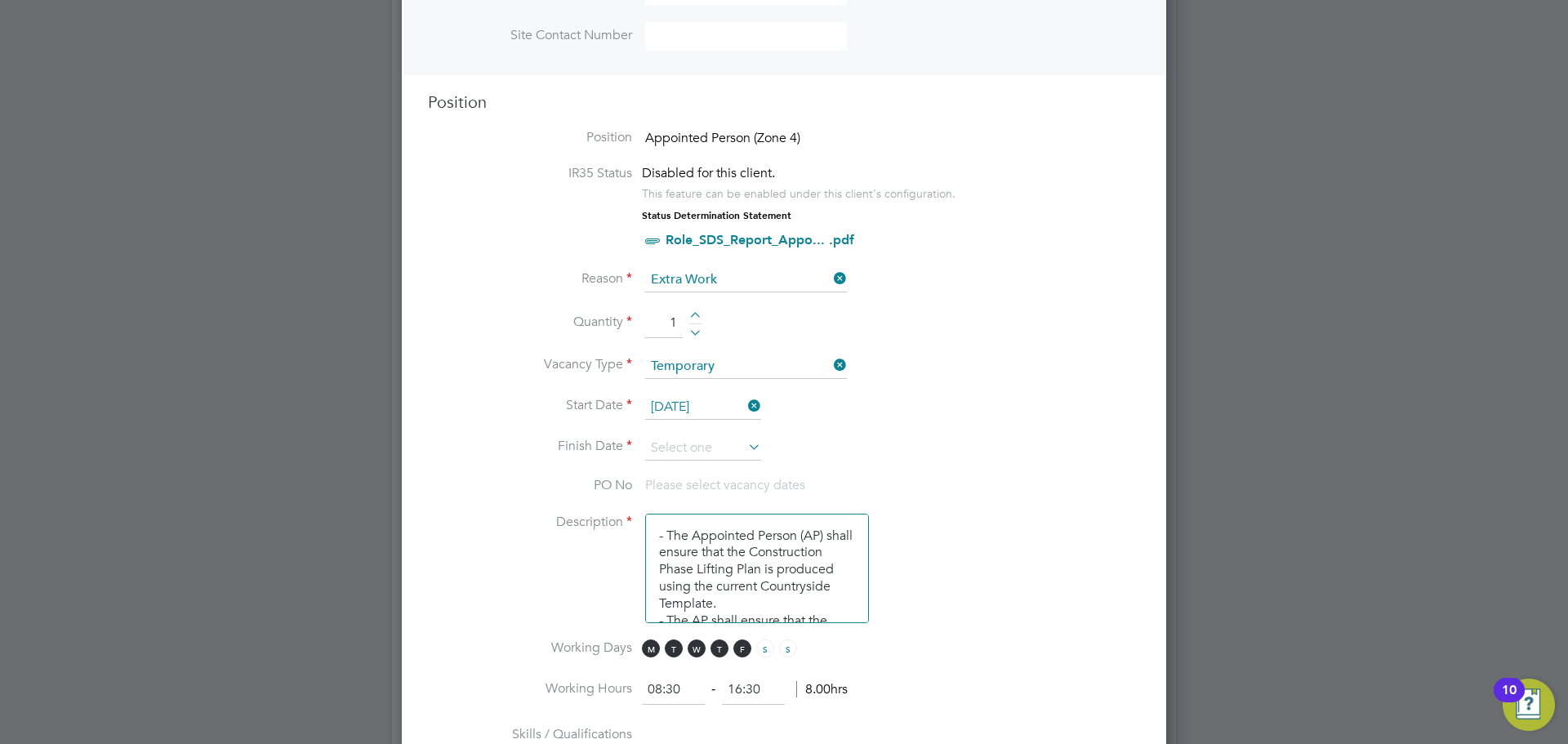
click at [745, 407] on icon at bounding box center [745, 406] width 0 height 23
click at [831, 367] on icon at bounding box center [831, 365] width 0 height 23
click at [831, 281] on icon at bounding box center [831, 279] width 0 height 23
drag, startPoint x: 677, startPoint y: 240, endPoint x: 605, endPoint y: 398, distance: 173.6
click at [605, 398] on label "Start Date" at bounding box center [530, 405] width 204 height 17
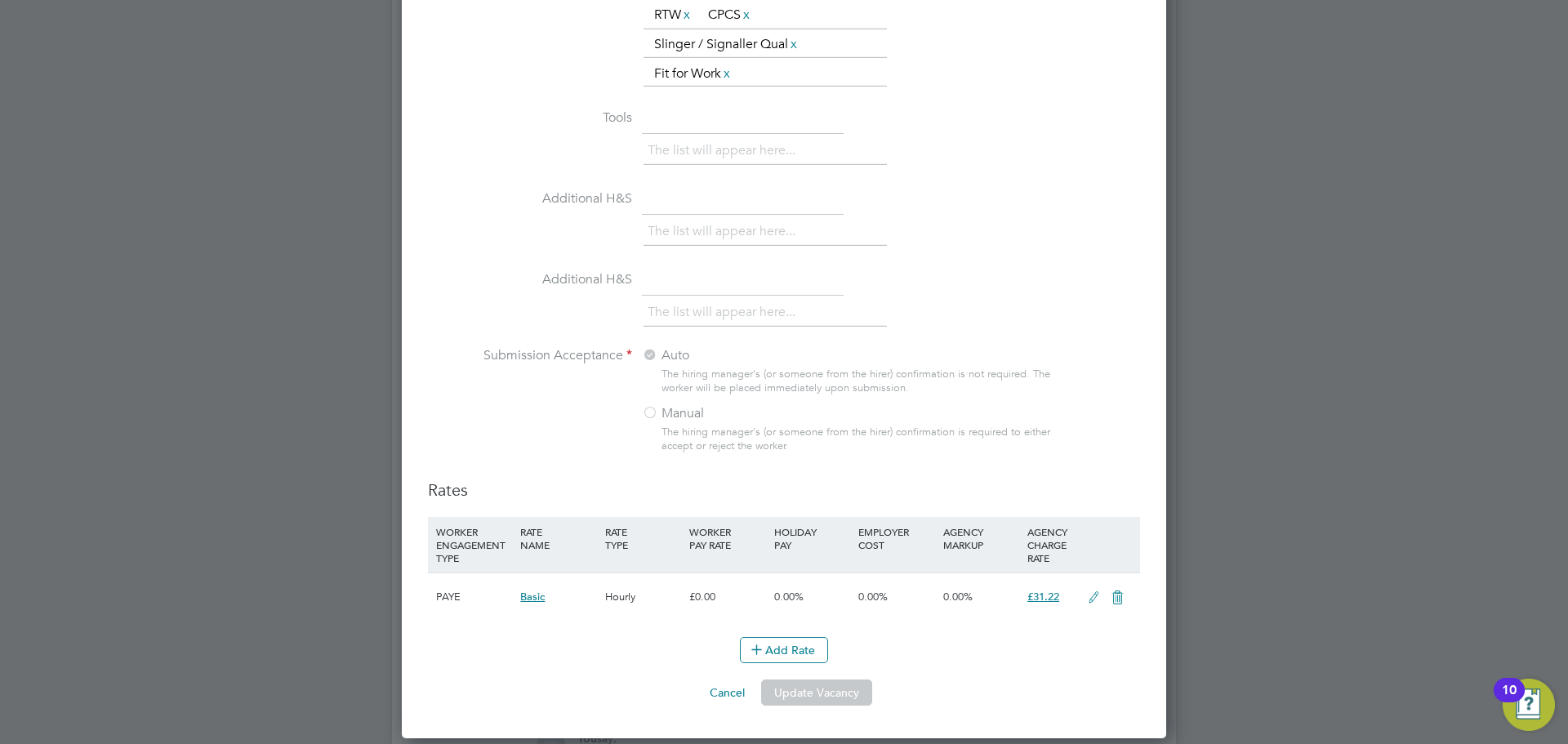
scroll to position [1538, 0]
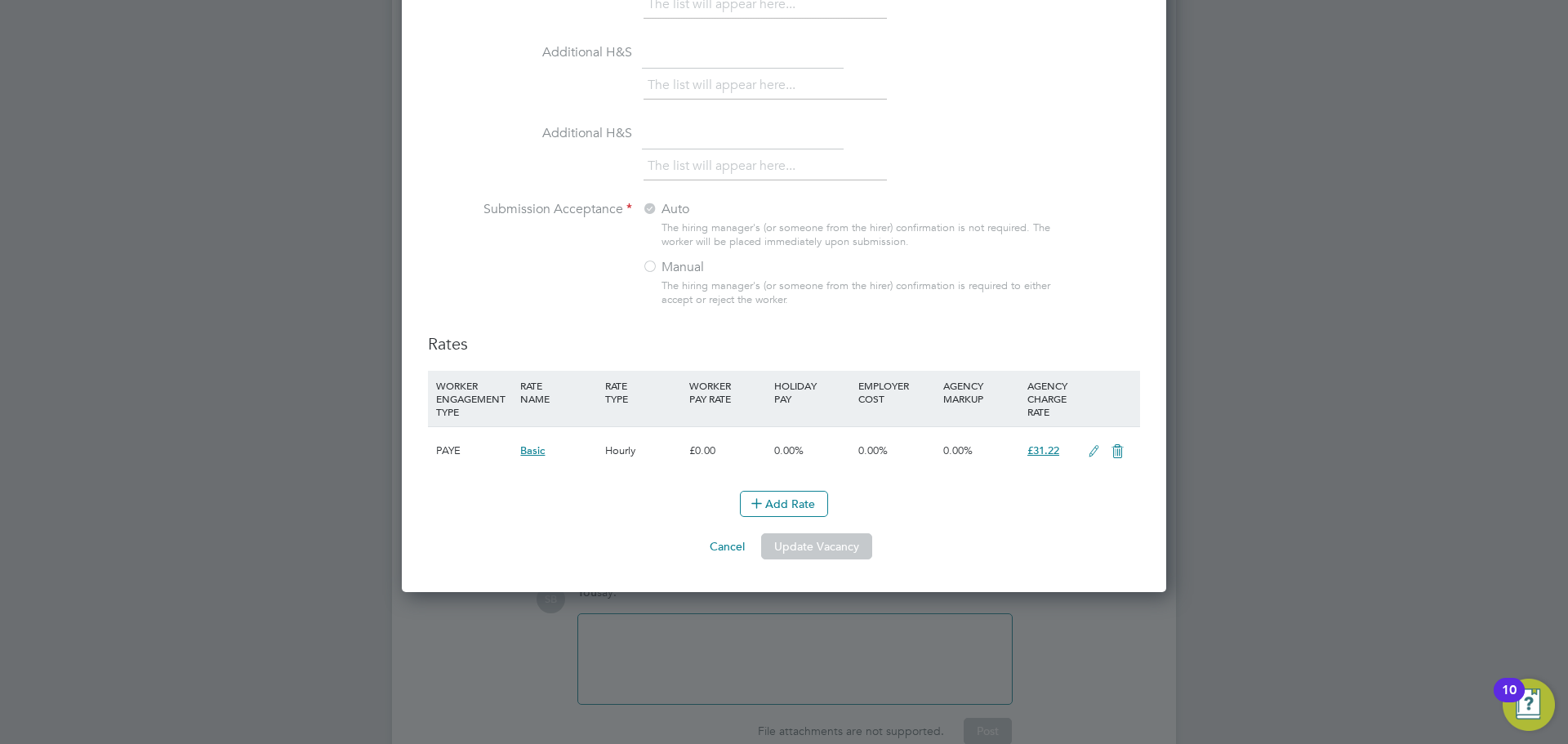
click at [736, 548] on button "Cancel" at bounding box center [728, 546] width 61 height 26
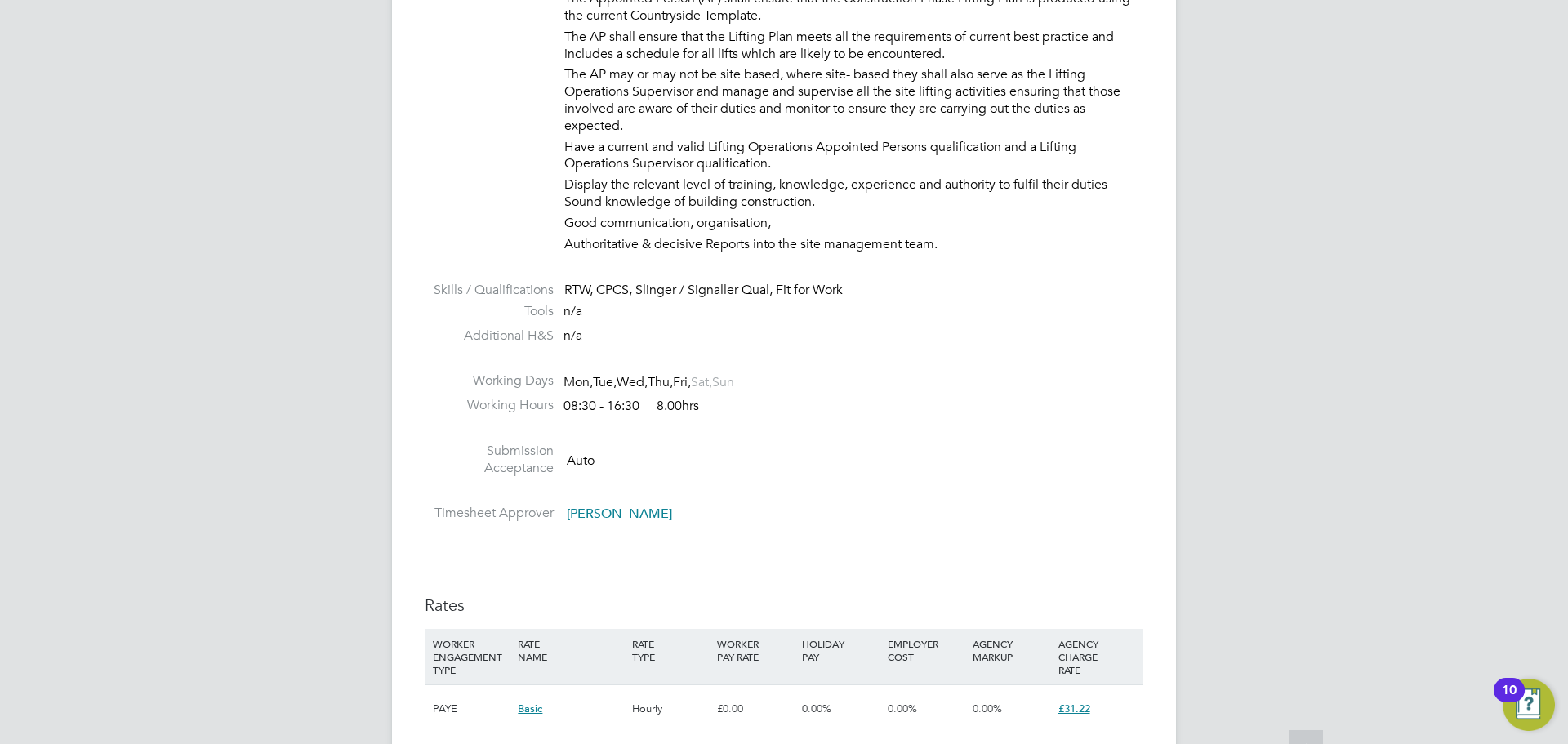
scroll to position [0, 0]
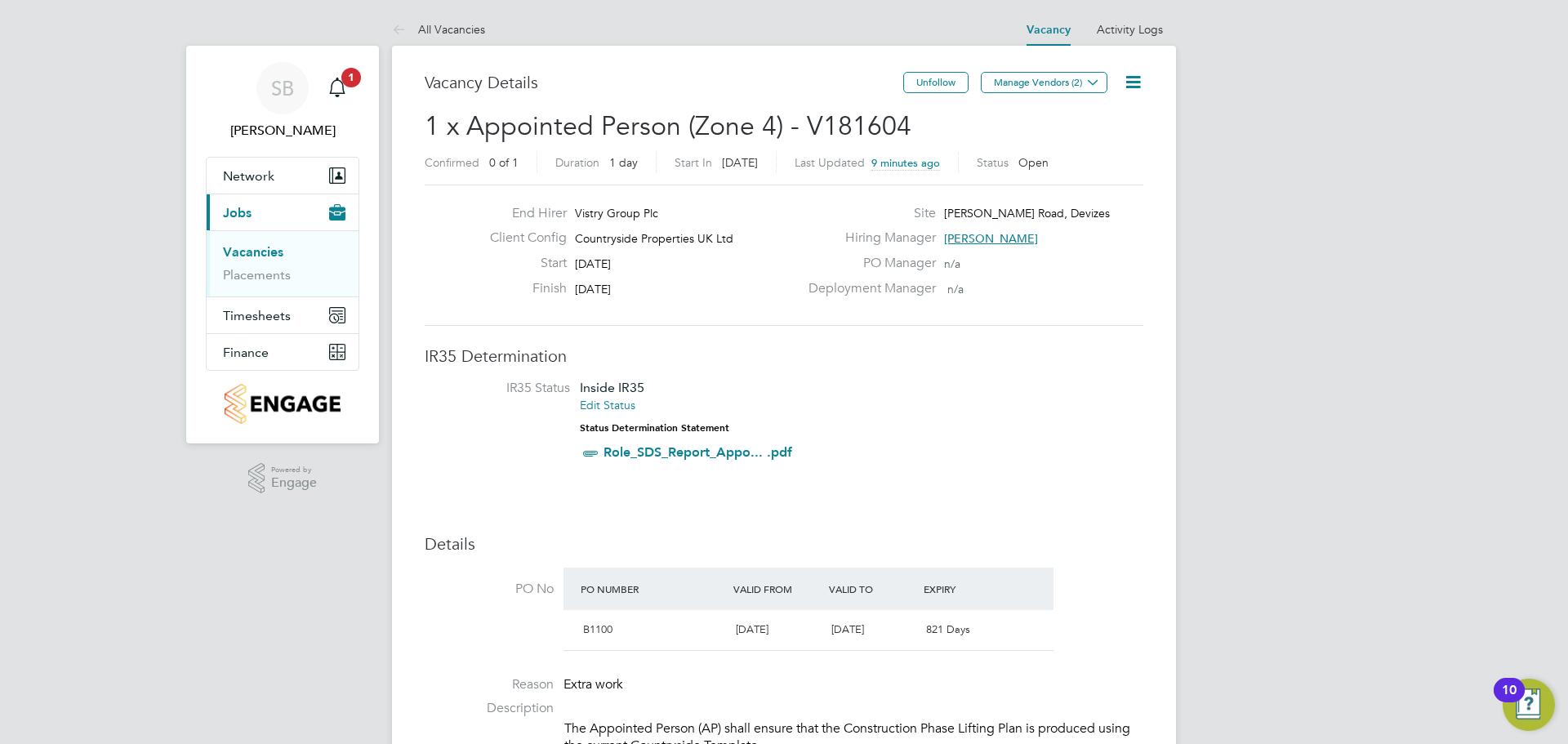
click at [1133, 81] on icon at bounding box center [1133, 81] width 21 height 21
click at [1083, 145] on li "Update Status" at bounding box center [1093, 144] width 95 height 23
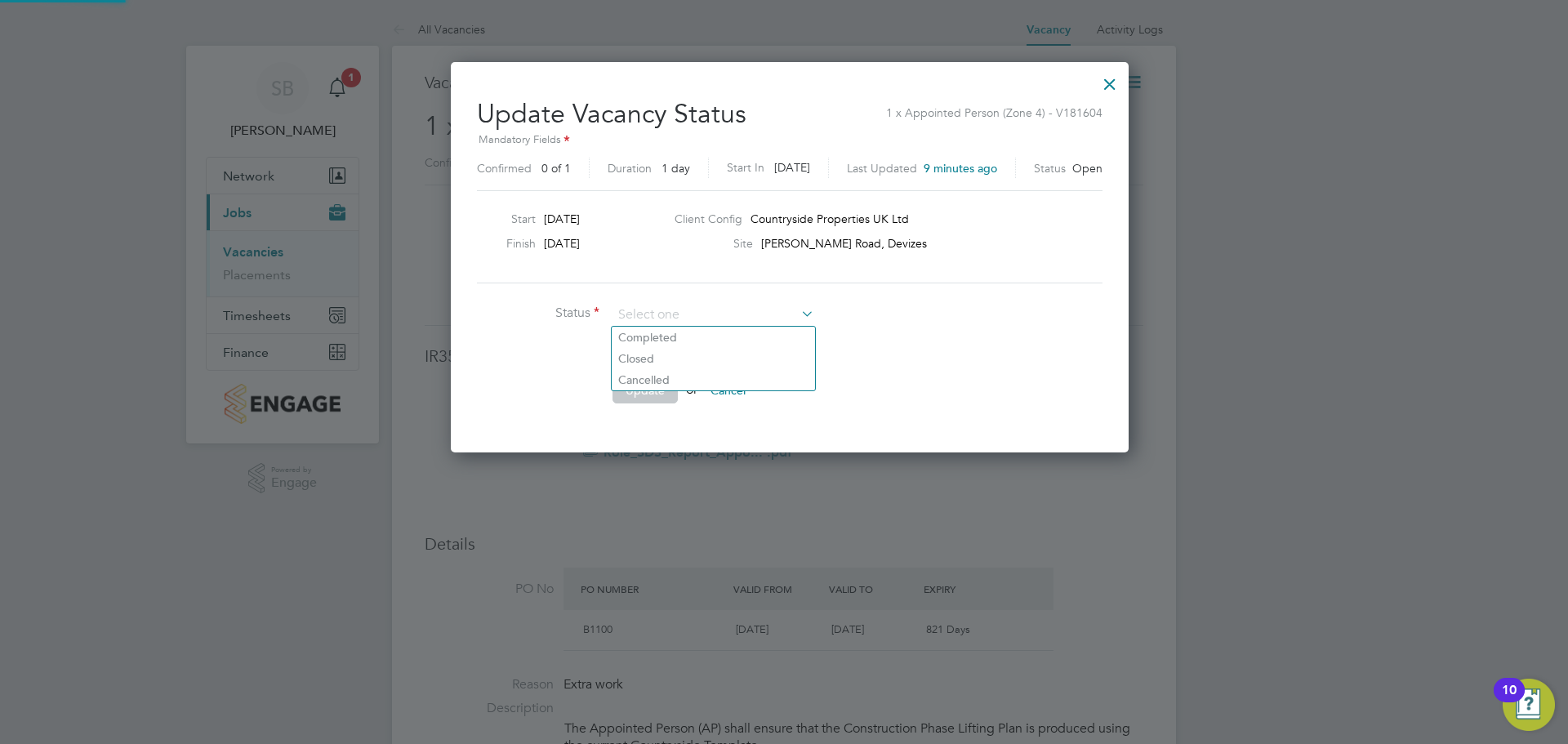
scroll to position [389, 667]
click at [649, 377] on li "Cancelled" at bounding box center [713, 380] width 203 height 21
type input "Cancelled"
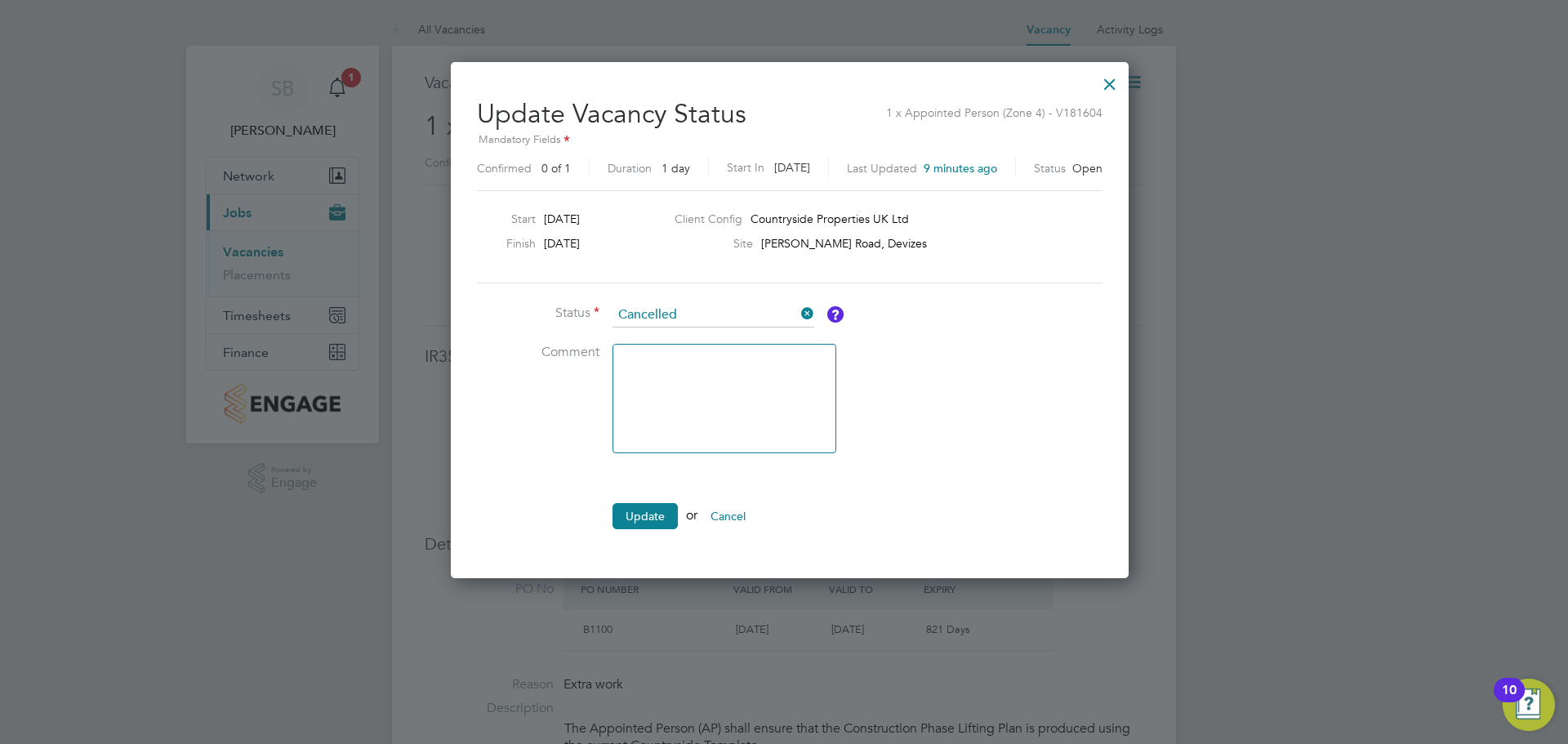
scroll to position [8, 8]
click at [649, 512] on button "Update" at bounding box center [644, 516] width 65 height 26
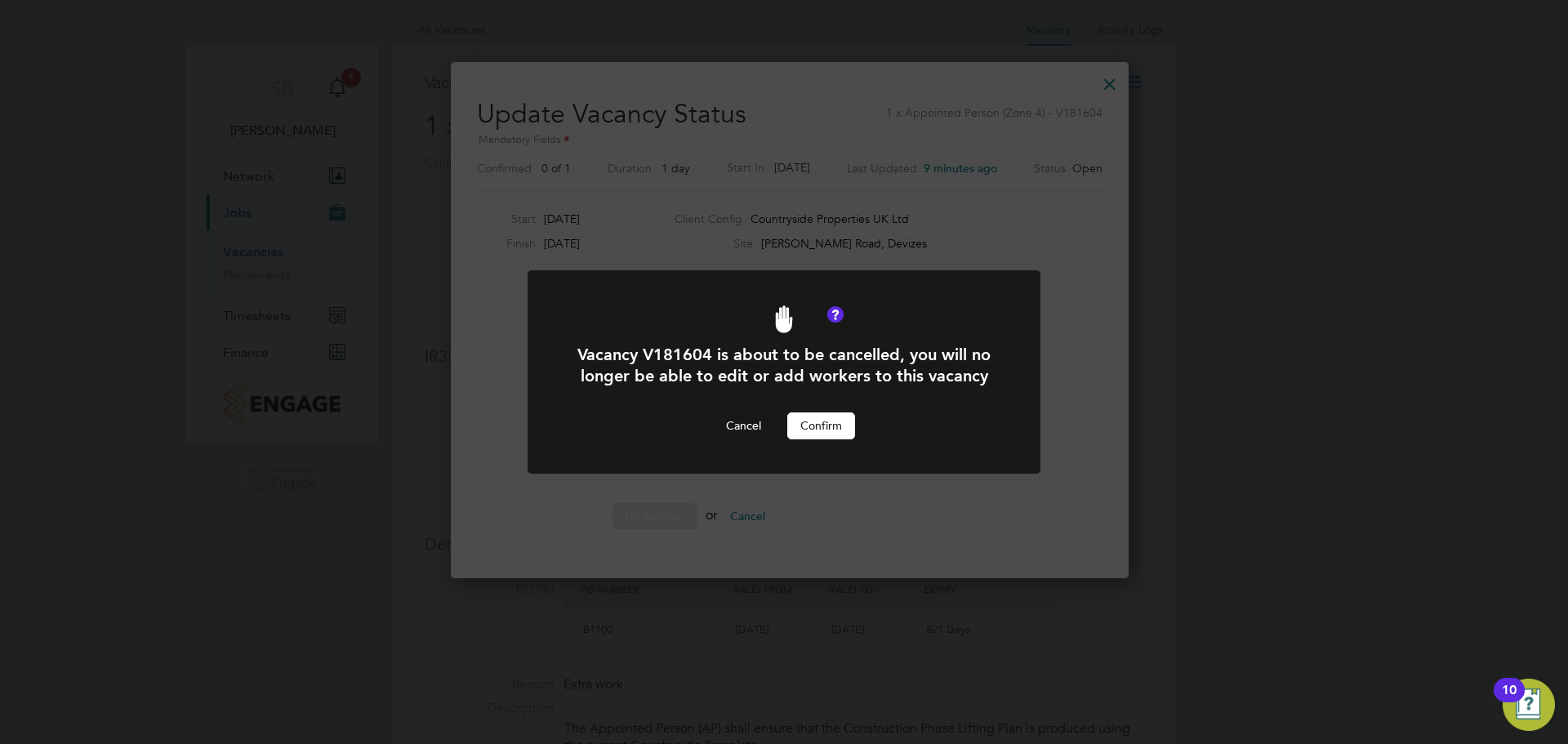
click at [801, 424] on button "Confirm" at bounding box center [821, 425] width 67 height 26
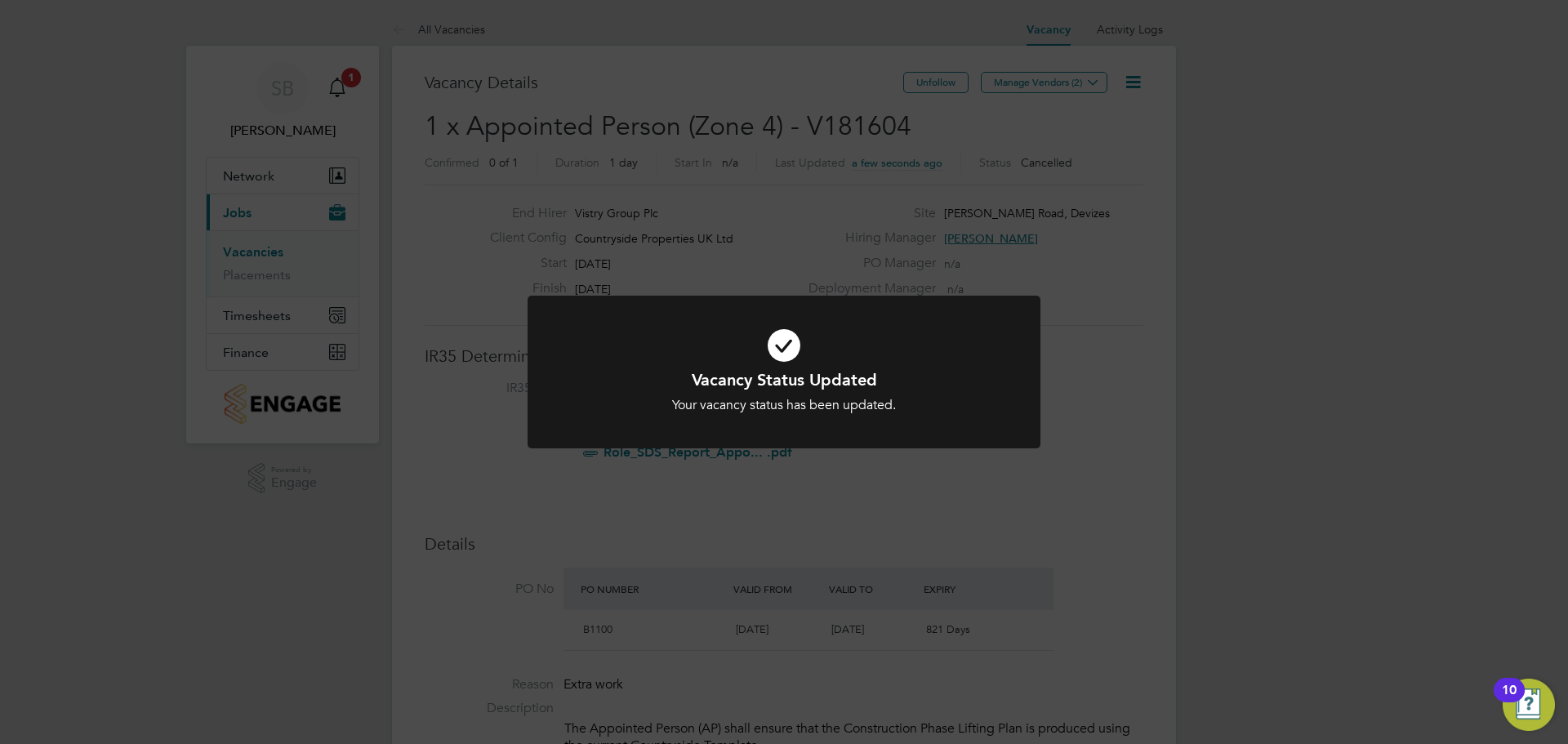
click at [784, 359] on icon at bounding box center [784, 345] width 425 height 63
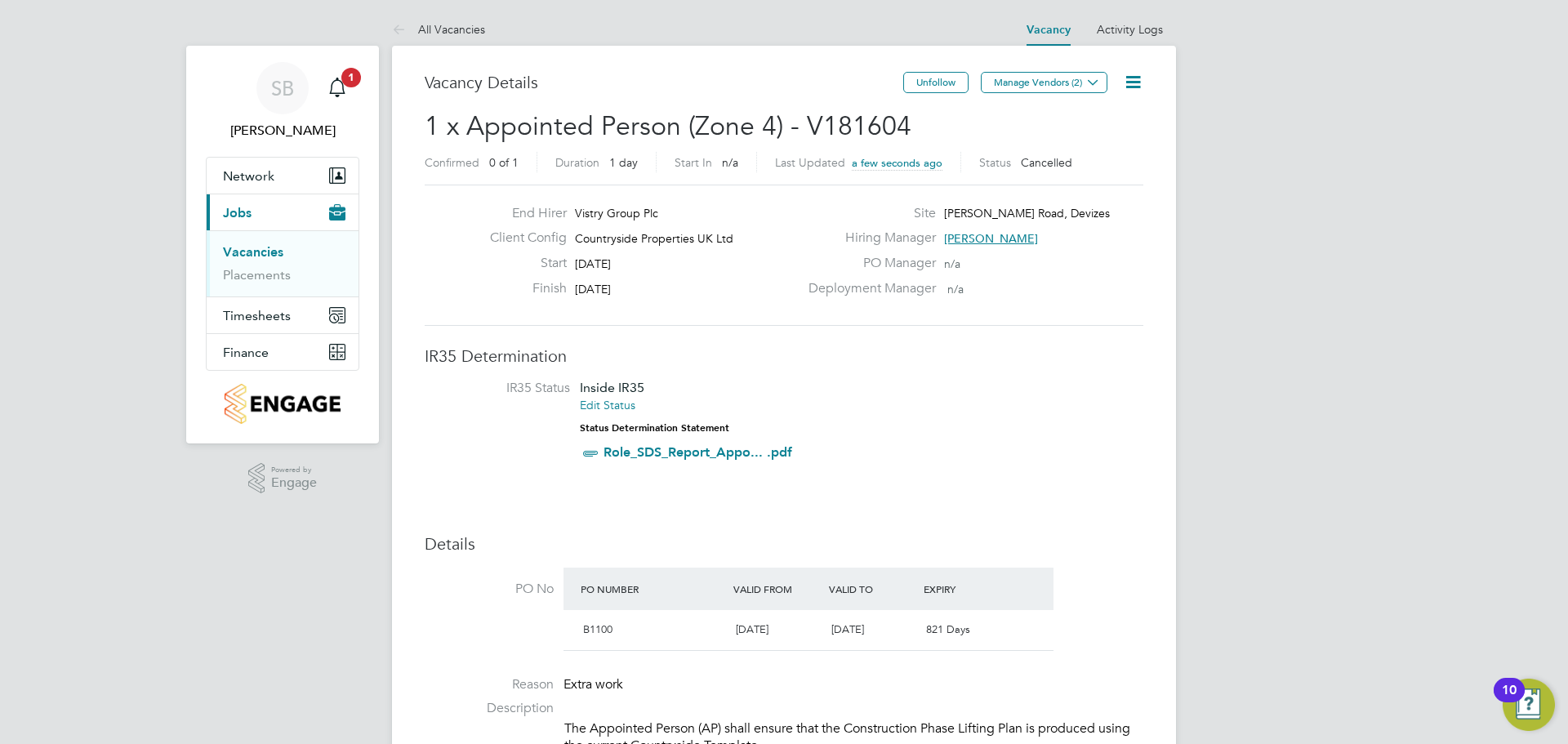
click at [263, 253] on link "Vacancies" at bounding box center [253, 252] width 60 height 16
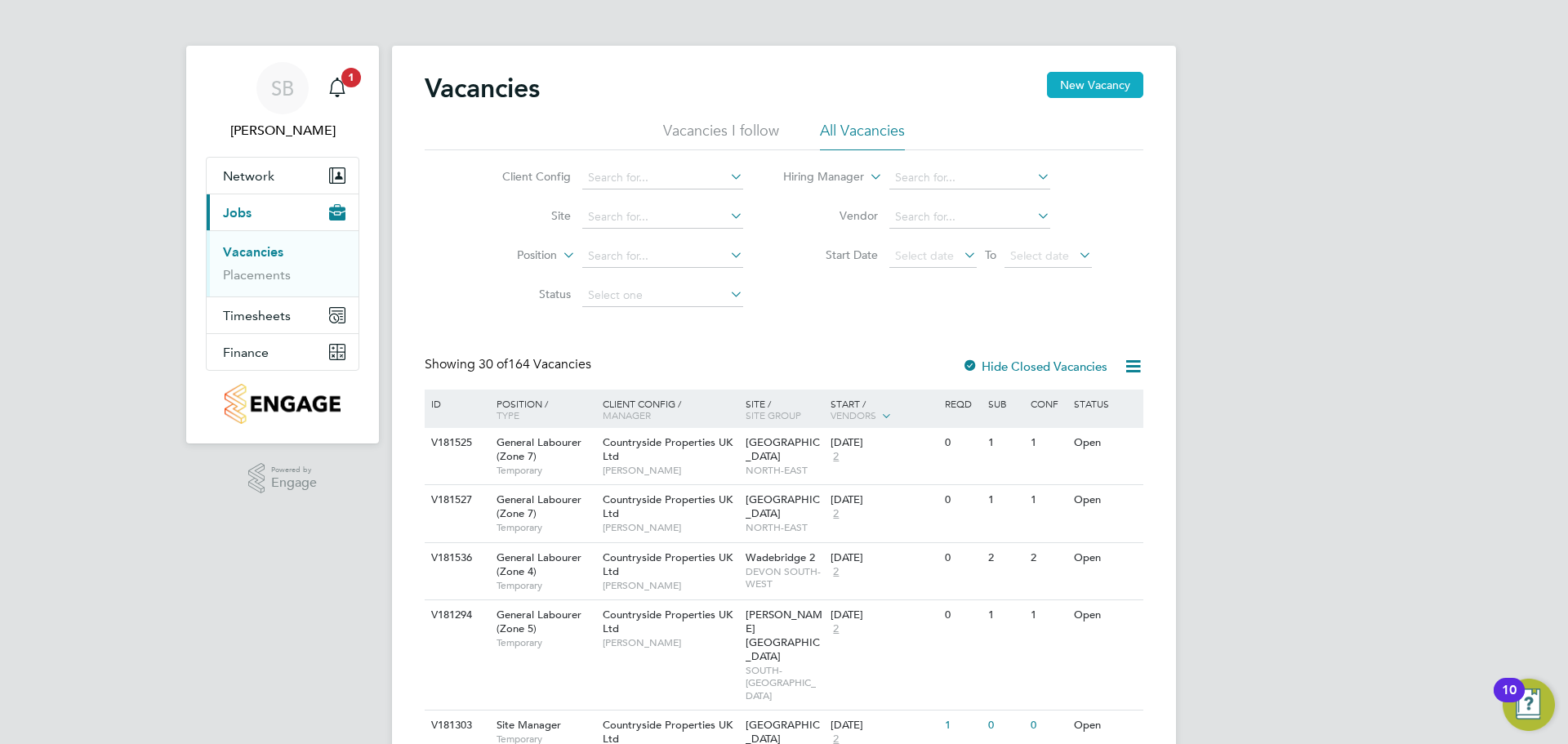
click at [1083, 86] on button "New Vacancy" at bounding box center [1095, 85] width 96 height 26
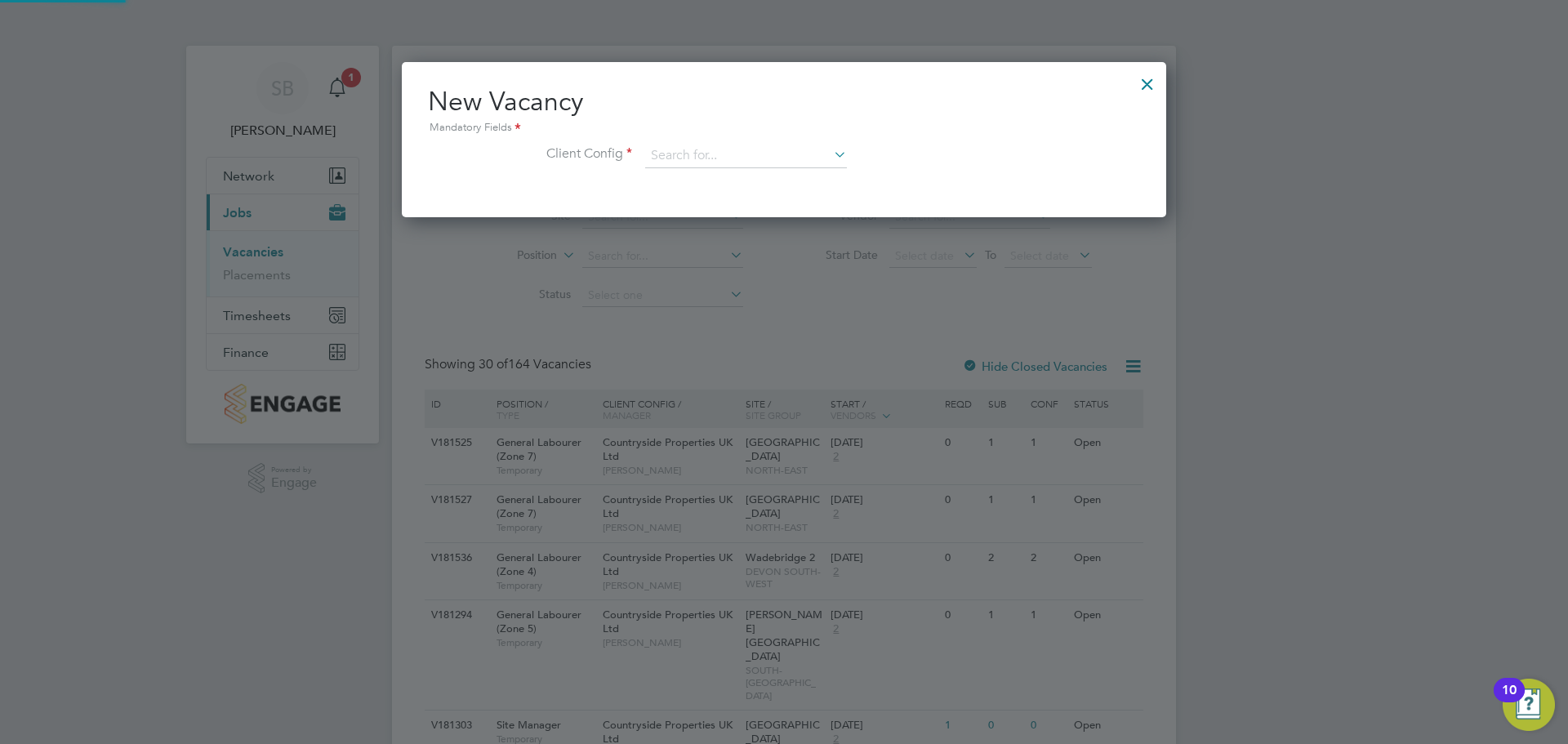
scroll to position [156, 765]
click at [742, 156] on input at bounding box center [746, 156] width 202 height 25
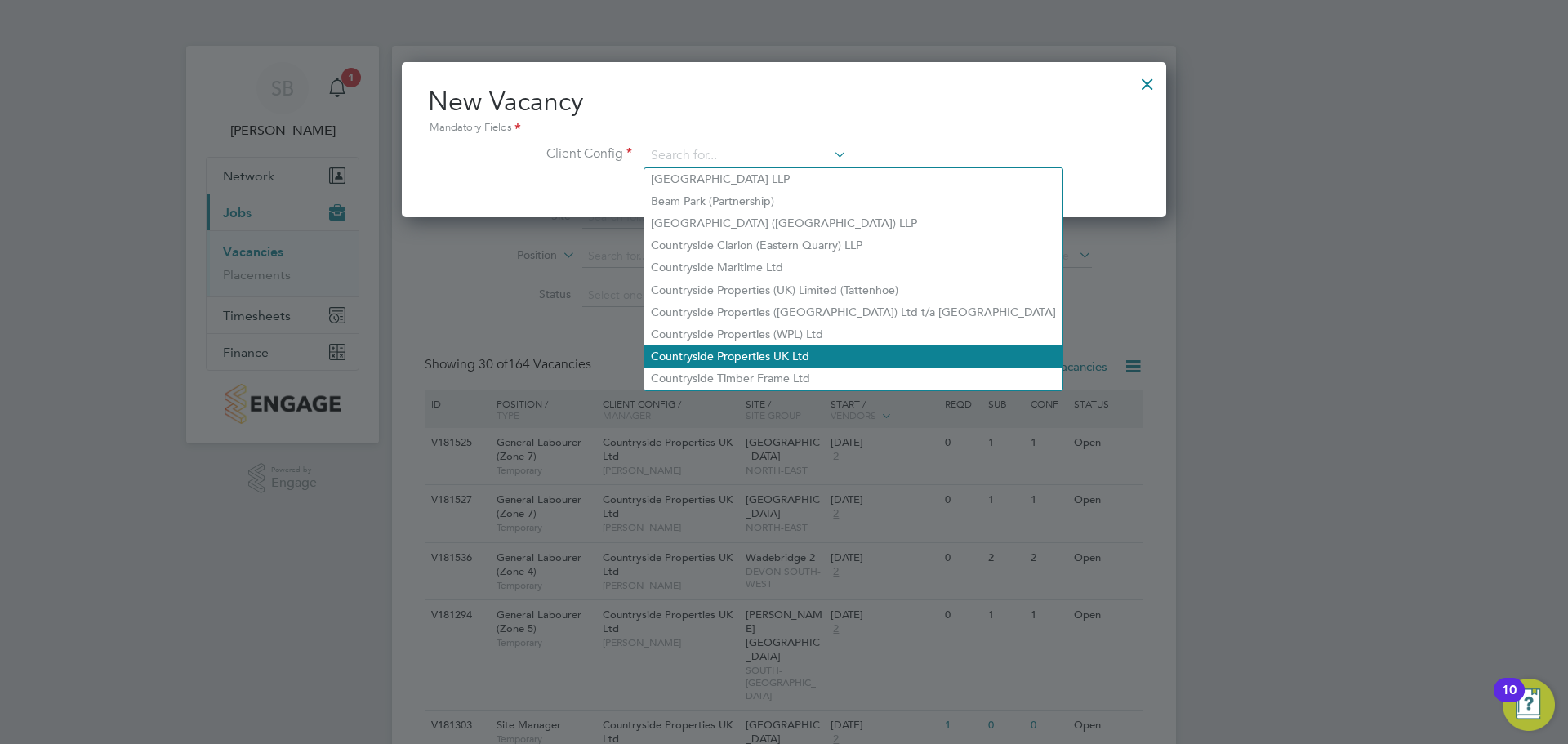
click at [763, 346] on li "Countryside Properties UK Ltd" at bounding box center [854, 356] width 418 height 22
type input "Countryside Properties UK Ltd"
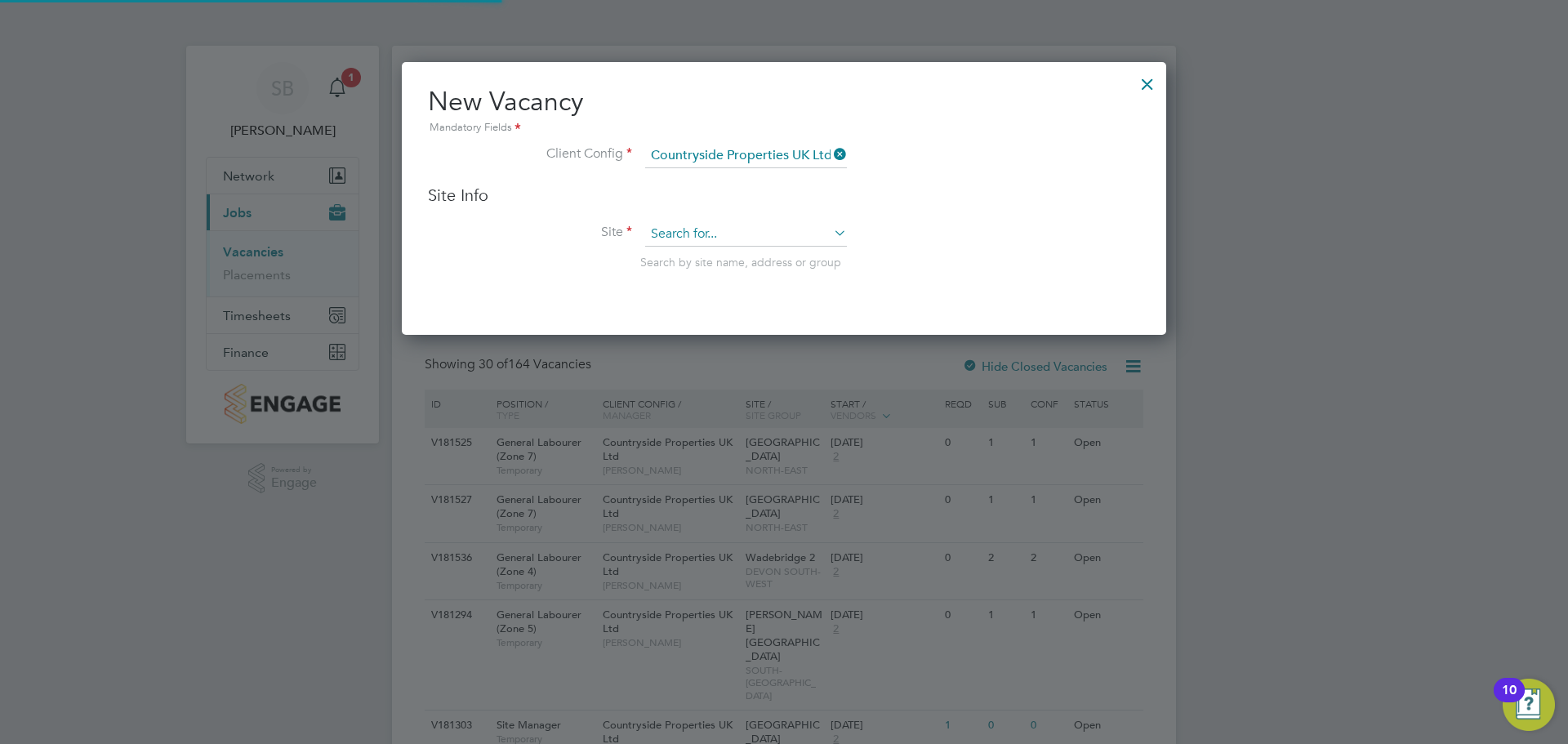
click at [704, 239] on input at bounding box center [746, 235] width 202 height 25
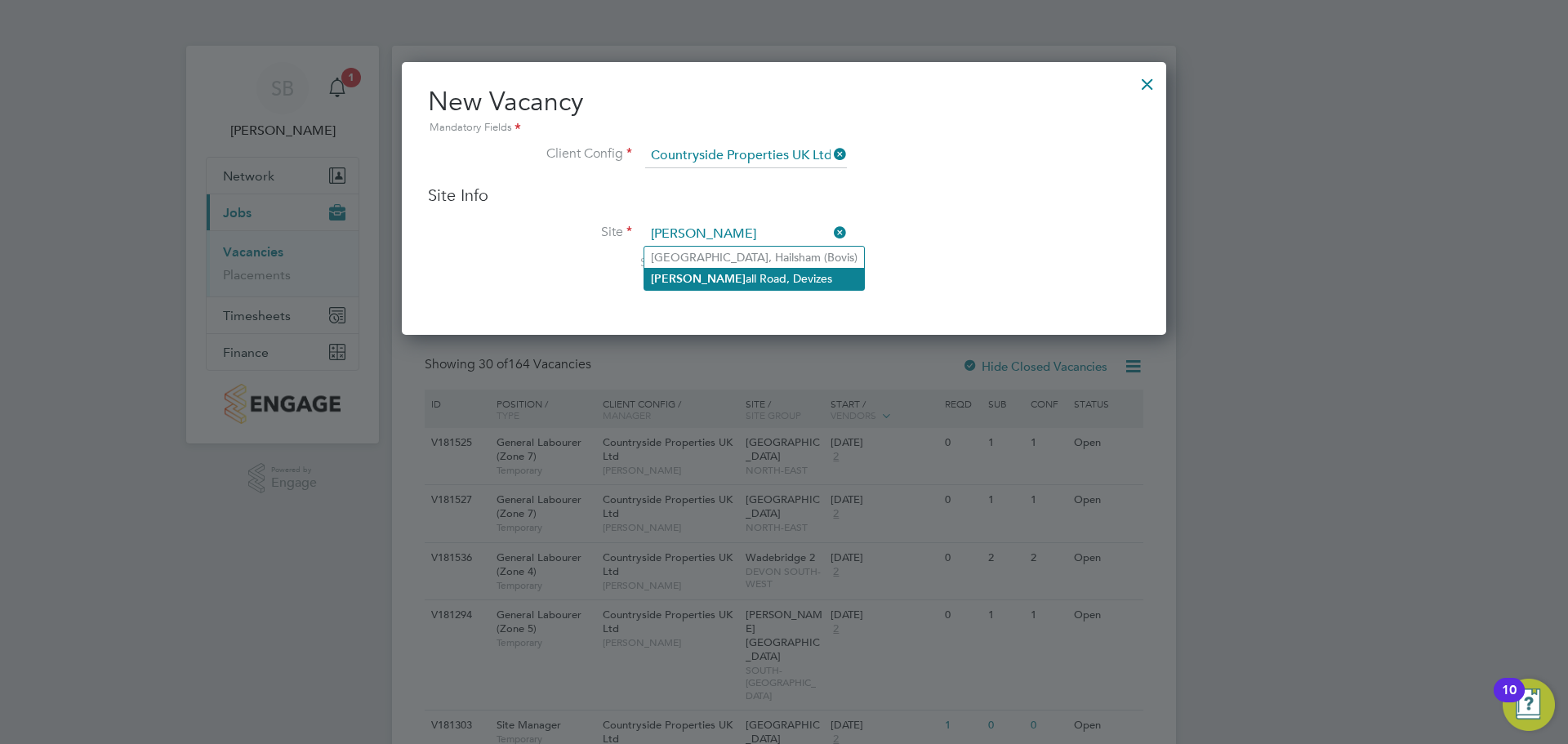
type input "[PERSON_NAME]"
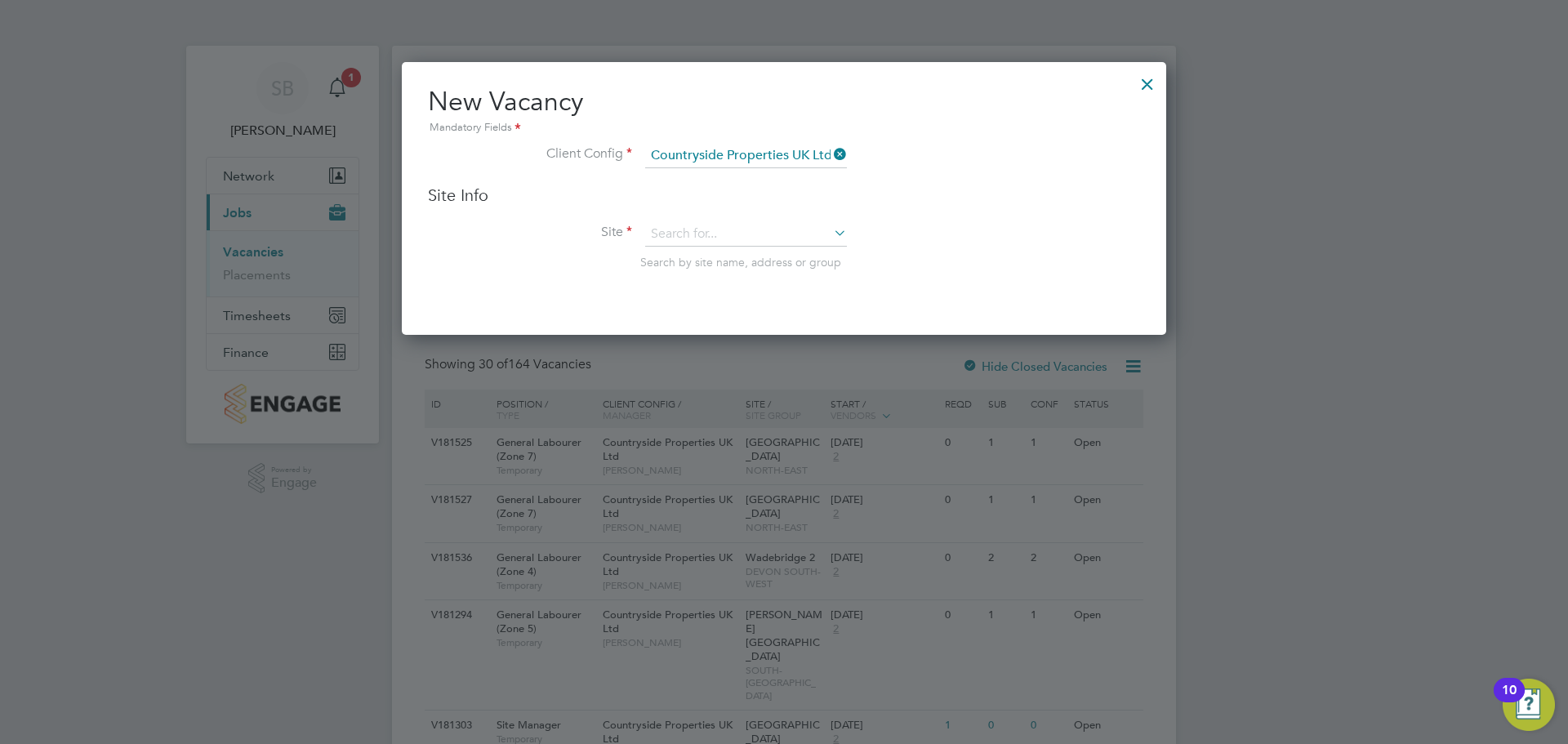
click at [783, 239] on input at bounding box center [746, 235] width 202 height 25
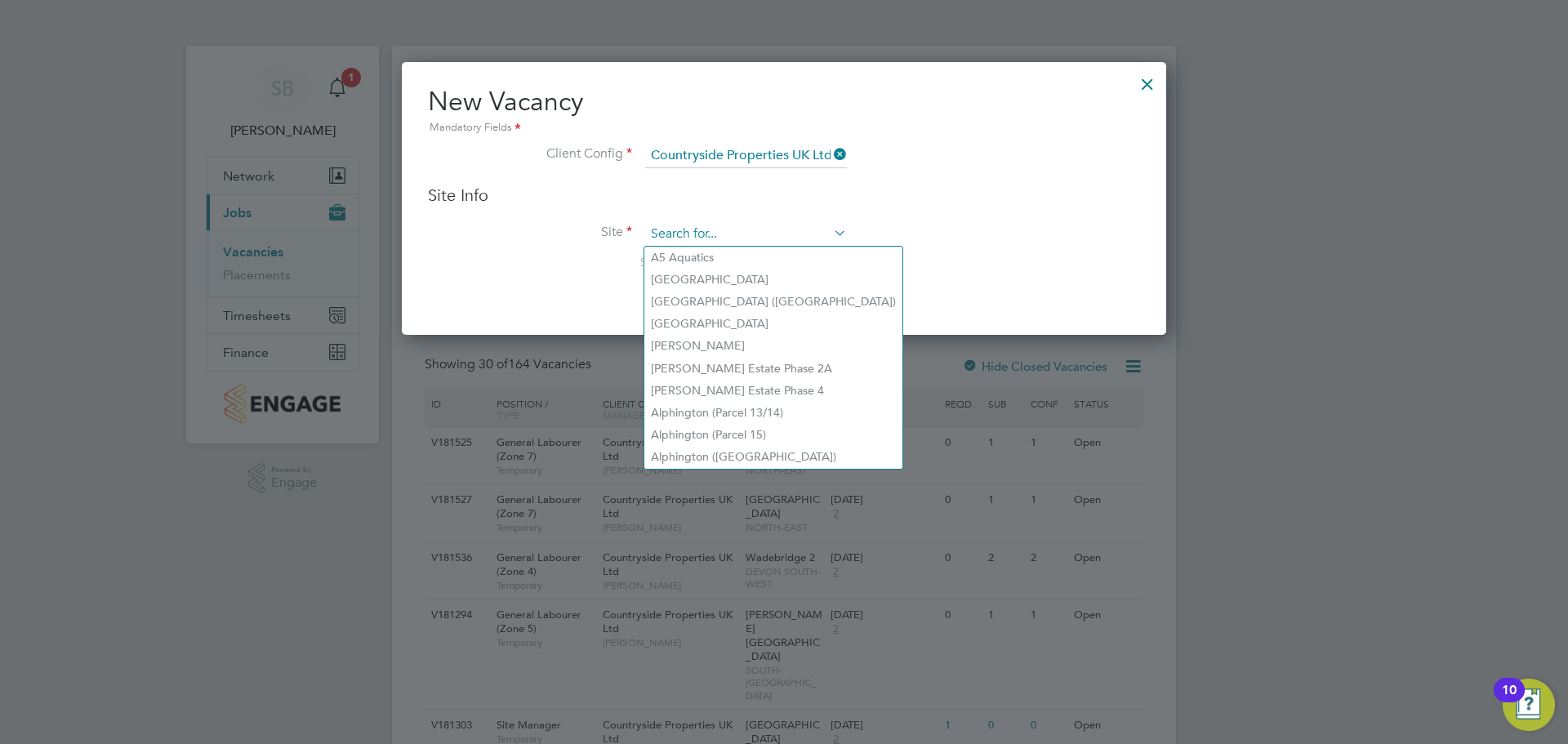
click at [692, 228] on input at bounding box center [746, 235] width 202 height 25
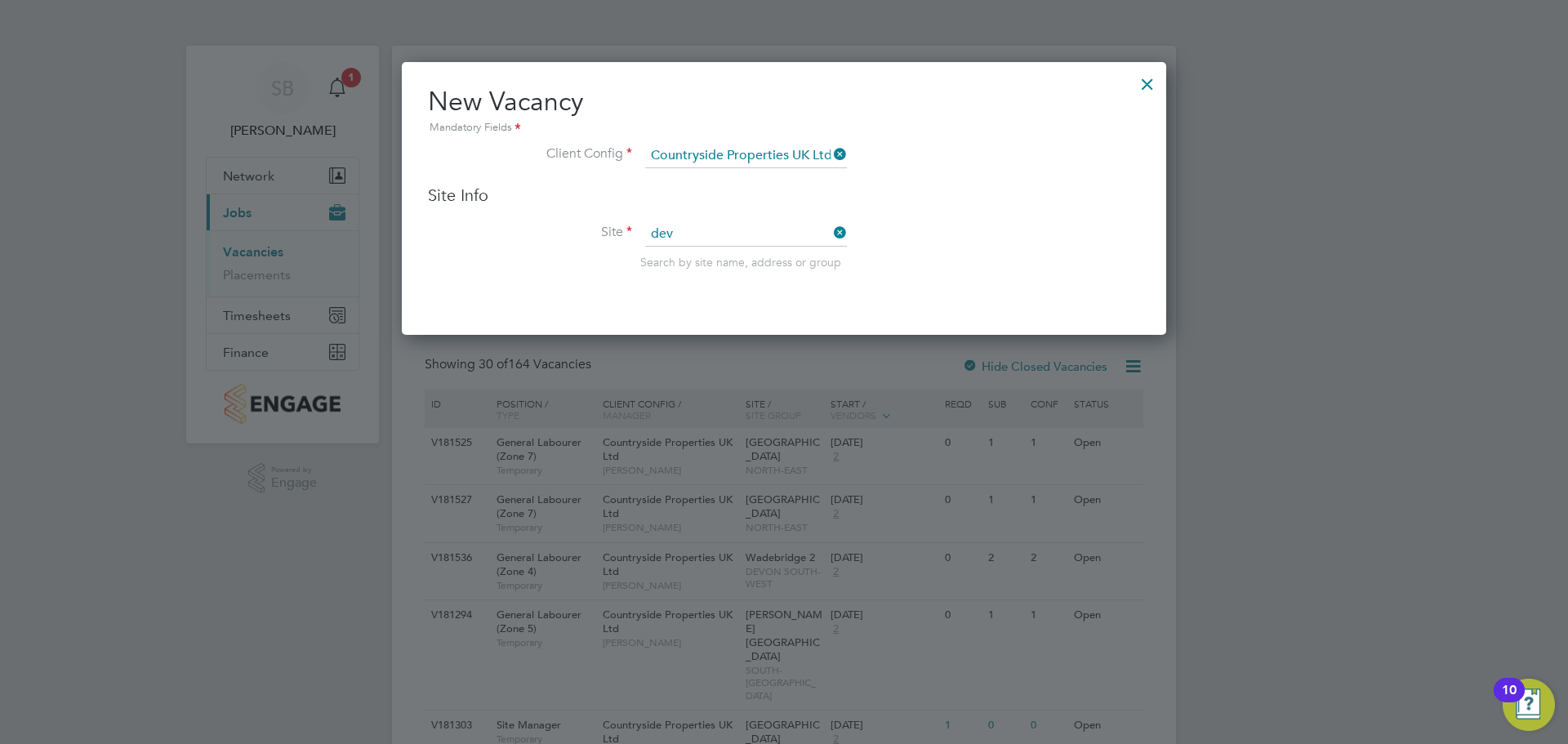
click at [723, 444] on li "Marshall Road, Dev izes" at bounding box center [779, 449] width 268 height 22
type input "[PERSON_NAME] Road, Devizes"
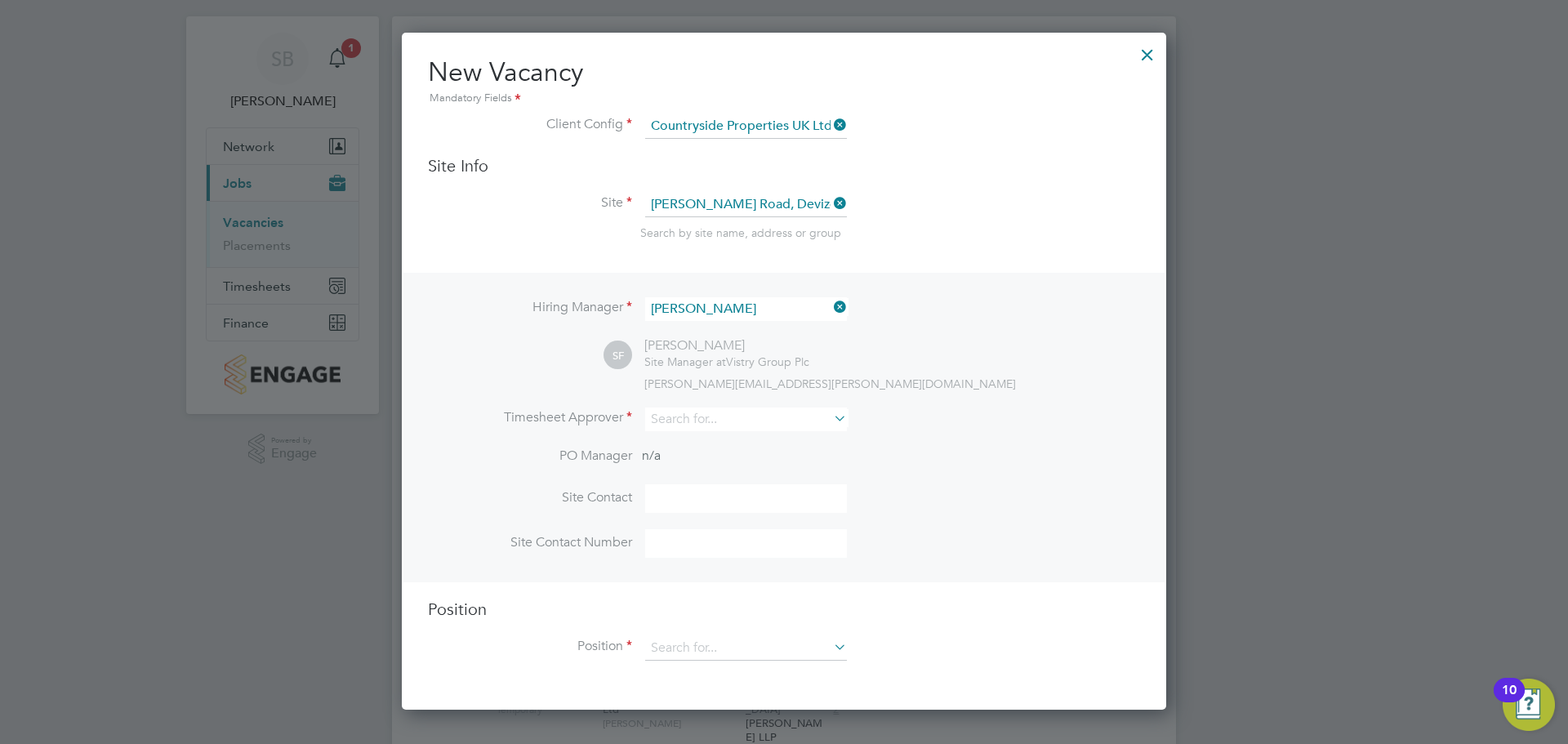
scroll to position [81, 0]
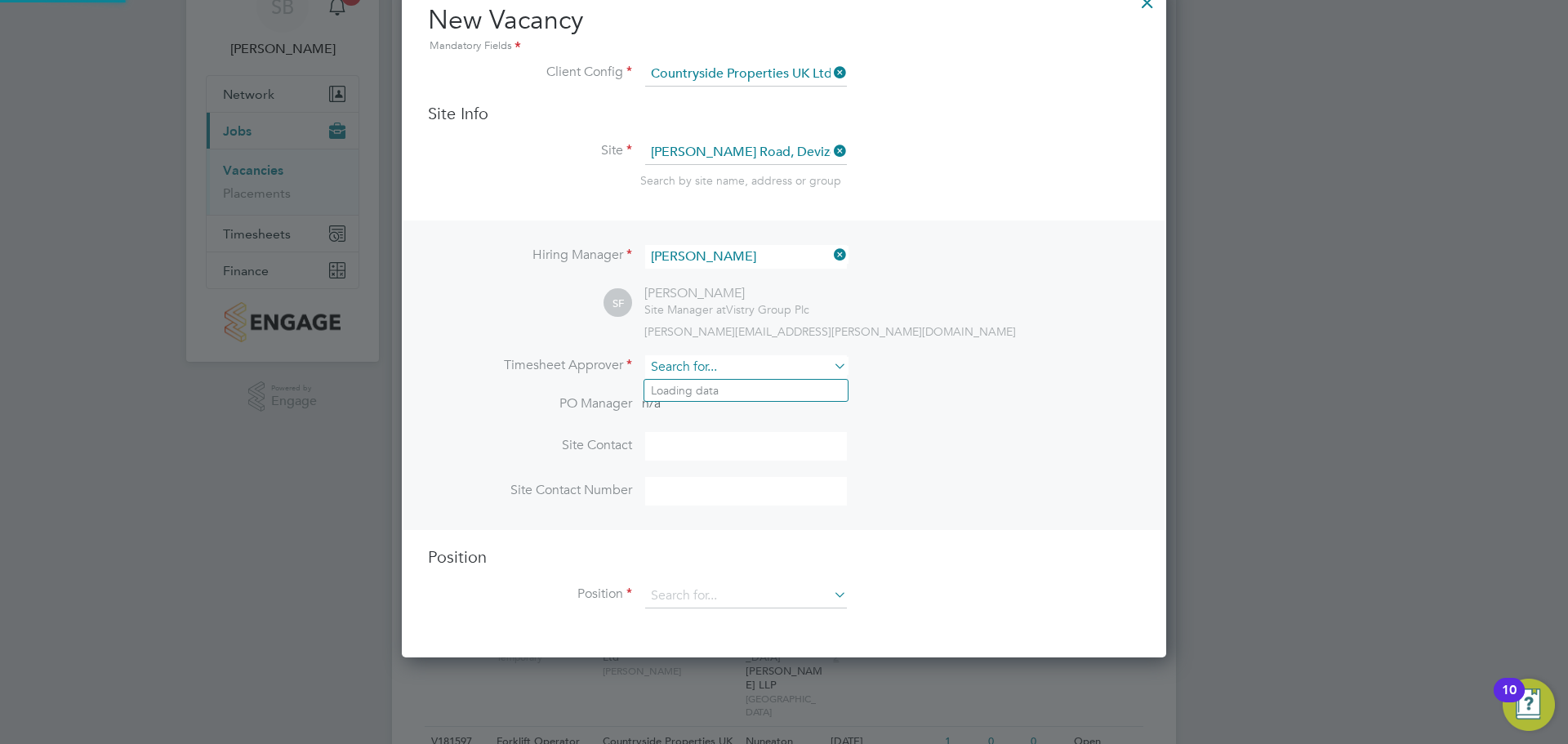
click at [682, 368] on input at bounding box center [746, 367] width 202 height 24
click at [721, 538] on li "[PERSON_NAME]" at bounding box center [746, 546] width 203 height 22
type input "[PERSON_NAME]"
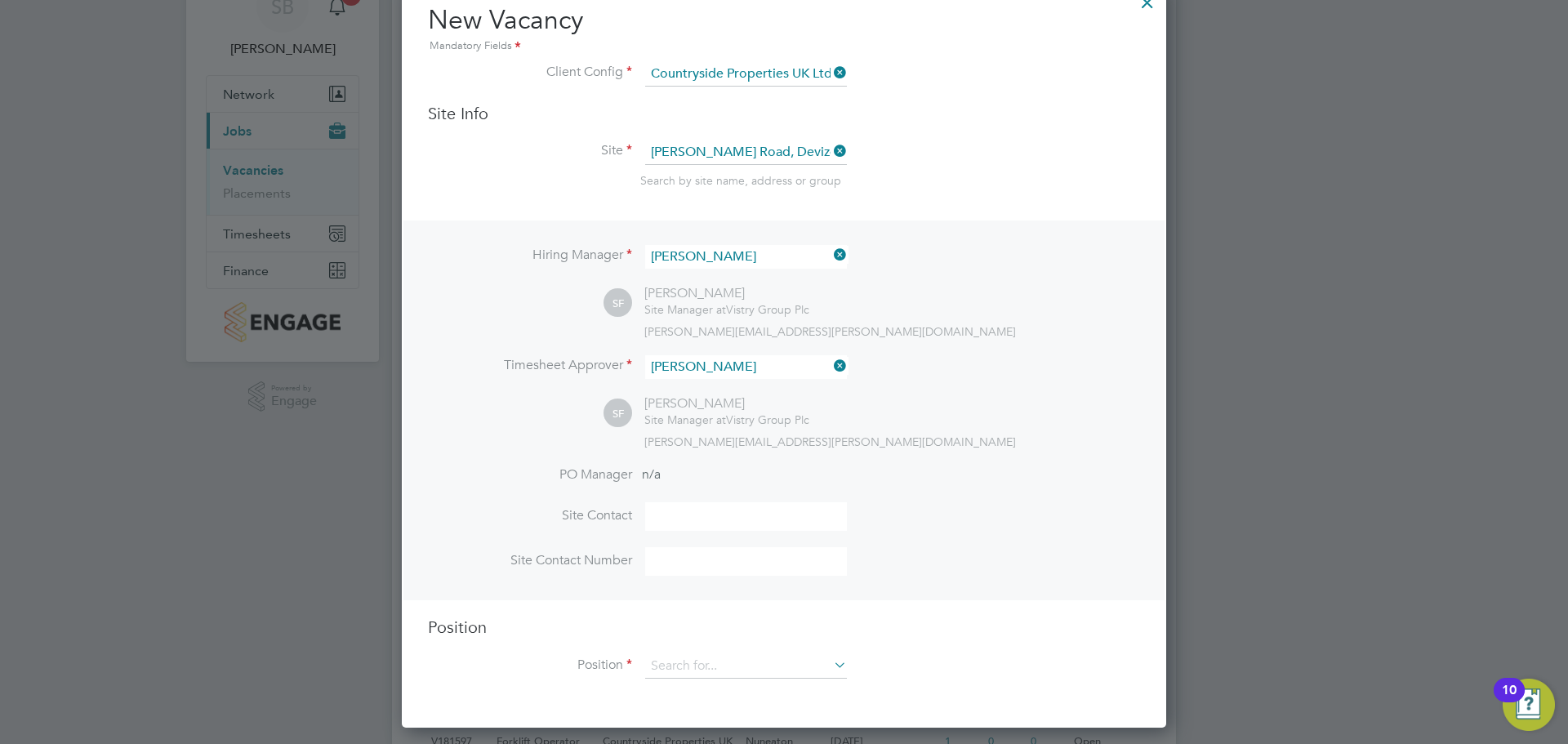
click at [692, 513] on input at bounding box center [746, 516] width 202 height 29
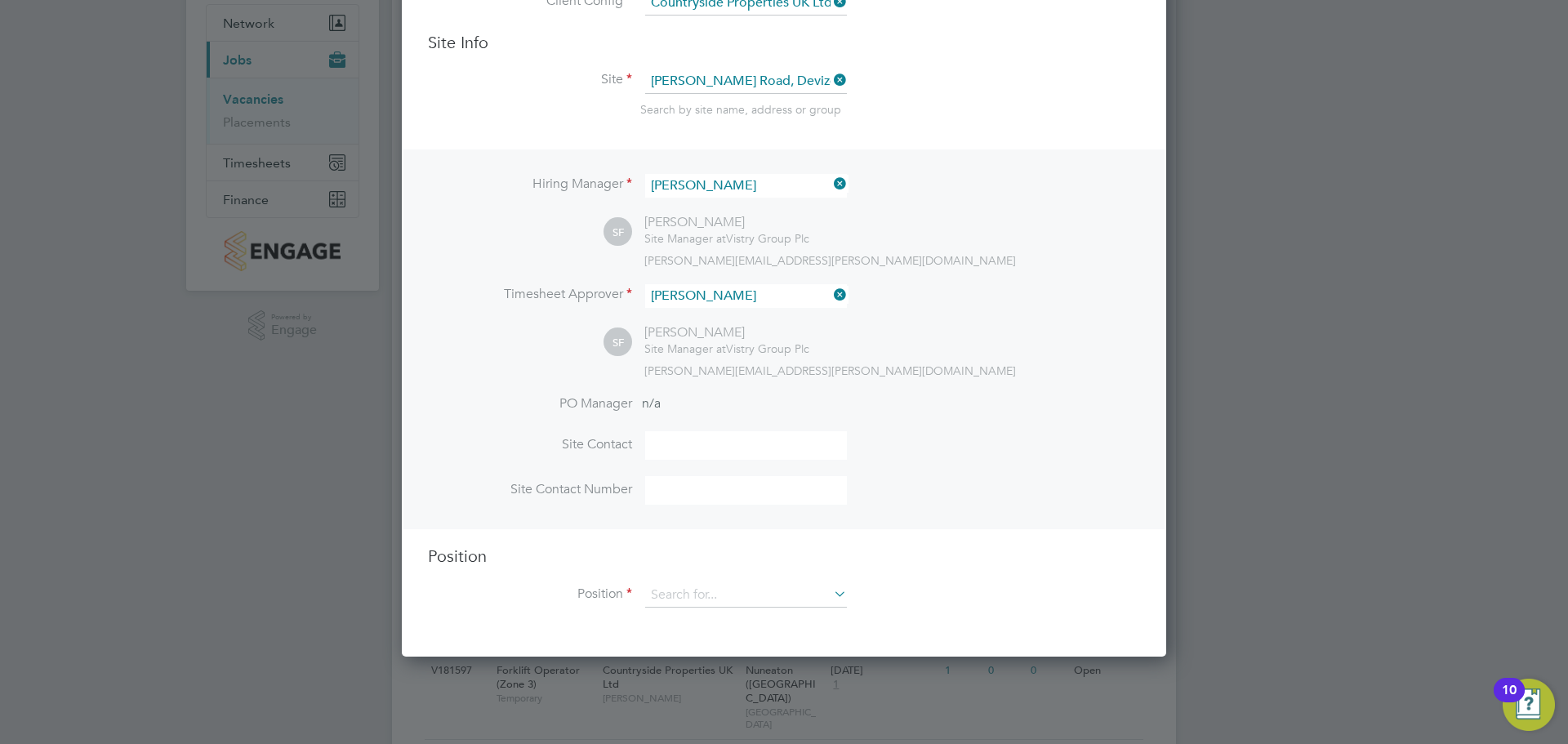
scroll to position [245, 0]
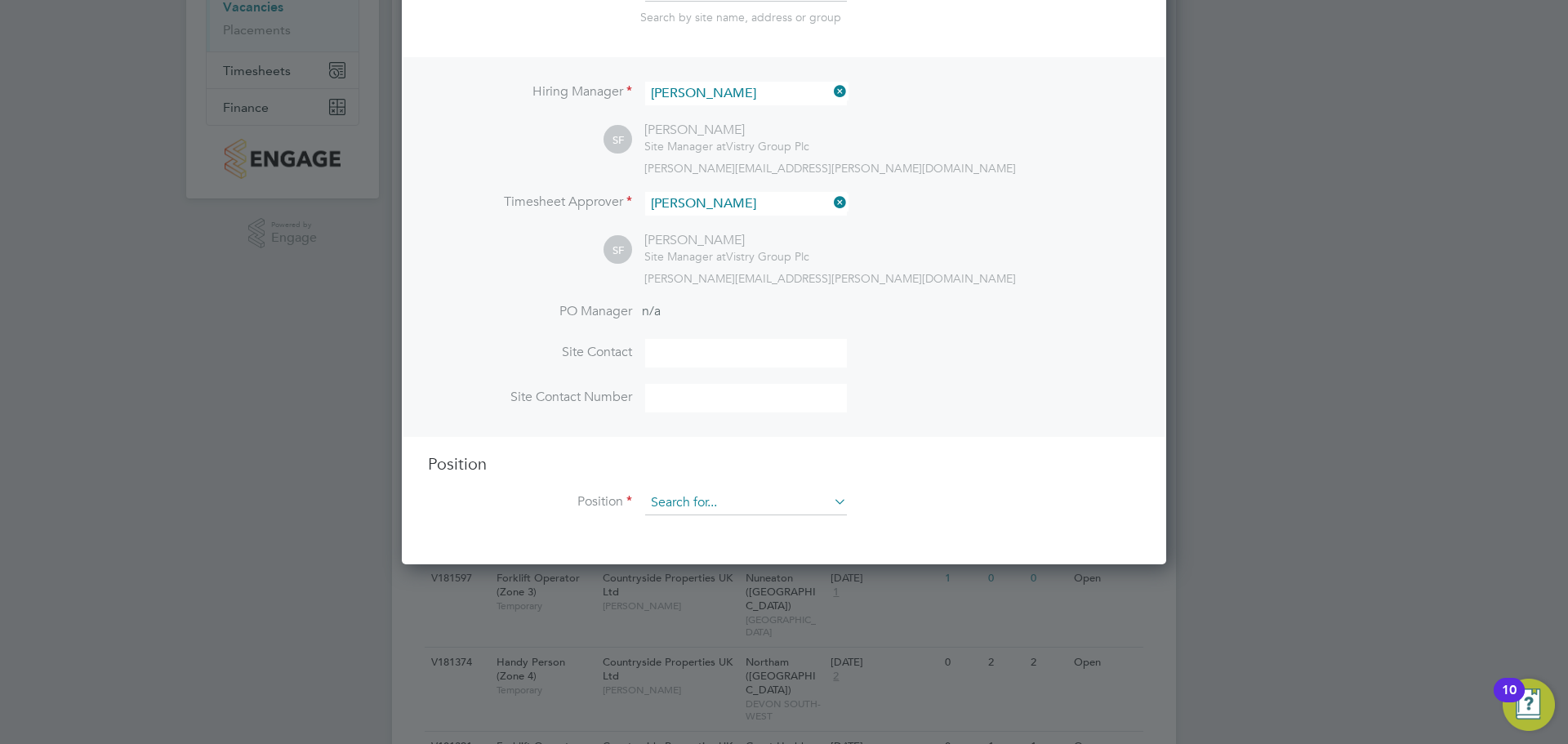
click at [726, 509] on input at bounding box center [746, 503] width 202 height 25
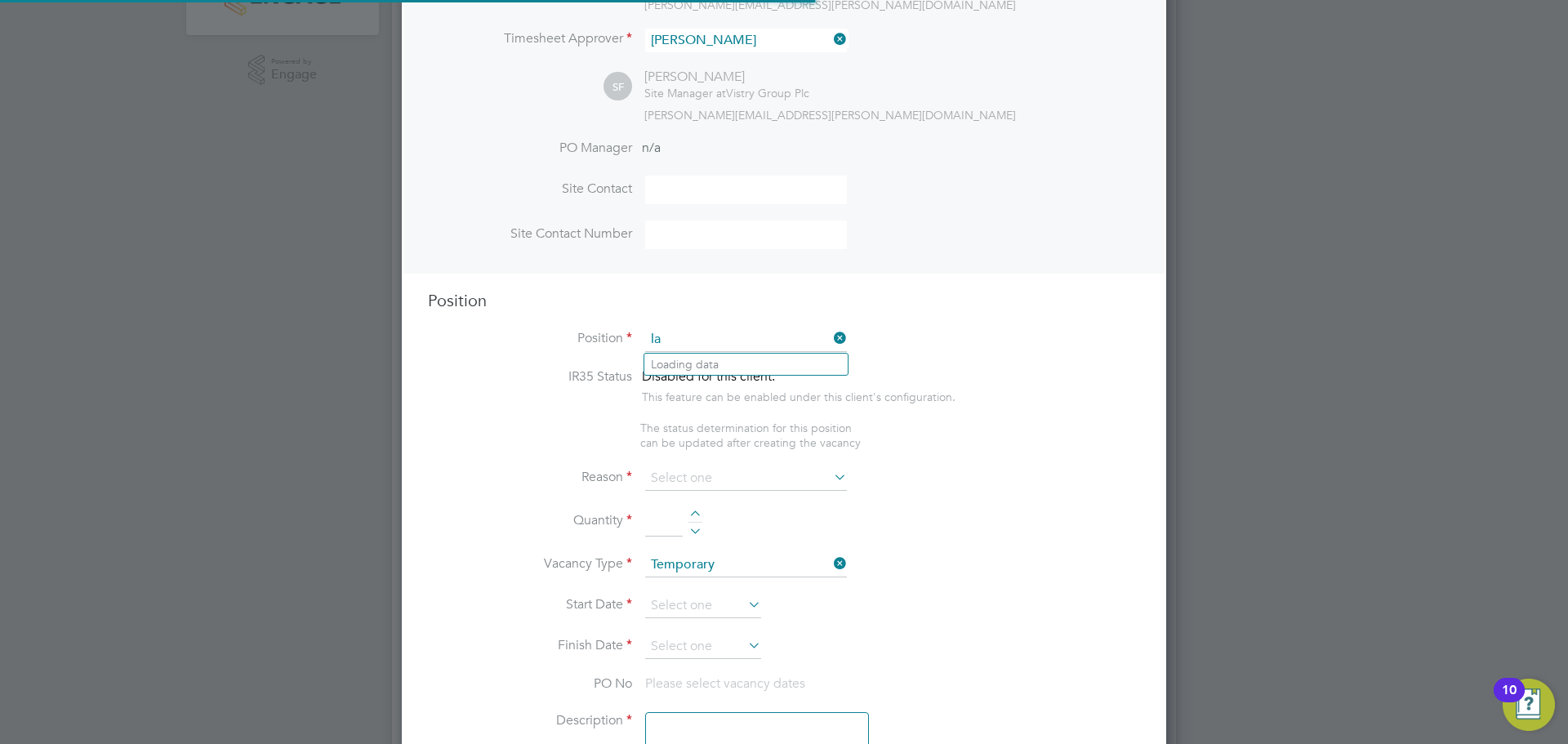
scroll to position [2347, 765]
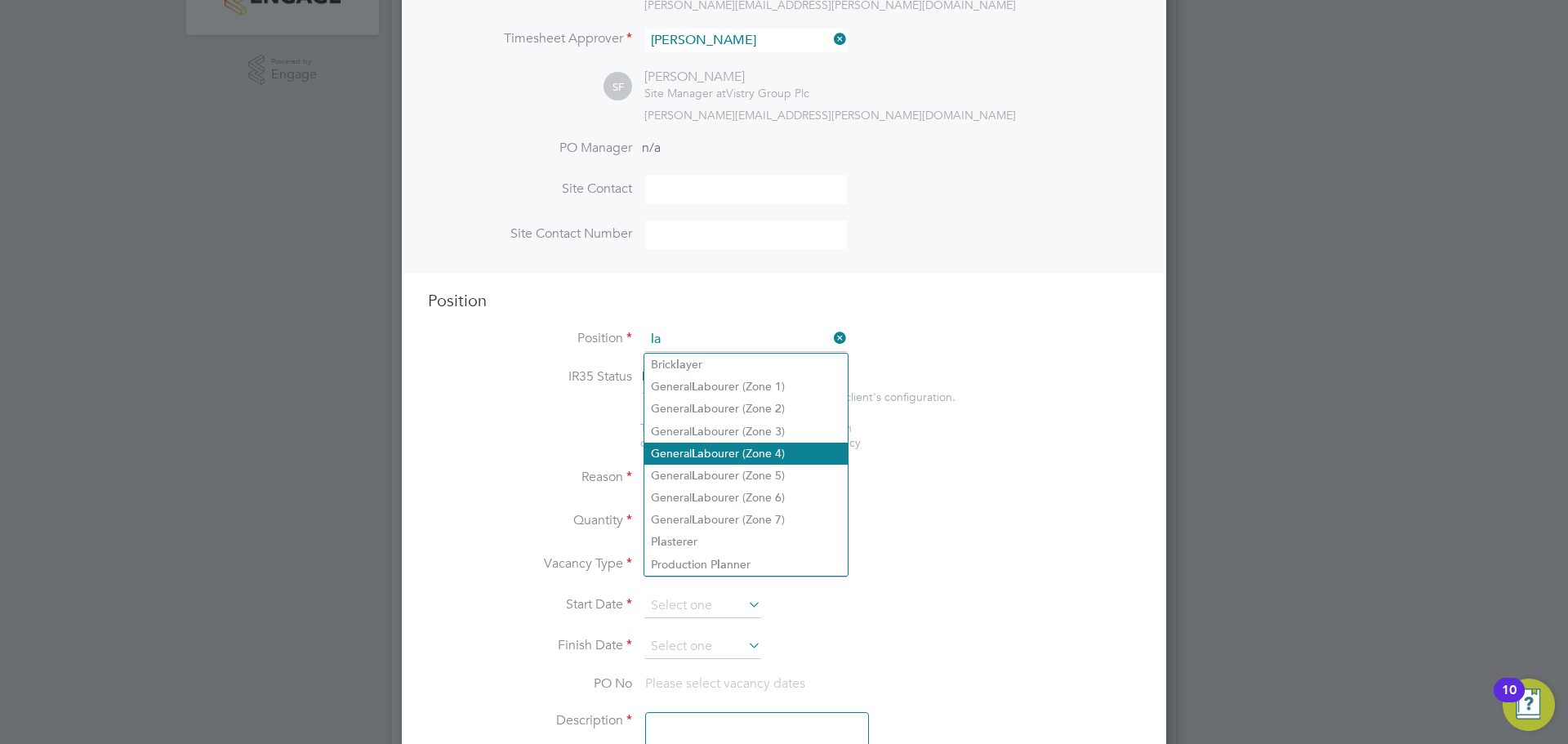
click at [762, 443] on li "General La bourer (Zone 4)" at bounding box center [746, 453] width 203 height 22
type input "General Labourer (Zone 4)"
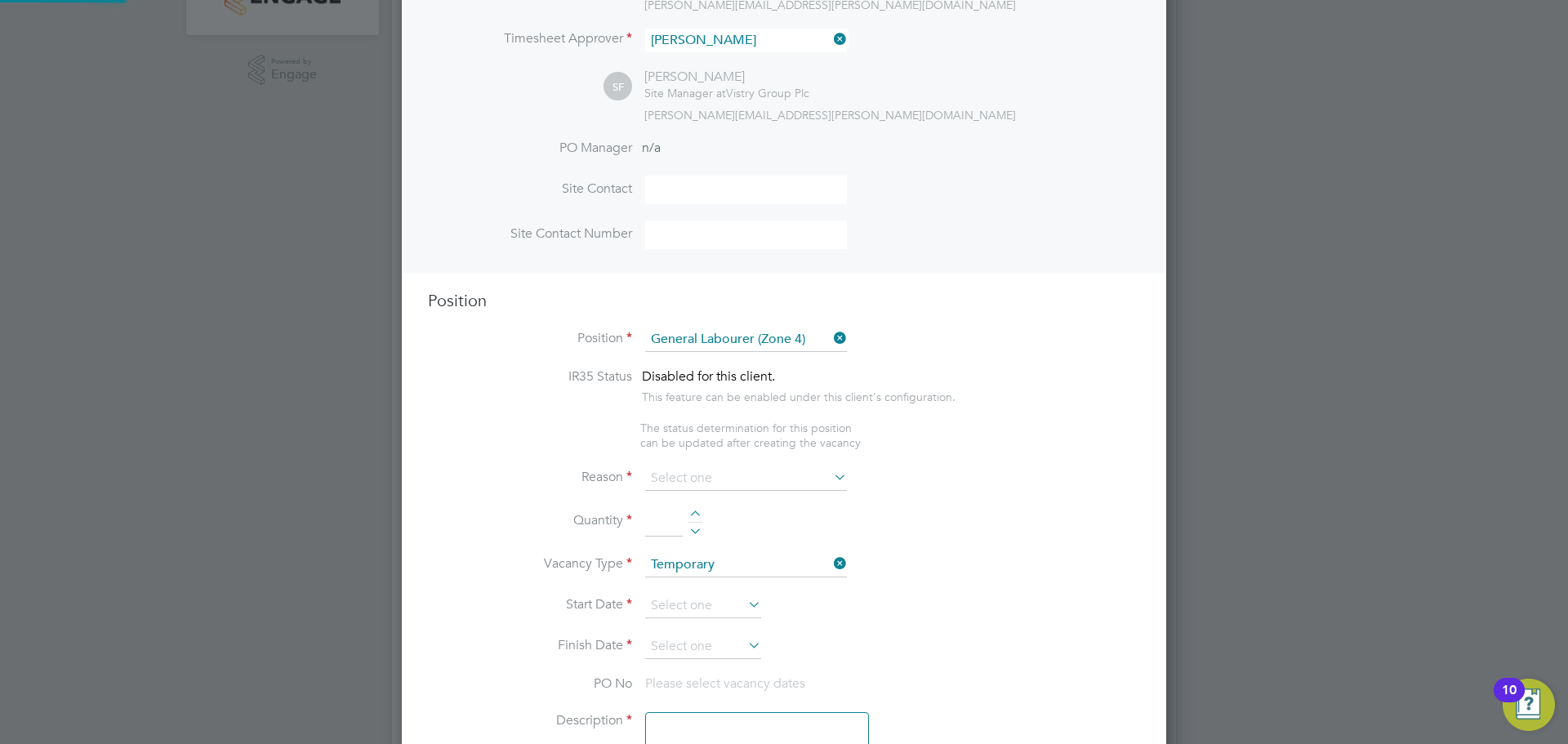
type textarea "- General site labouring duties - Supporting the trades on site - Moving materi…"
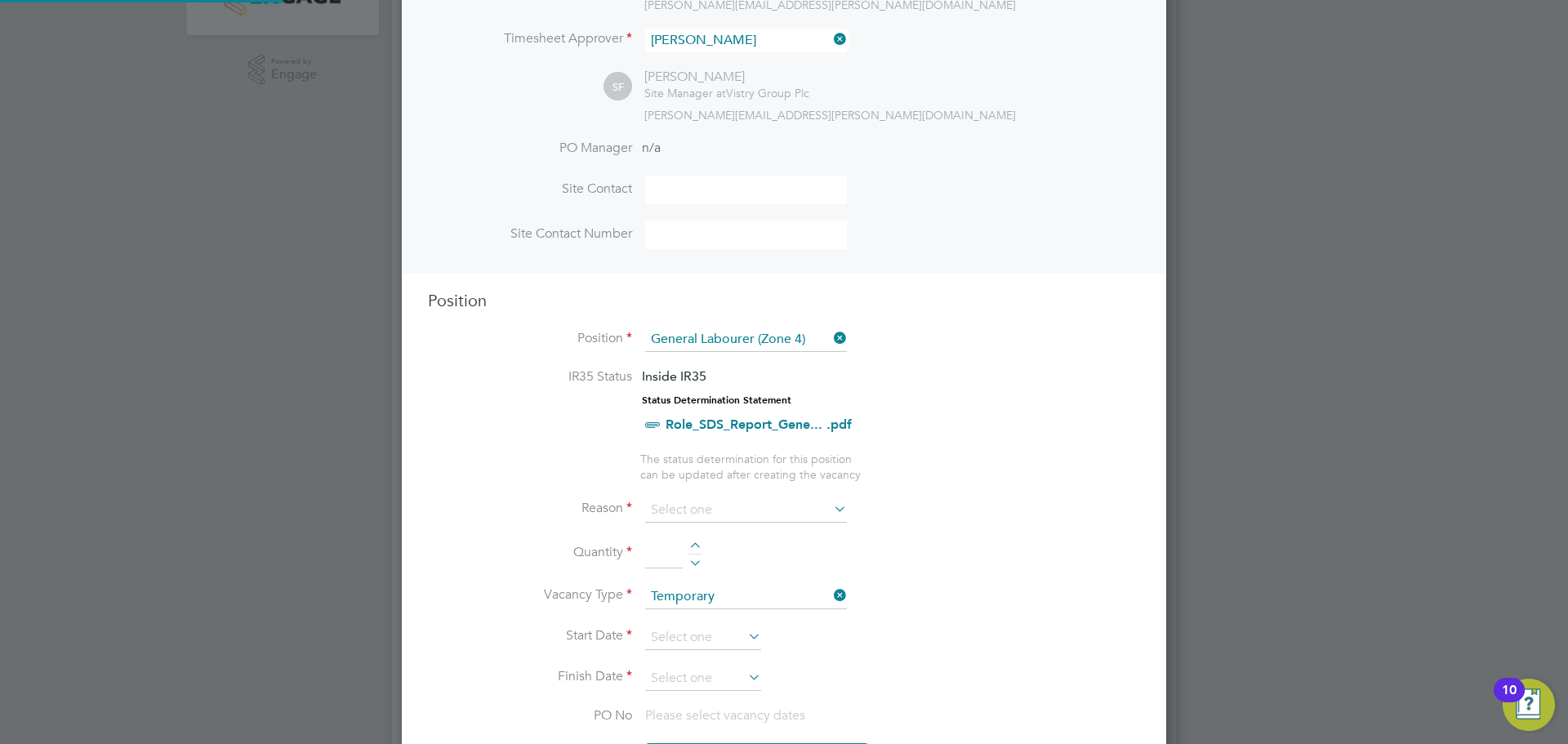
scroll to position [8, 8]
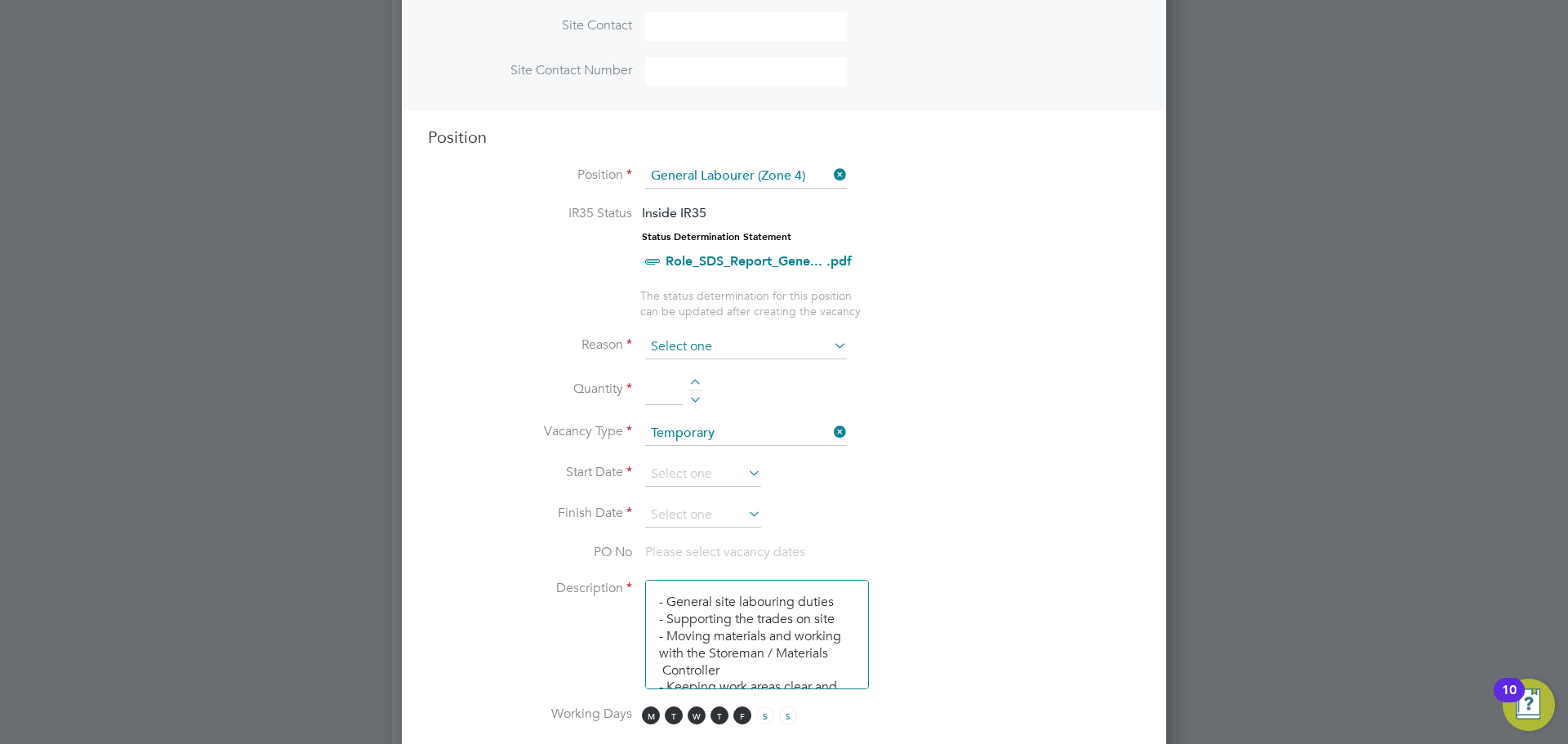
click at [693, 342] on input at bounding box center [746, 347] width 202 height 25
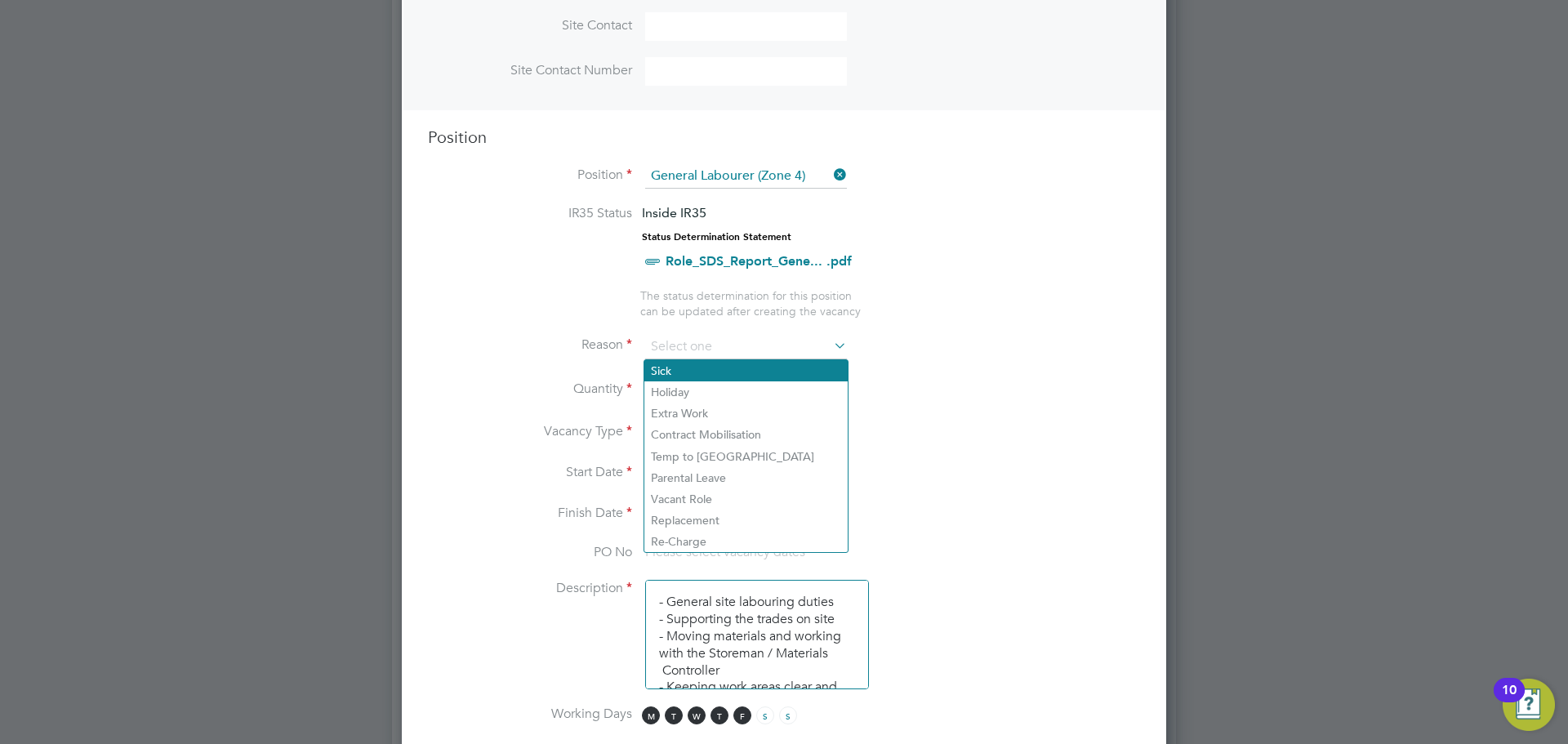
click at [701, 372] on li "Sick" at bounding box center [746, 371] width 203 height 21
type input "Sick"
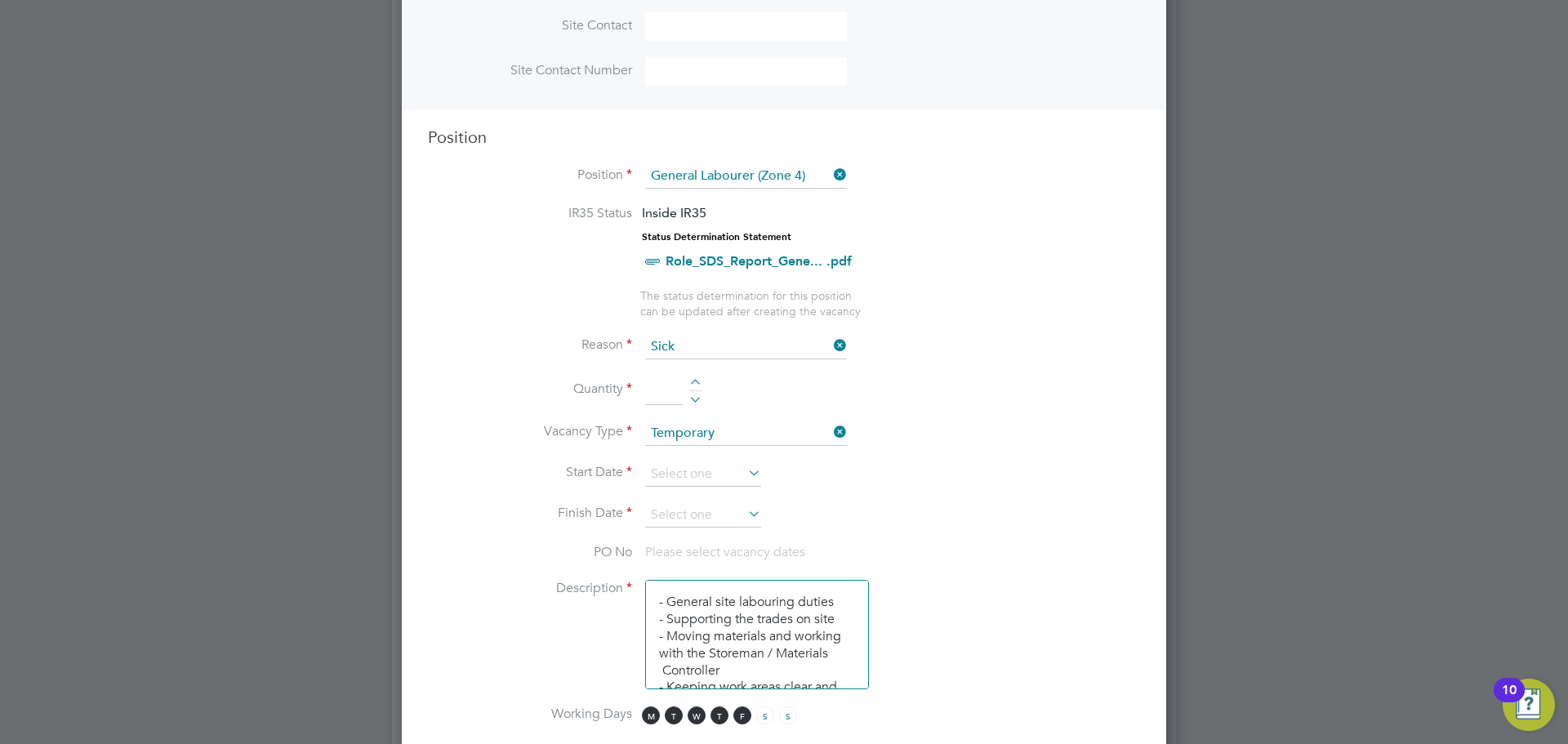
click at [693, 381] on div at bounding box center [696, 384] width 14 height 12
type input "1"
click at [741, 472] on input at bounding box center [703, 475] width 116 height 25
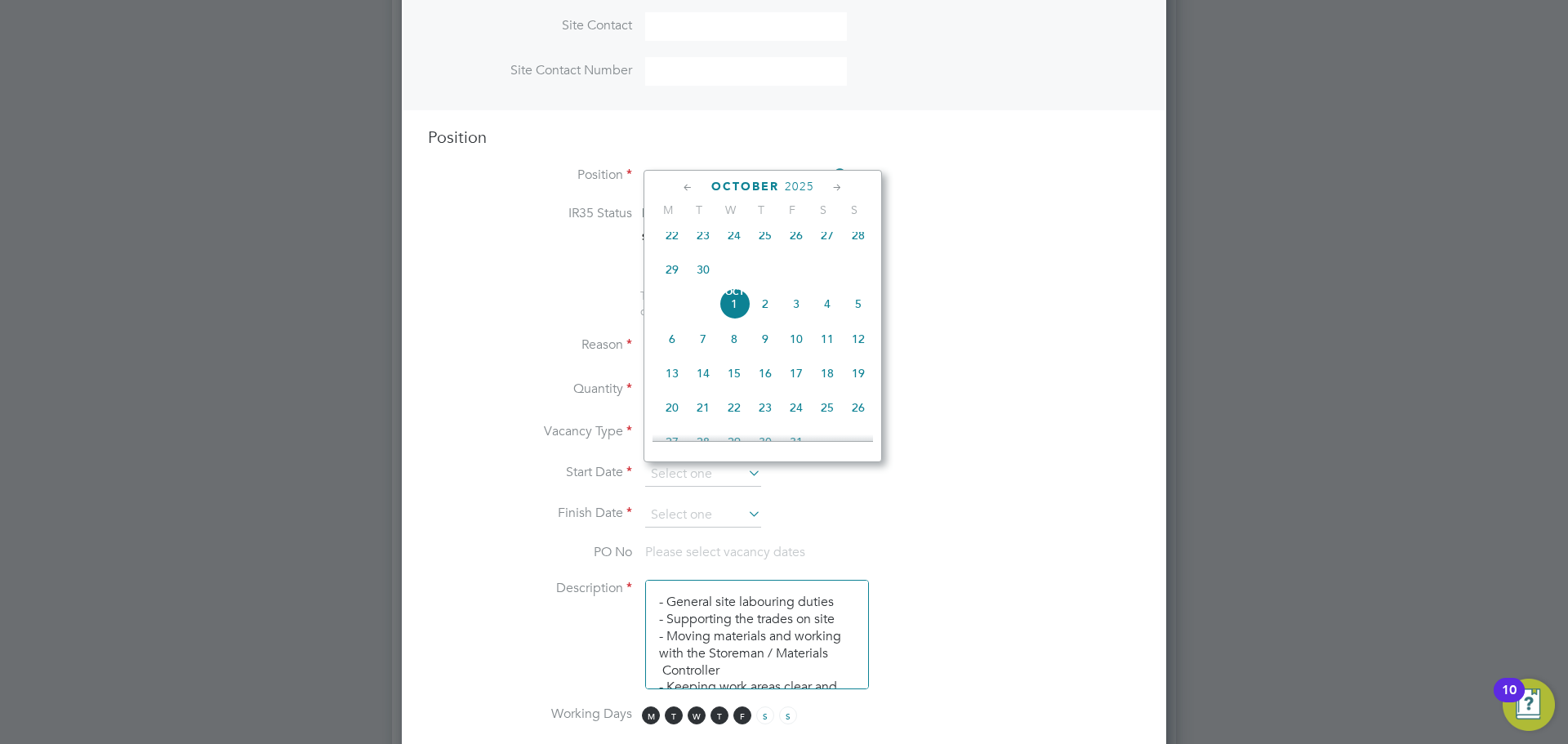
click at [733, 315] on span "[DATE]" at bounding box center [734, 304] width 31 height 31
type input "[DATE]"
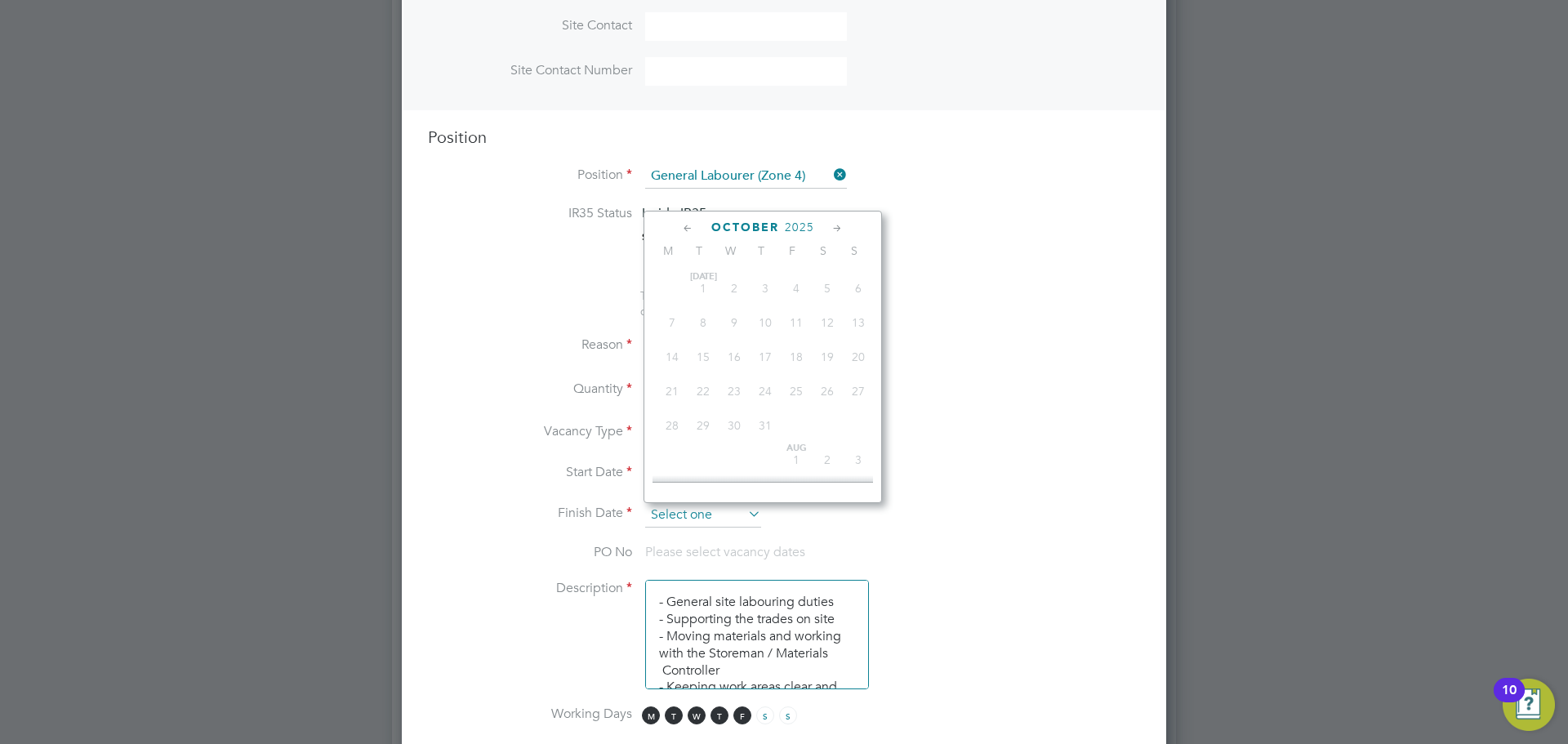
click at [718, 508] on input at bounding box center [703, 515] width 116 height 25
click at [728, 355] on span "[DATE]" at bounding box center [734, 345] width 31 height 31
type input "[DATE]"
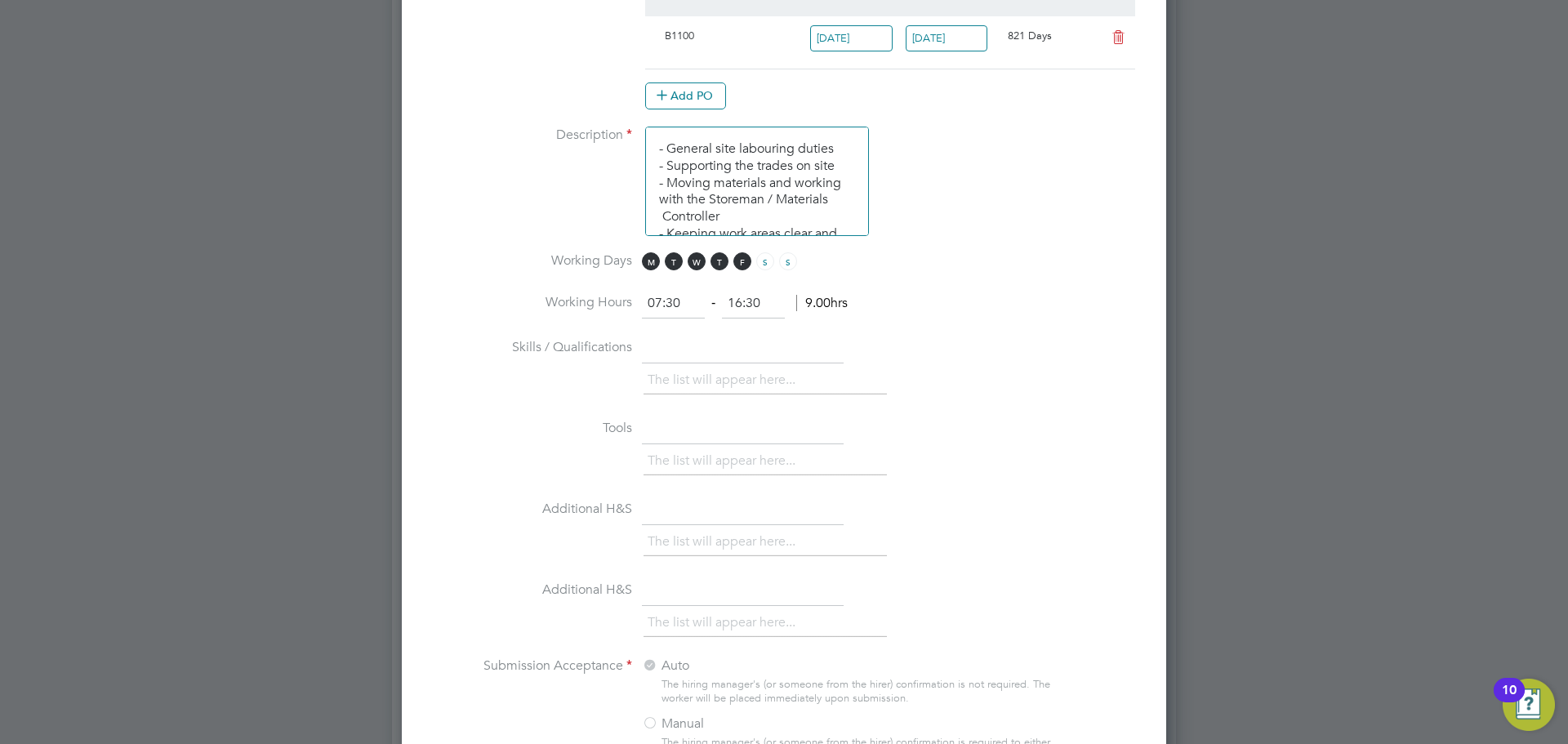
scroll to position [1143, 0]
click at [660, 300] on input "07:30" at bounding box center [673, 302] width 63 height 30
type input "08:30"
type input "16:30"
click at [944, 355] on li "Skills / Qualifications The list will appear here..." at bounding box center [784, 374] width 712 height 81
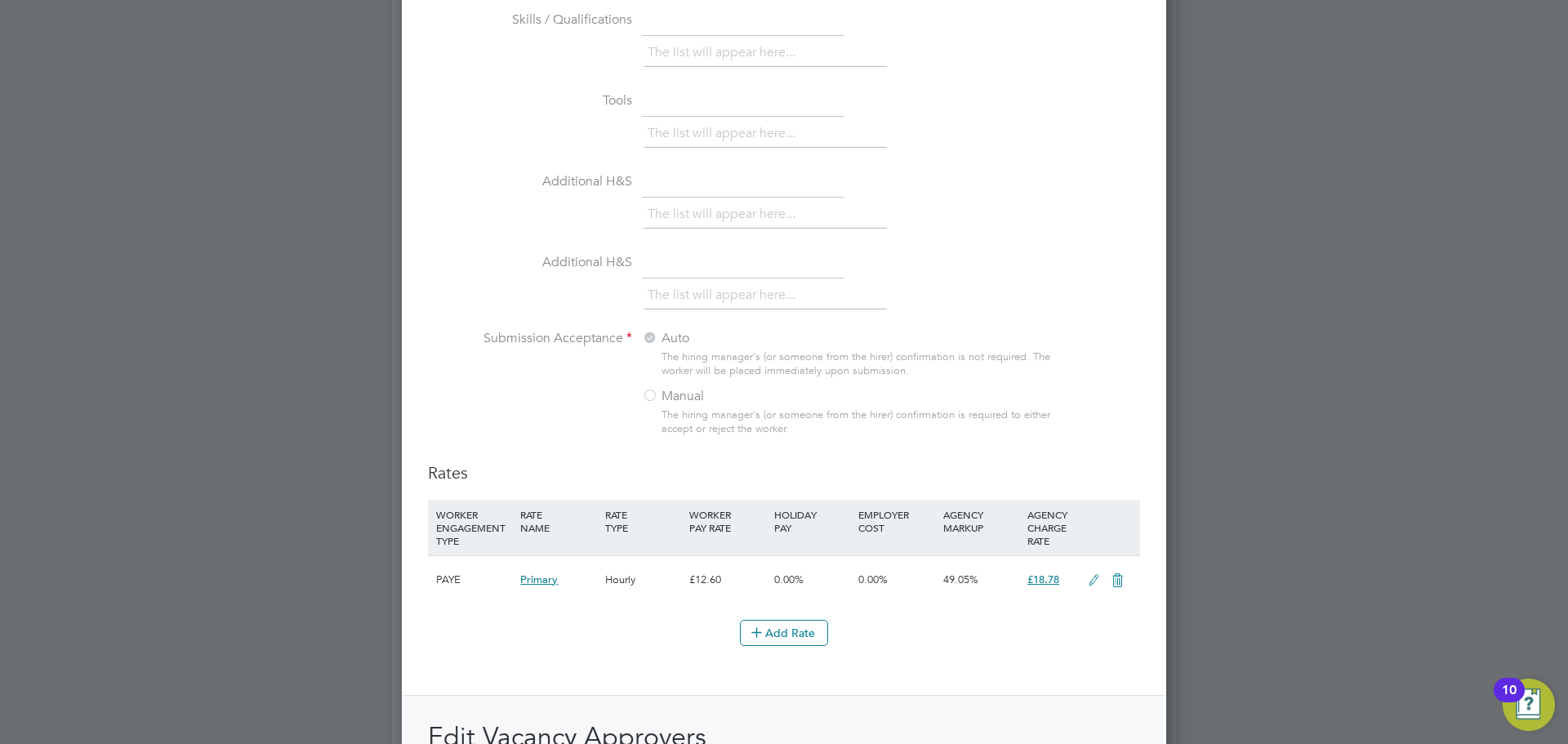
scroll to position [1470, 0]
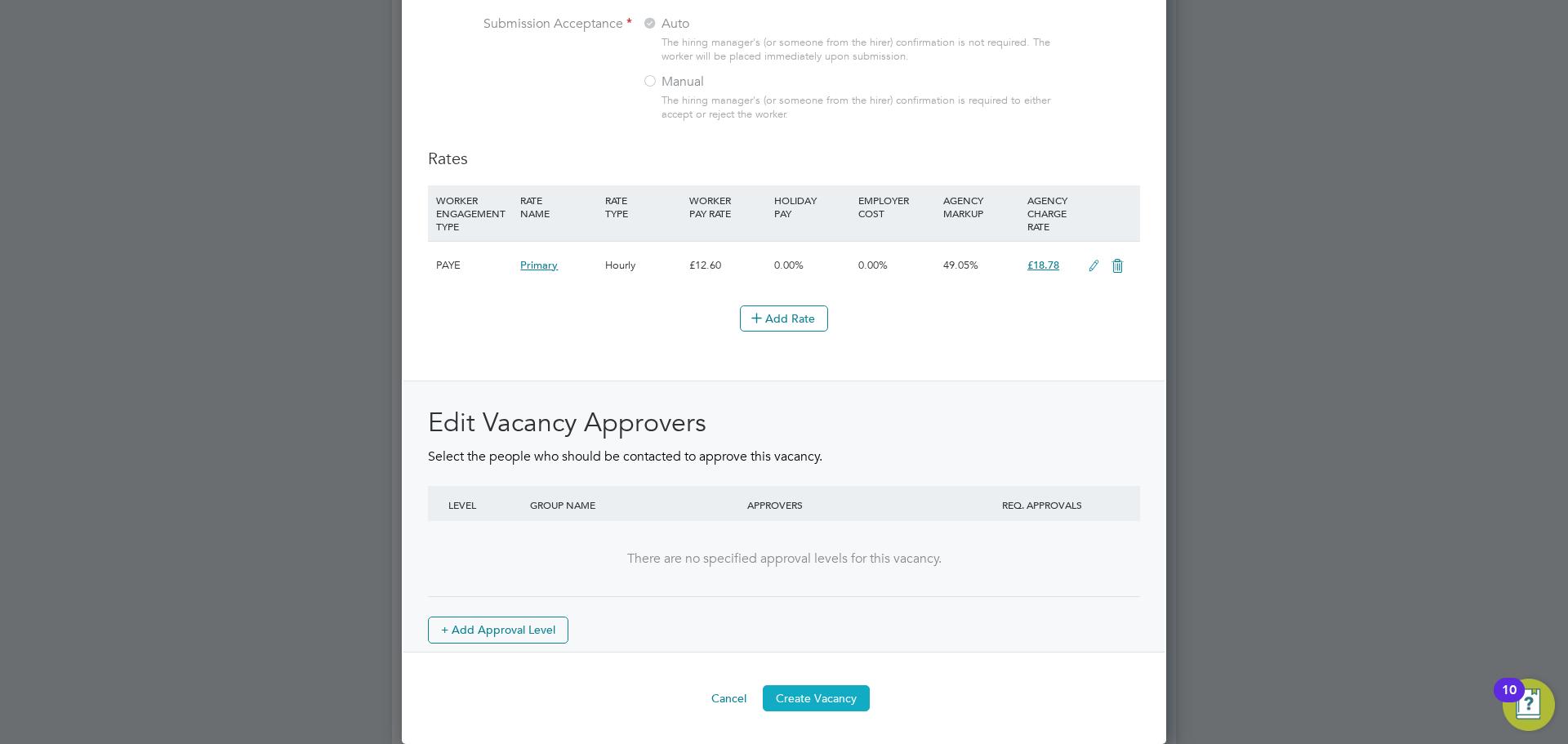
click at [821, 700] on button "Create Vacancy" at bounding box center [817, 699] width 107 height 26
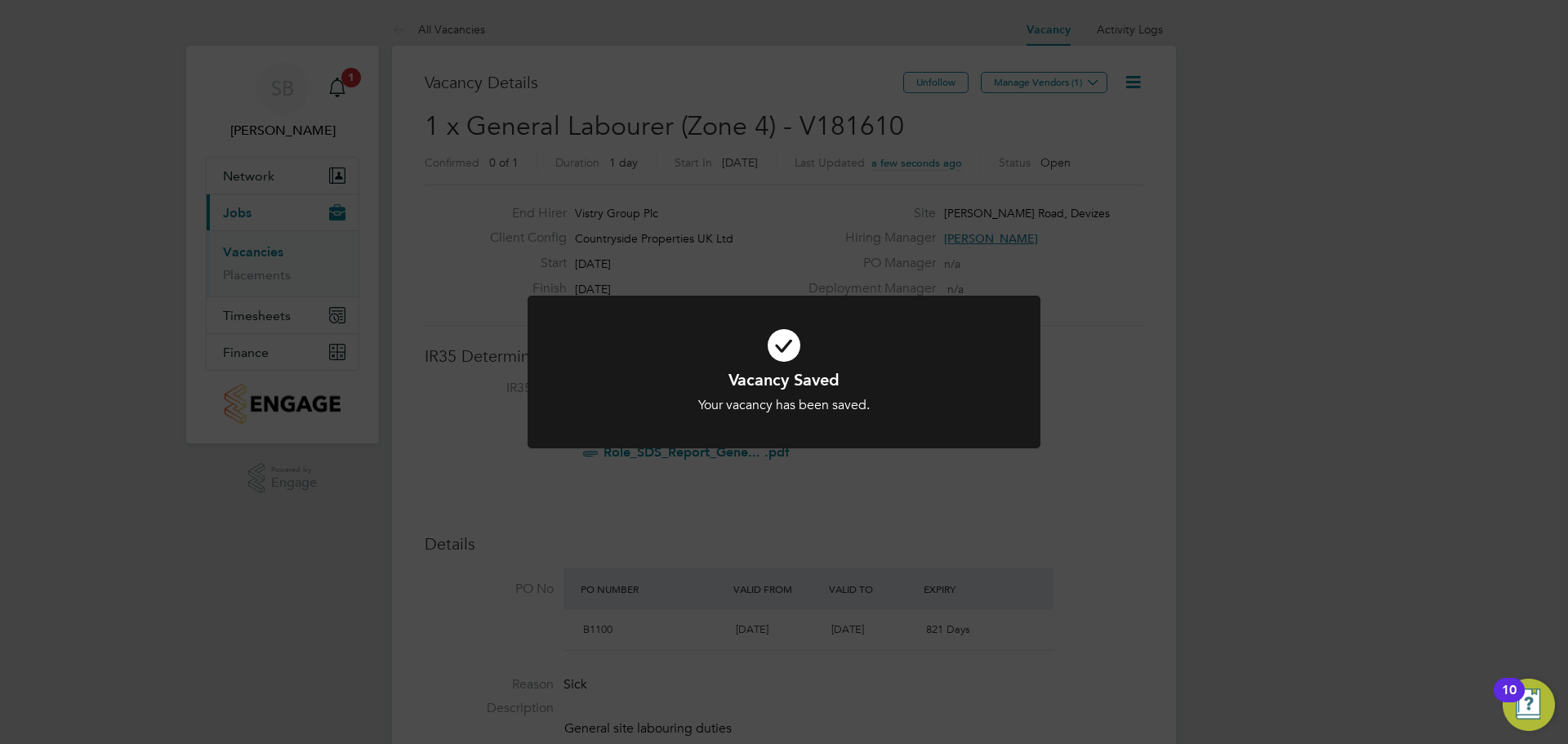
click at [980, 185] on div "Vacancy Saved Your vacancy has been saved. Cancel Okay" at bounding box center [784, 372] width 1568 height 744
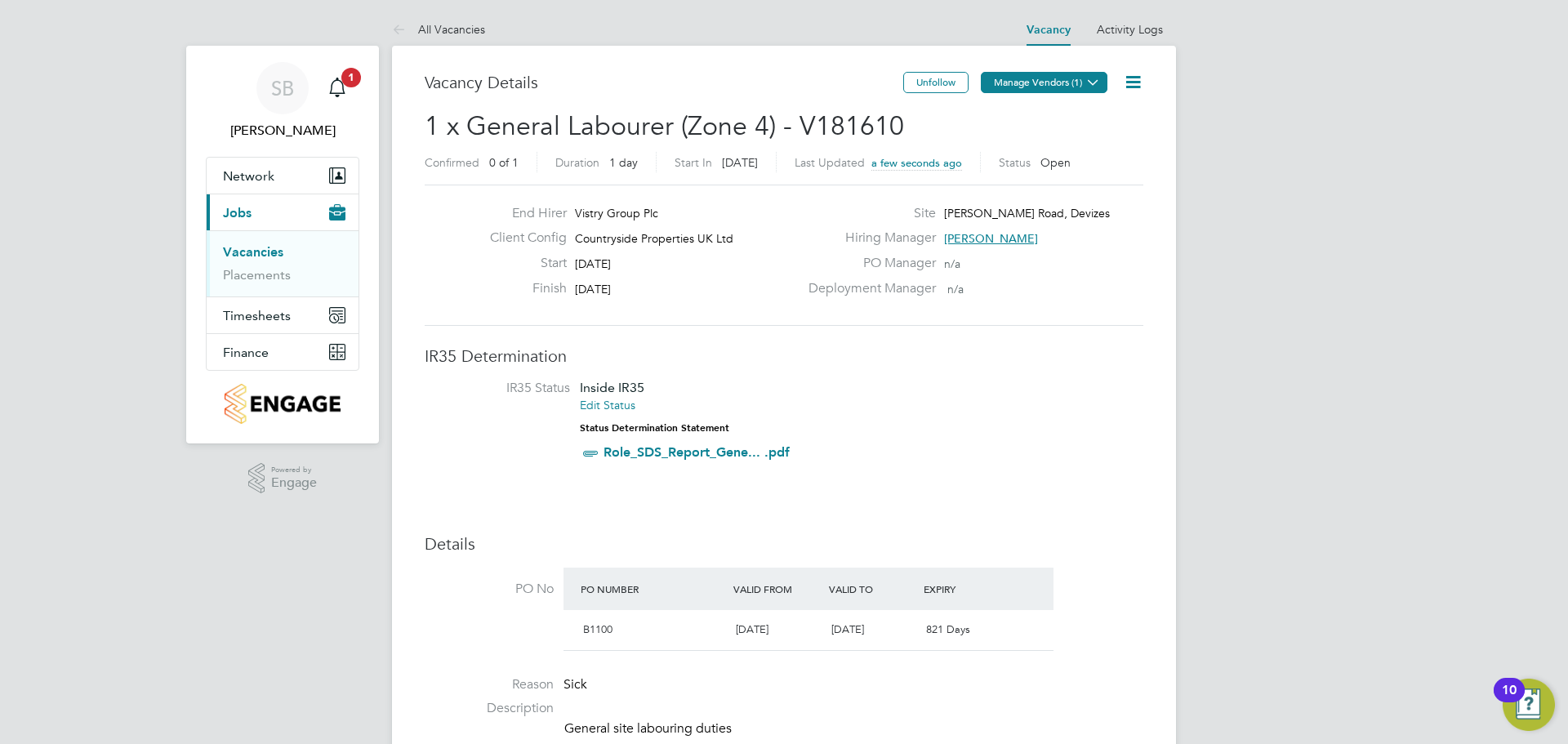
click at [1035, 91] on button "Manage Vendors (1)" at bounding box center [1045, 82] width 127 height 21
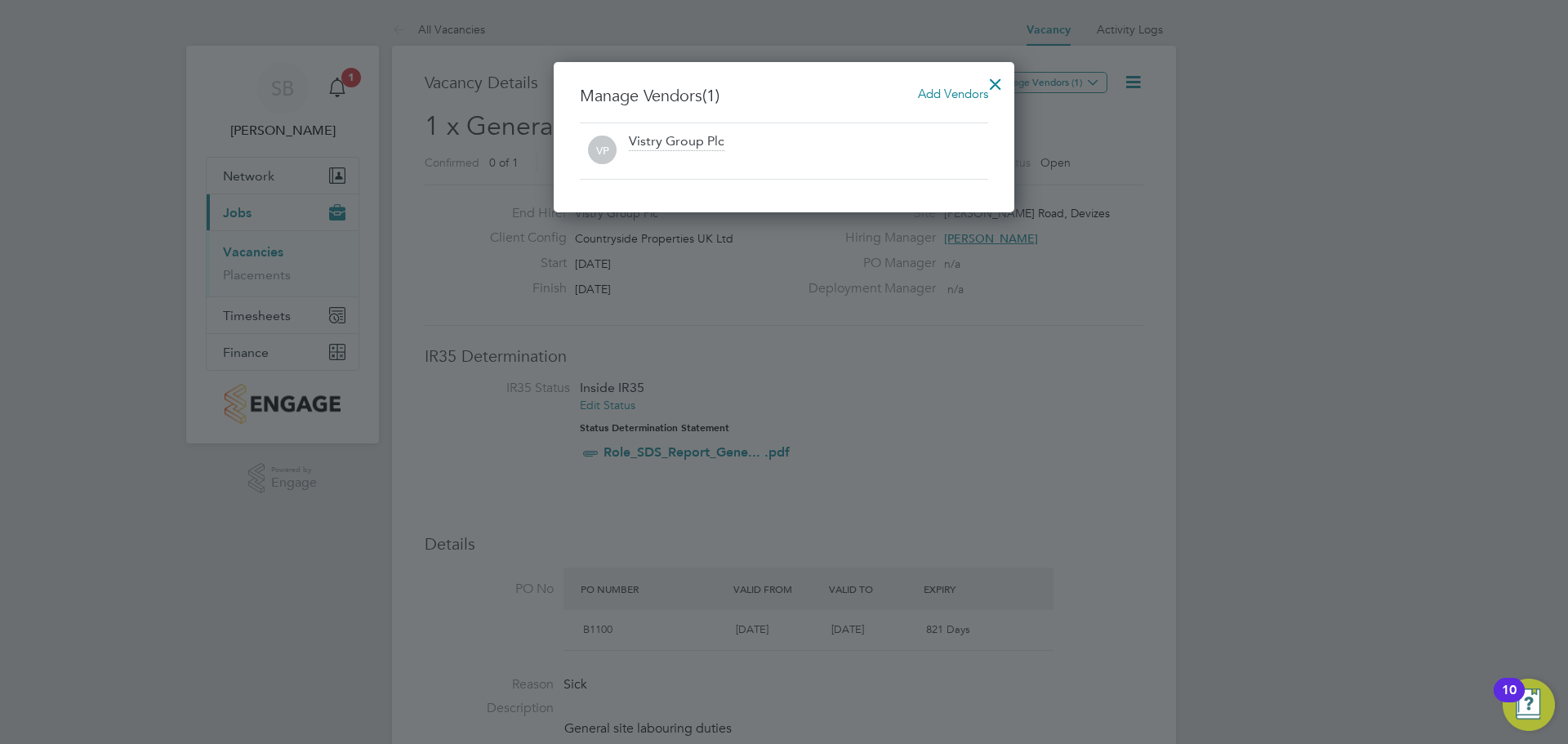
click at [930, 90] on span "Add Vendors" at bounding box center [952, 93] width 70 height 16
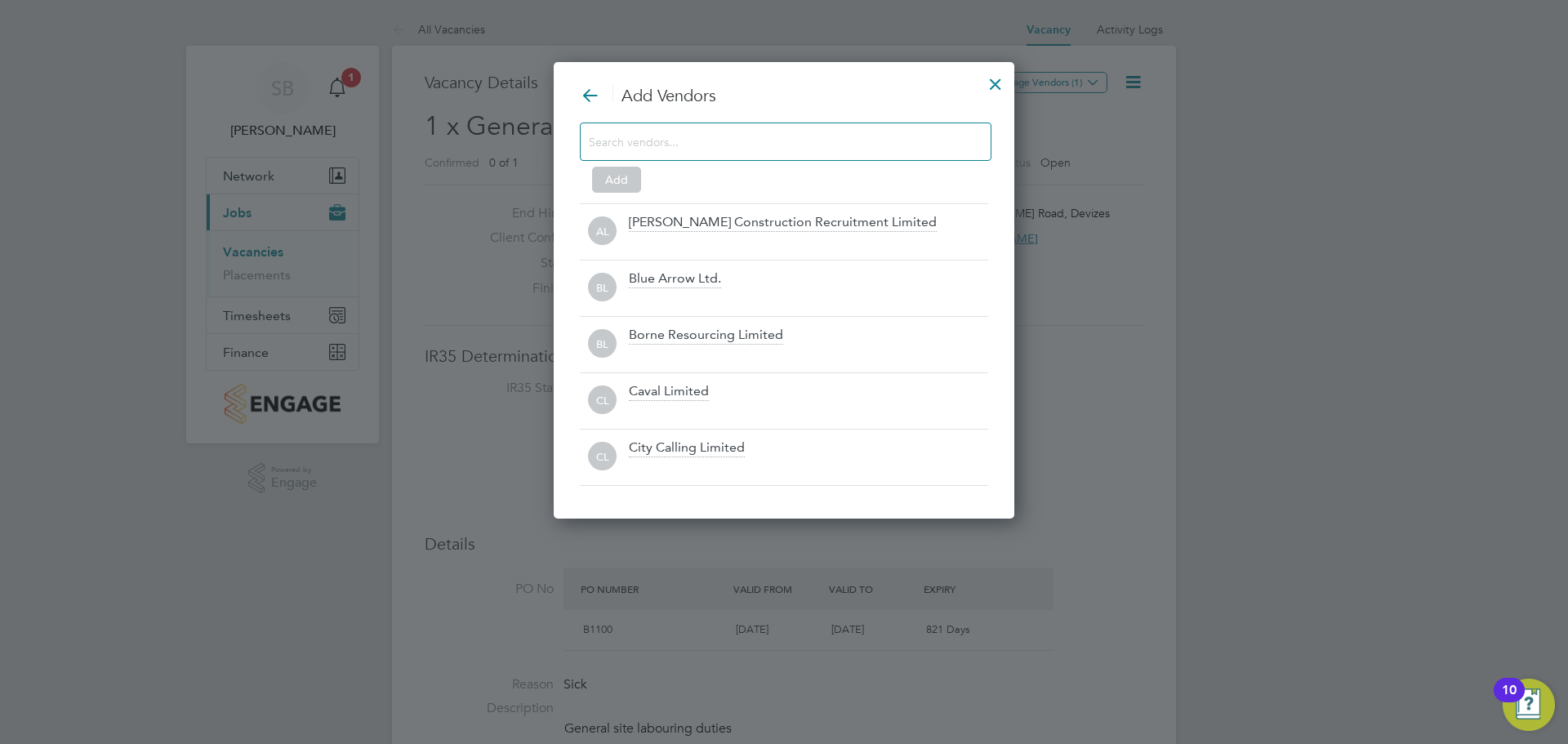
click at [781, 120] on div "Add Vendors Add AL Andrew Construction Recruitment Limited BL Blue Arrow Ltd. B…" at bounding box center [784, 285] width 408 height 401
click at [787, 133] on input at bounding box center [773, 142] width 368 height 21
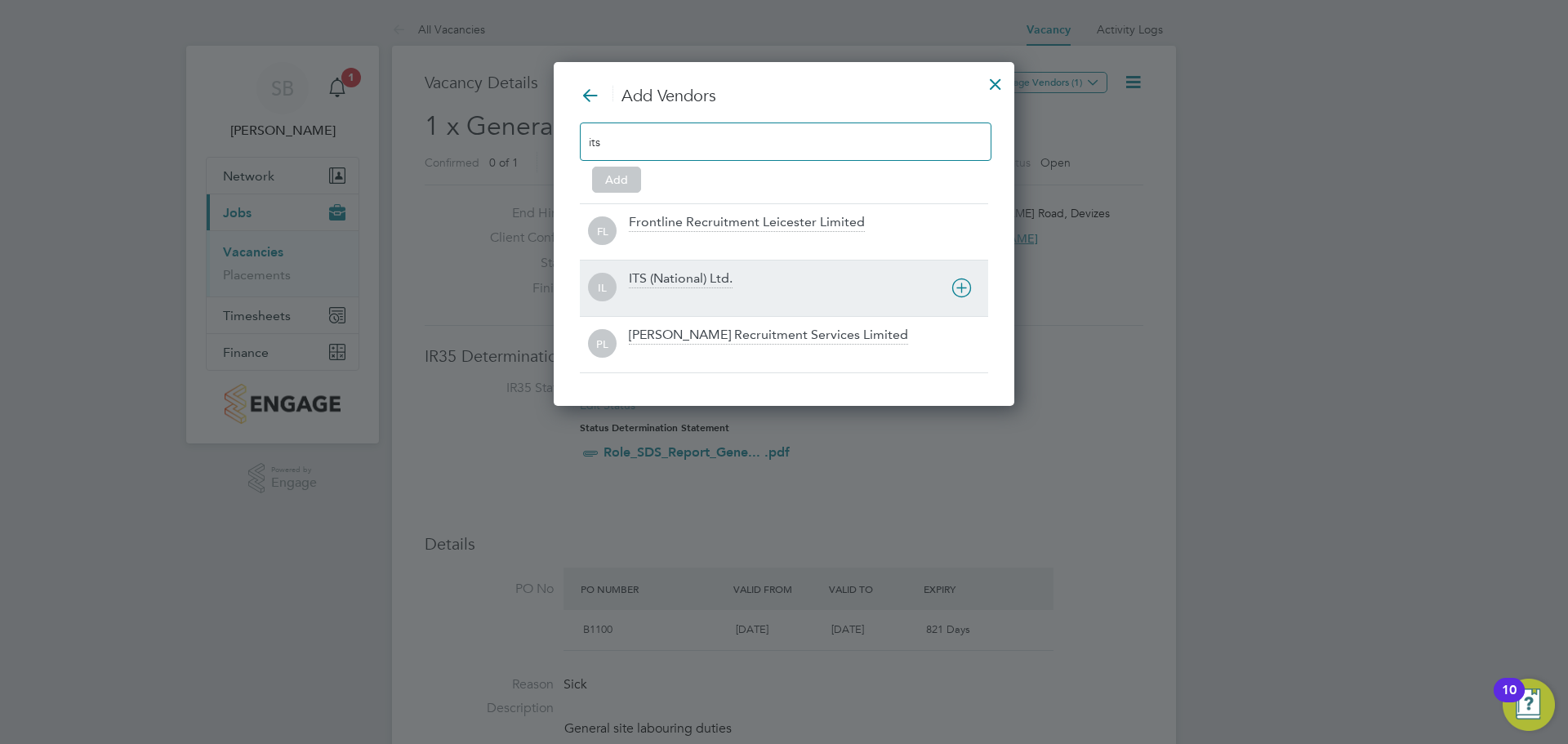
type input "its"
click at [723, 274] on div "ITS (National) Ltd." at bounding box center [681, 279] width 104 height 18
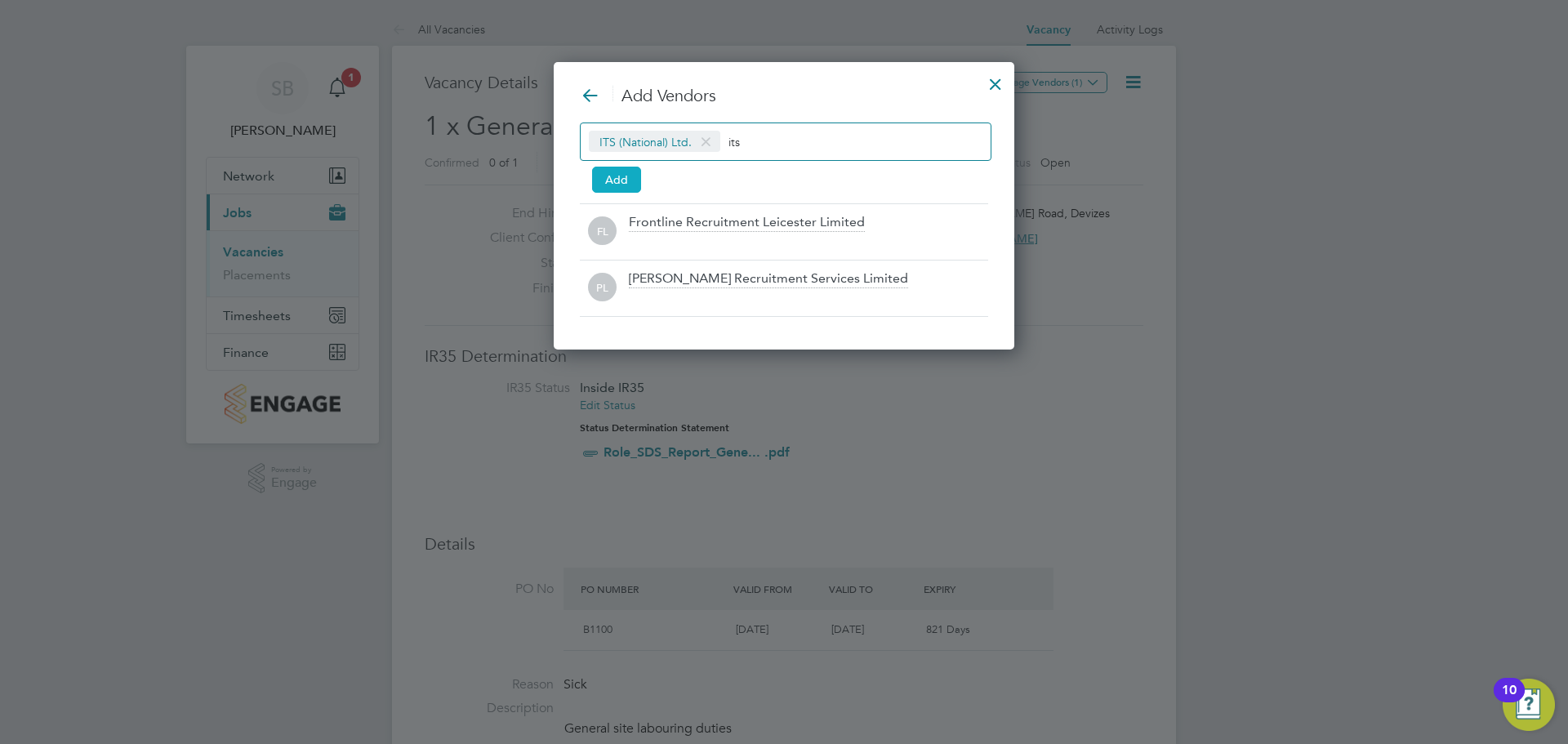
click at [610, 177] on button "Add" at bounding box center [616, 179] width 49 height 26
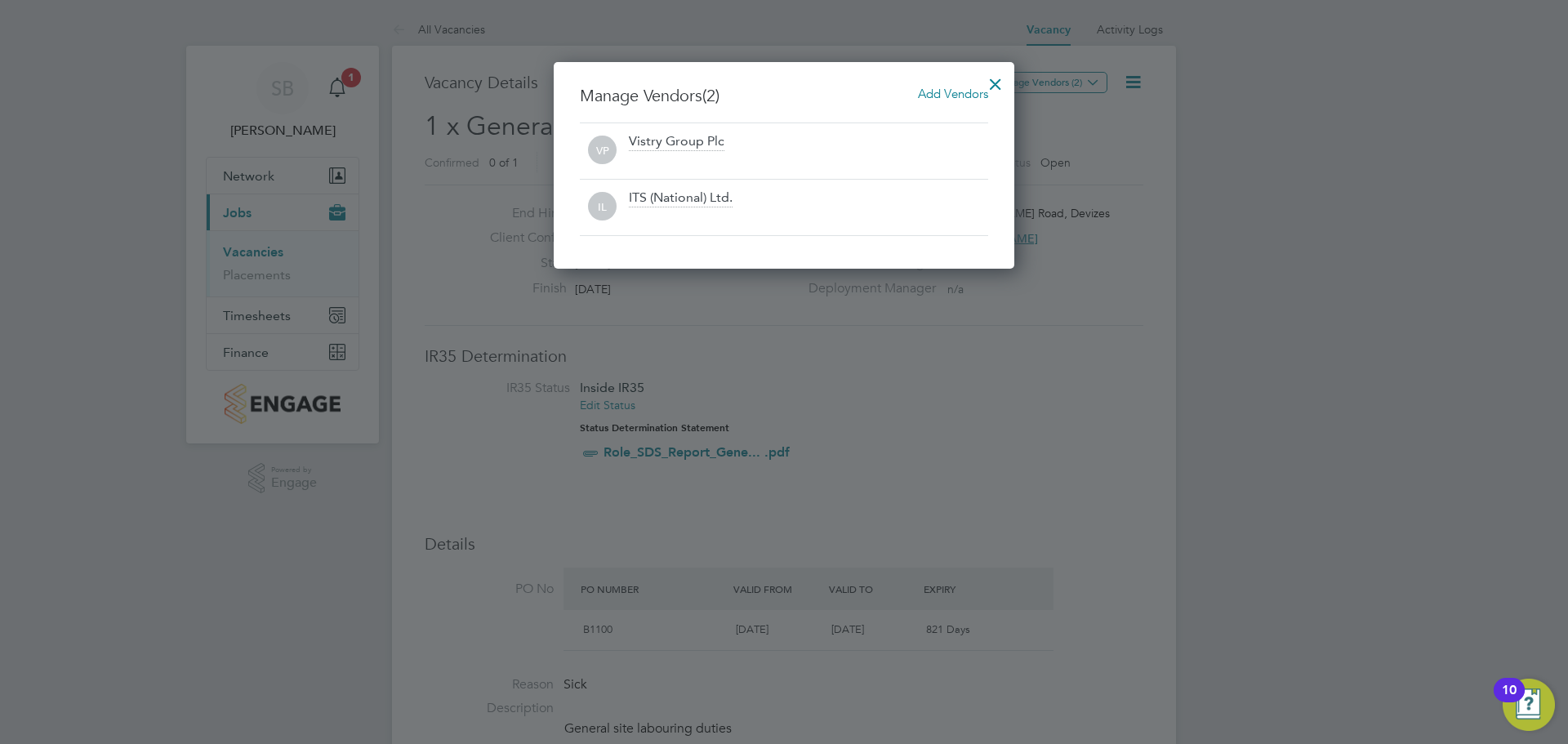
click at [998, 81] on div at bounding box center [996, 80] width 30 height 30
